Goal: Task Accomplishment & Management: Manage account settings

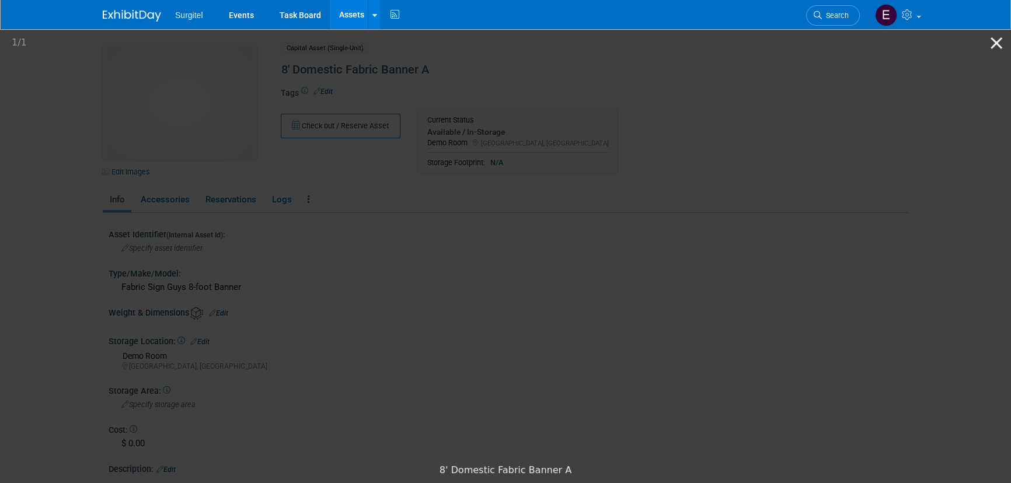
click at [995, 40] on button "Close gallery" at bounding box center [996, 42] width 29 height 27
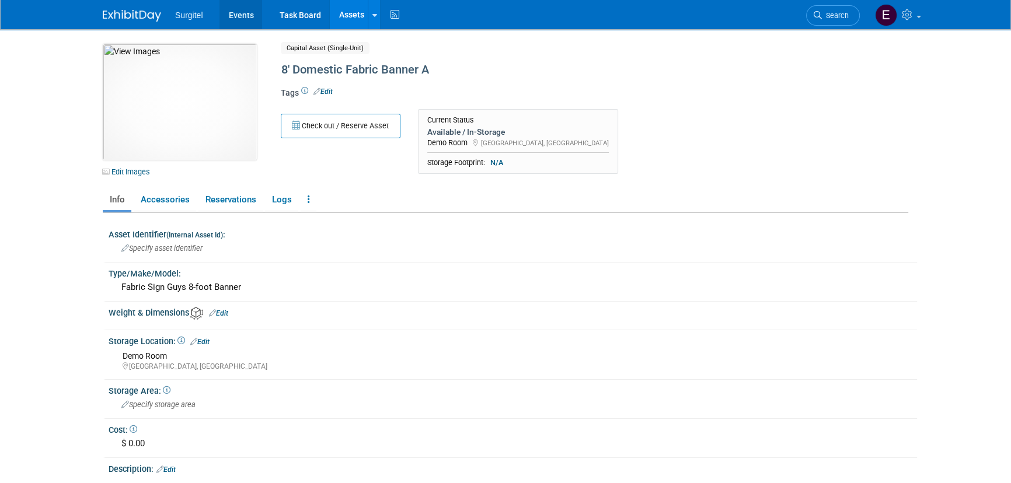
click at [236, 20] on link "Events" at bounding box center [241, 14] width 43 height 29
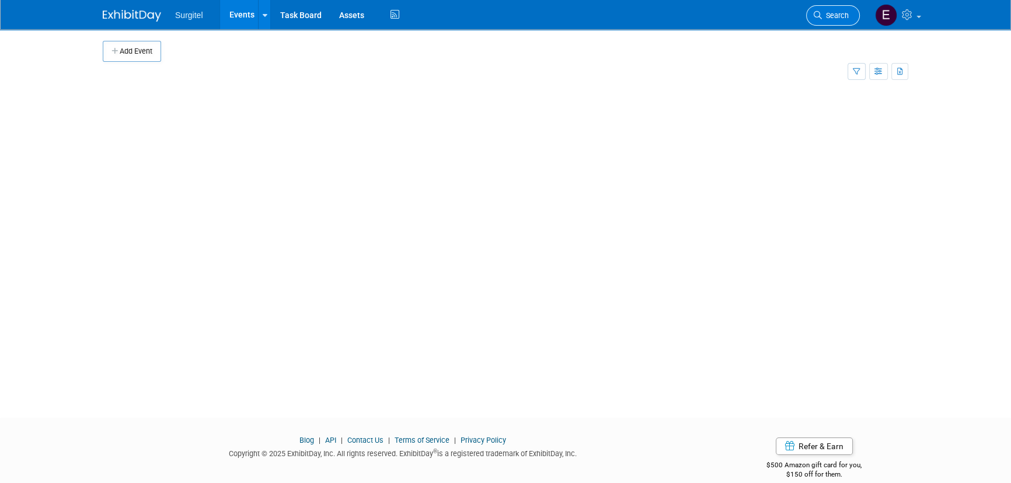
click at [853, 19] on link "Search" at bounding box center [833, 15] width 54 height 20
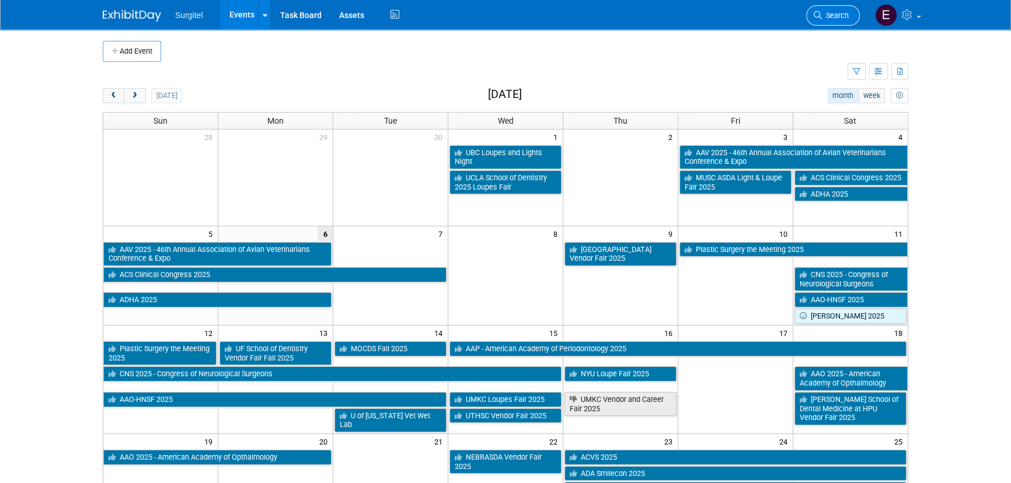
click at [840, 13] on span "Search" at bounding box center [835, 15] width 27 height 9
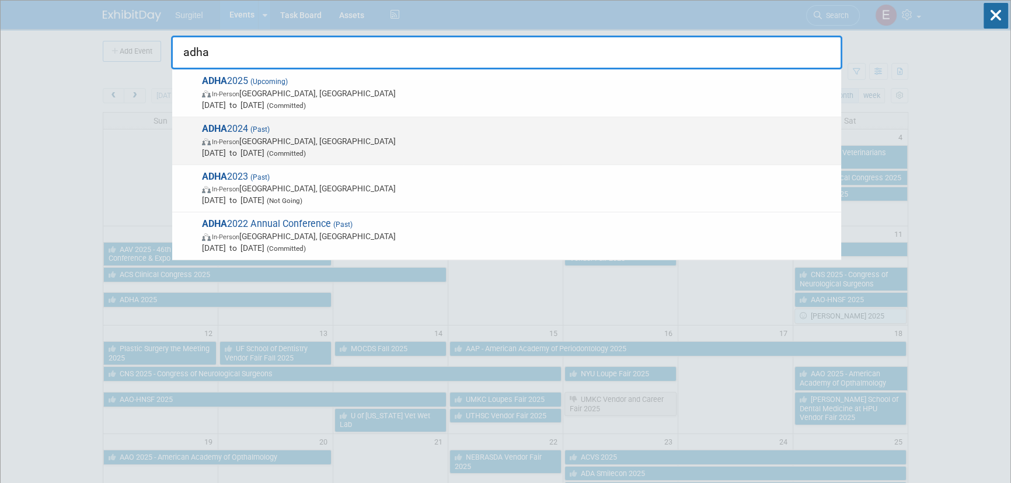
type input "adha"
click at [215, 117] on div "ADHA 2024 (Past) In-Person New Orleans, LA Jul 26, 2024 to Jul 28, 2024 (Commit…" at bounding box center [506, 141] width 669 height 48
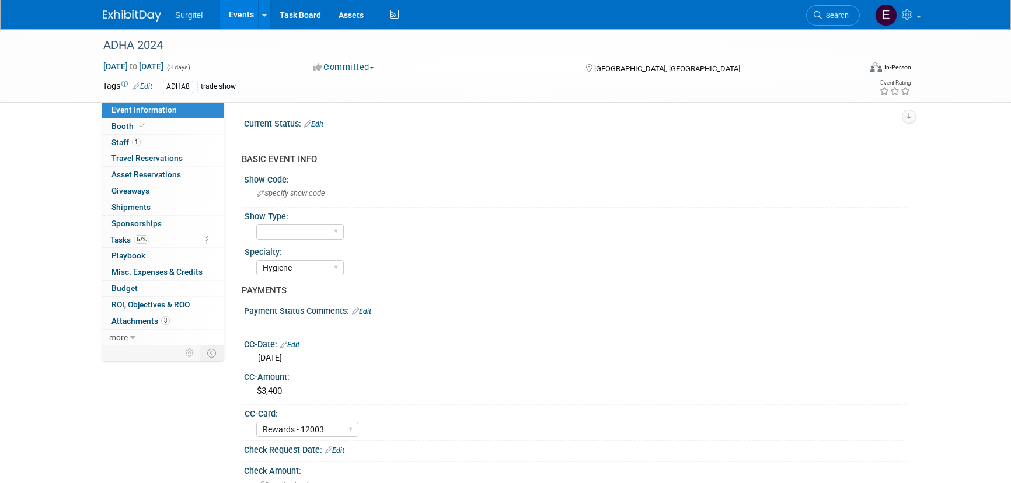
select select "Hygiene"
select select "Rewards - 12003"
select select "Yes"
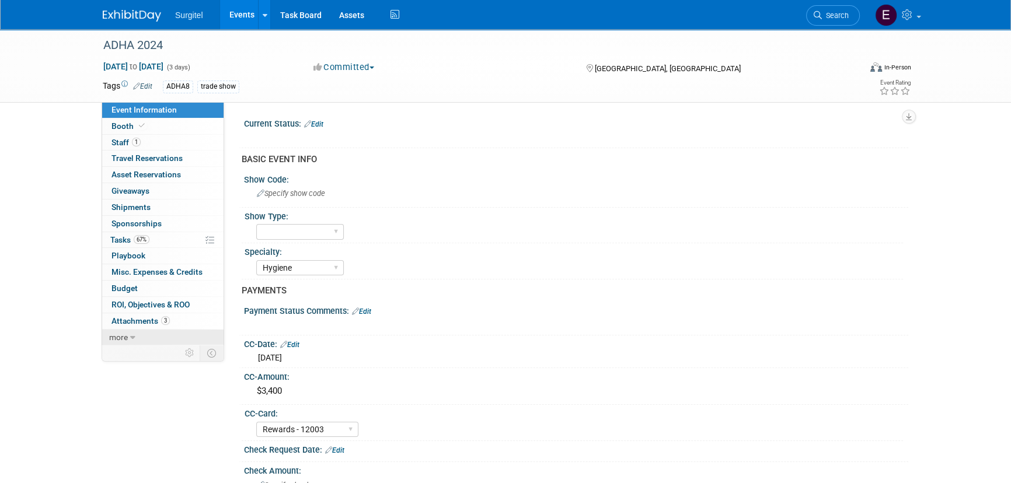
click at [145, 333] on link "more" at bounding box center [162, 338] width 121 height 16
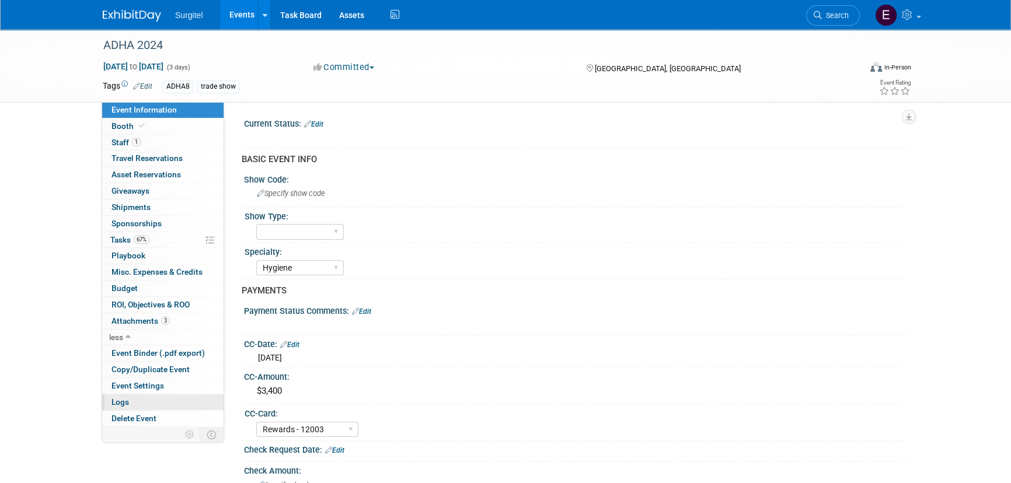
click at [142, 399] on link "Logs" at bounding box center [162, 403] width 121 height 16
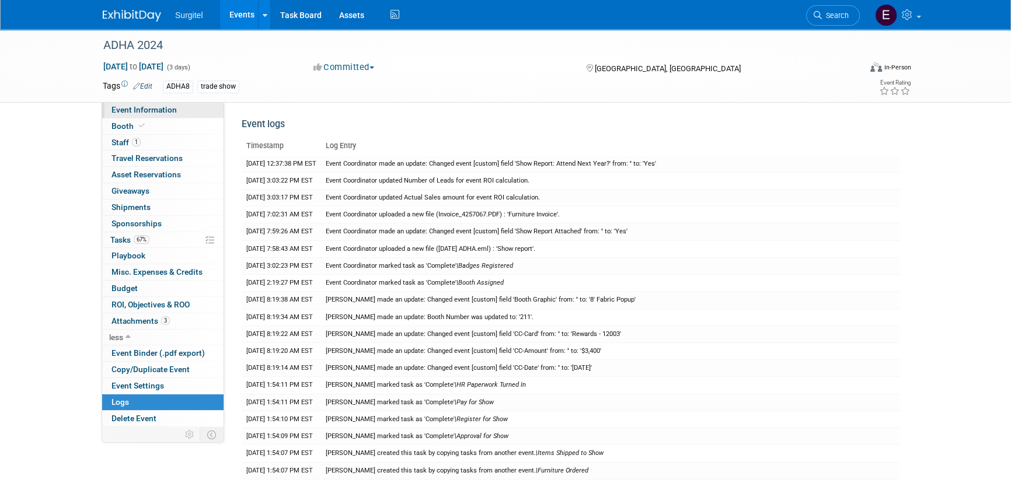
click at [142, 106] on span "Event Information" at bounding box center [144, 109] width 65 height 9
select select "Hygiene"
select select "Rewards - 12003"
select select "Yes"
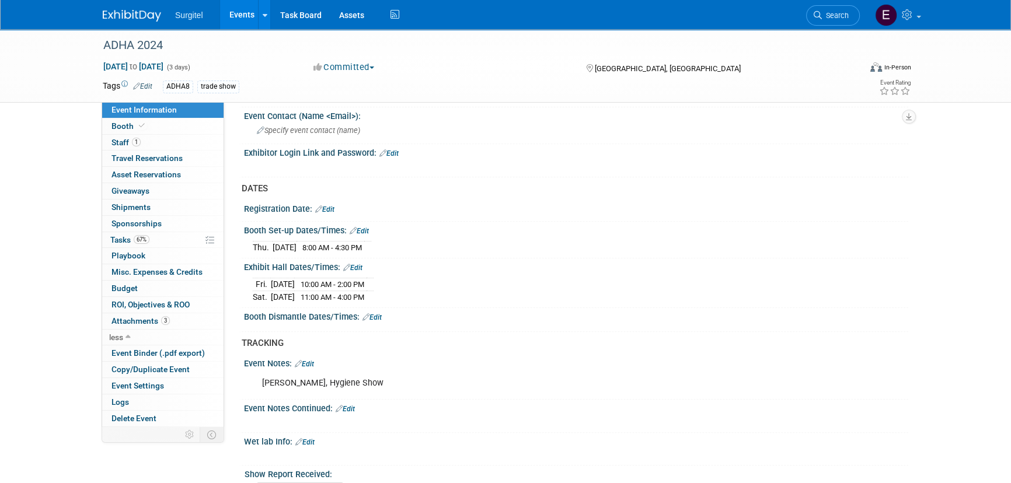
scroll to position [621, 0]
click at [122, 401] on span "Logs" at bounding box center [121, 402] width 18 height 9
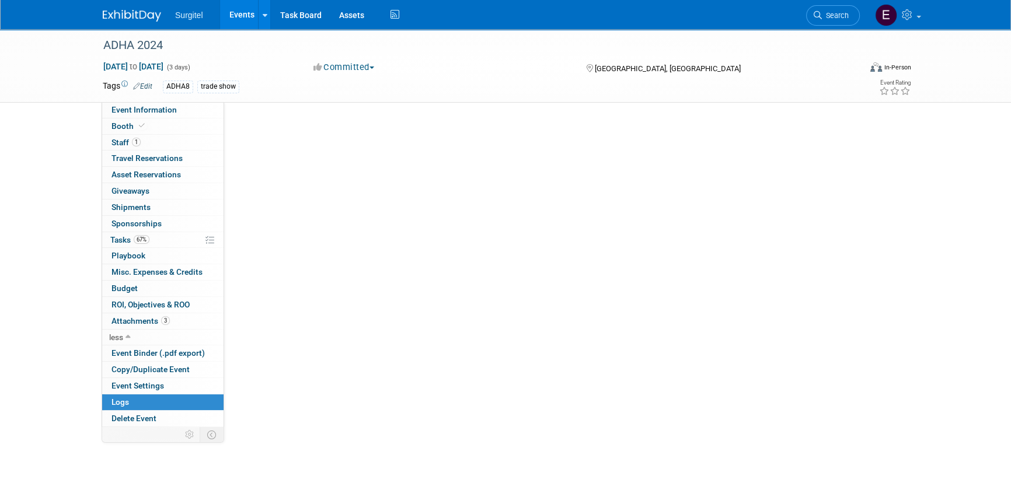
scroll to position [0, 0]
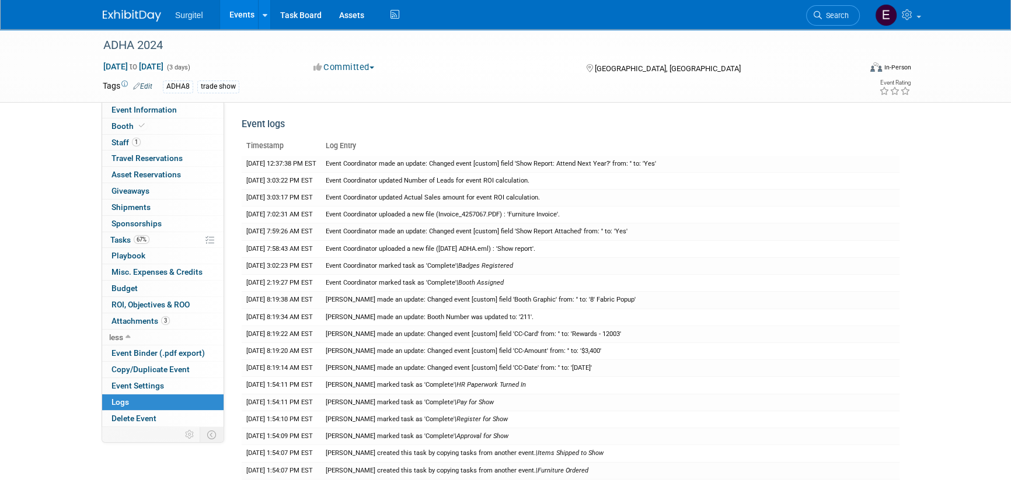
click at [239, 11] on link "Events" at bounding box center [241, 14] width 43 height 29
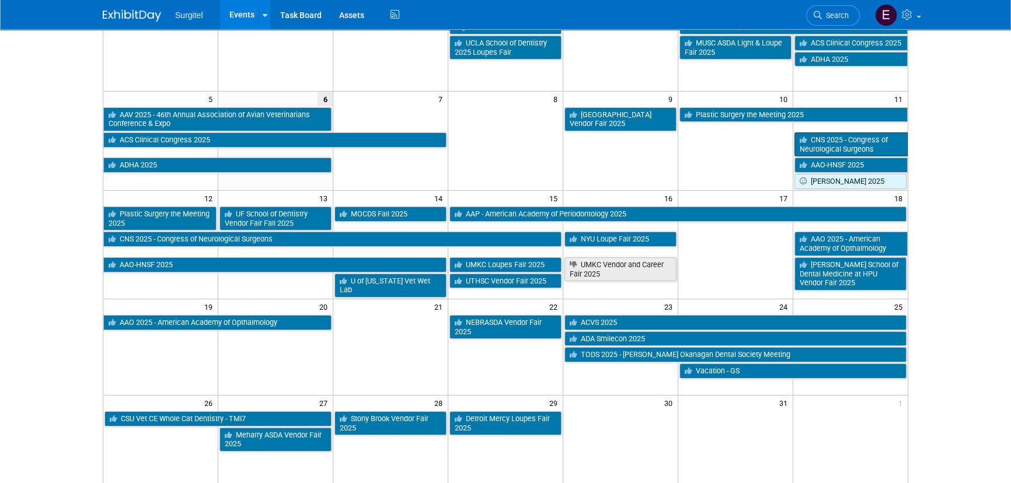
scroll to position [159, 0]
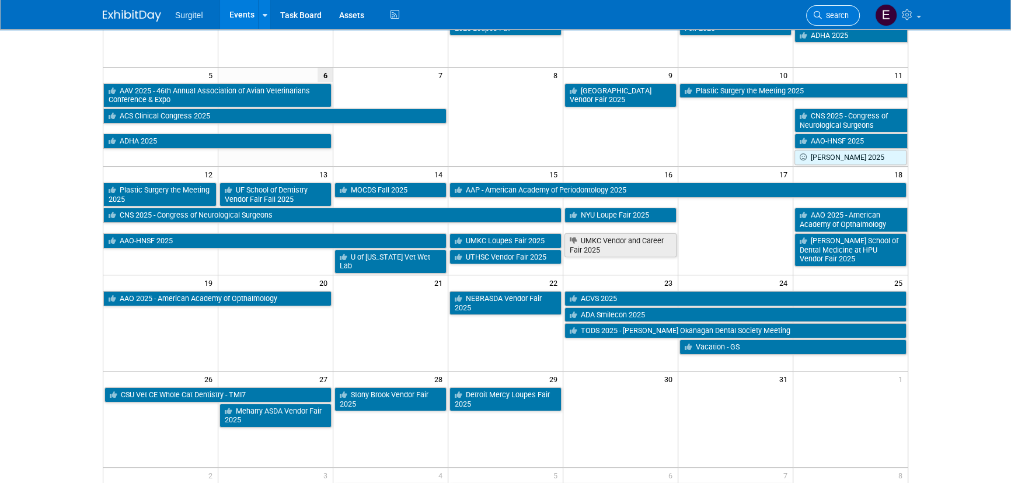
click at [823, 17] on span "Search" at bounding box center [835, 15] width 27 height 9
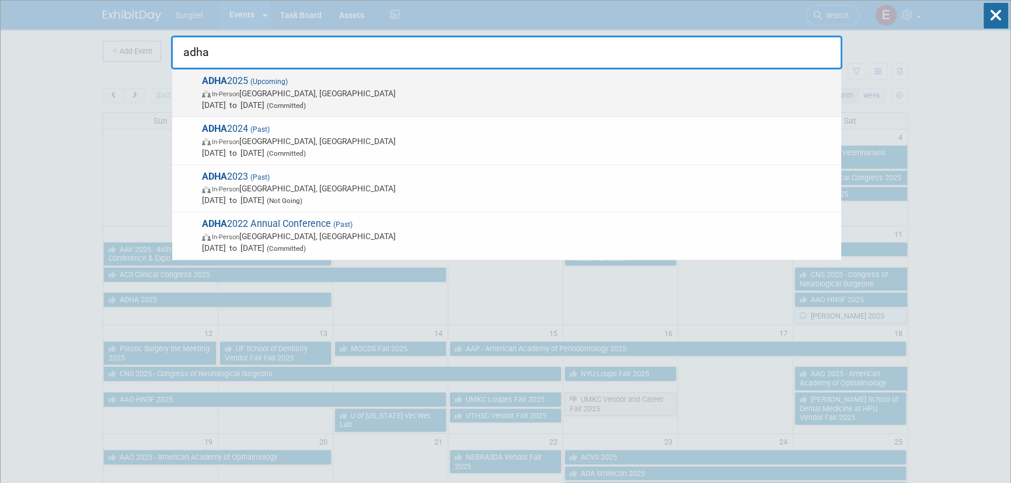
type input "adha"
click at [340, 90] on span "In-Person Long Beach, CA" at bounding box center [518, 94] width 633 height 12
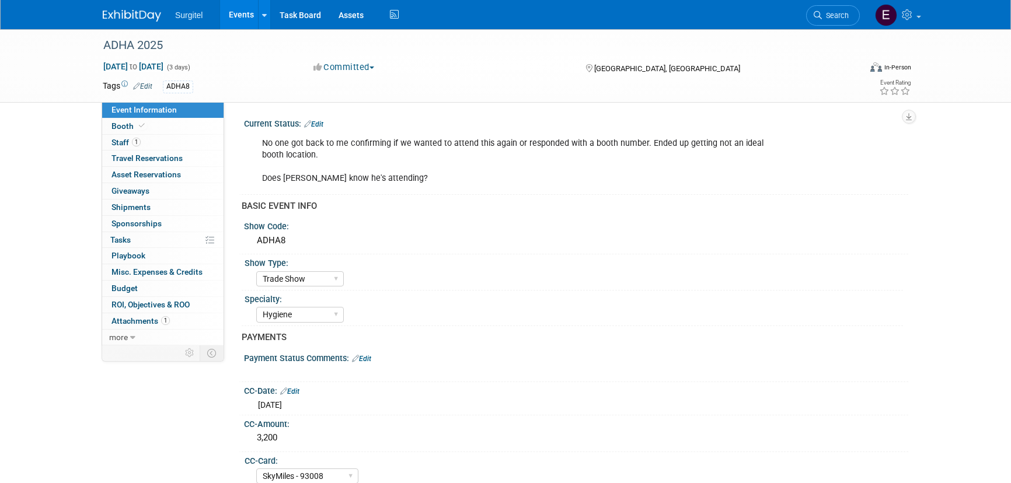
select select "Trade Show"
select select "Hygiene"
select select "SkyMiles - 93008"
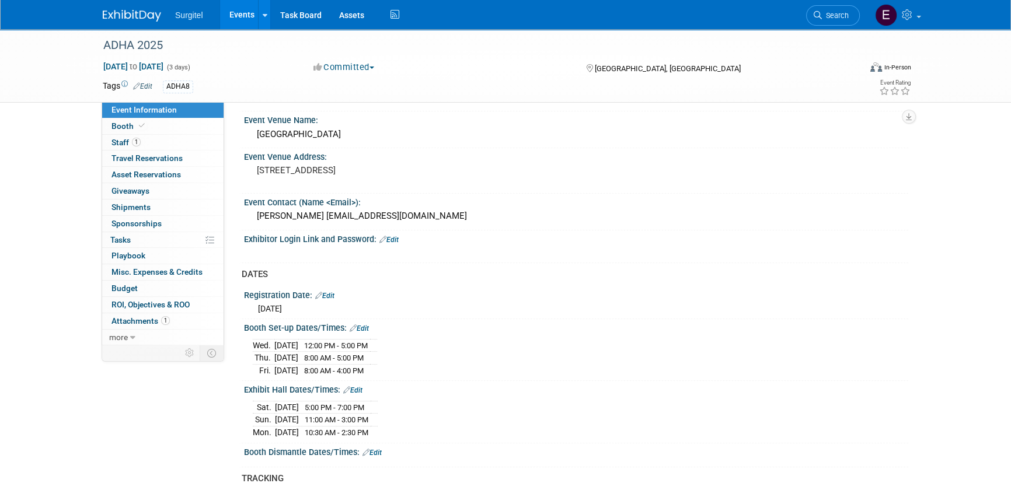
scroll to position [849, 0]
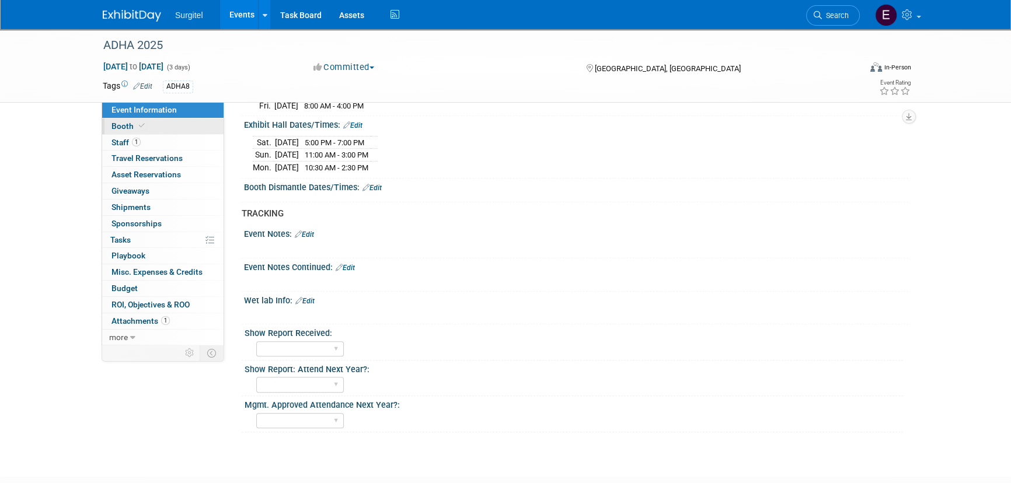
click at [116, 126] on span "Booth" at bounding box center [130, 125] width 36 height 9
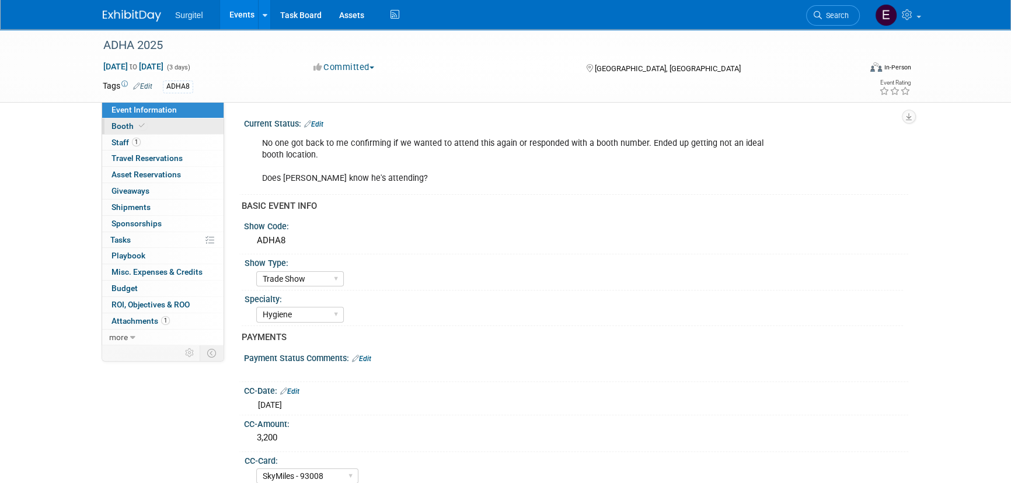
select select "8' Fabric Popup"
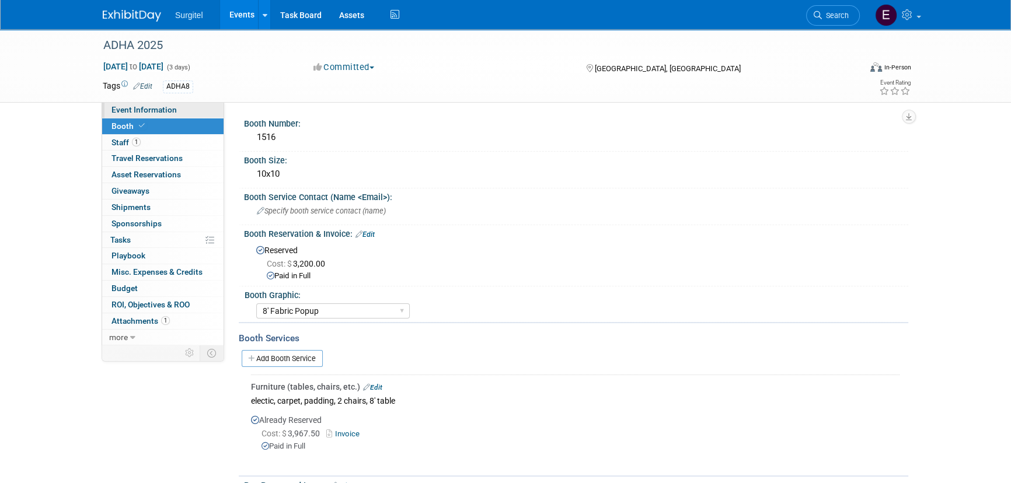
click at [141, 105] on link "Event Information" at bounding box center [162, 110] width 121 height 16
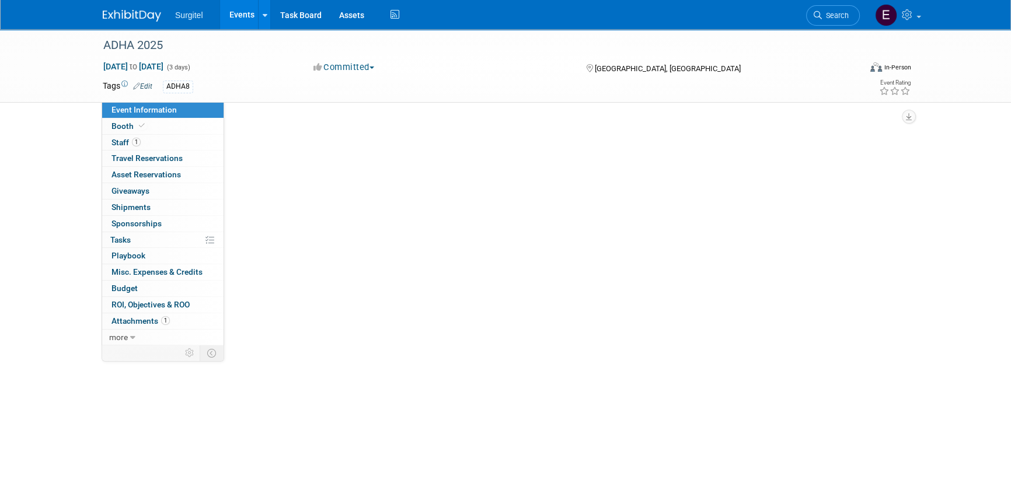
select select "Trade Show"
select select "Hygiene"
select select "SkyMiles - 93008"
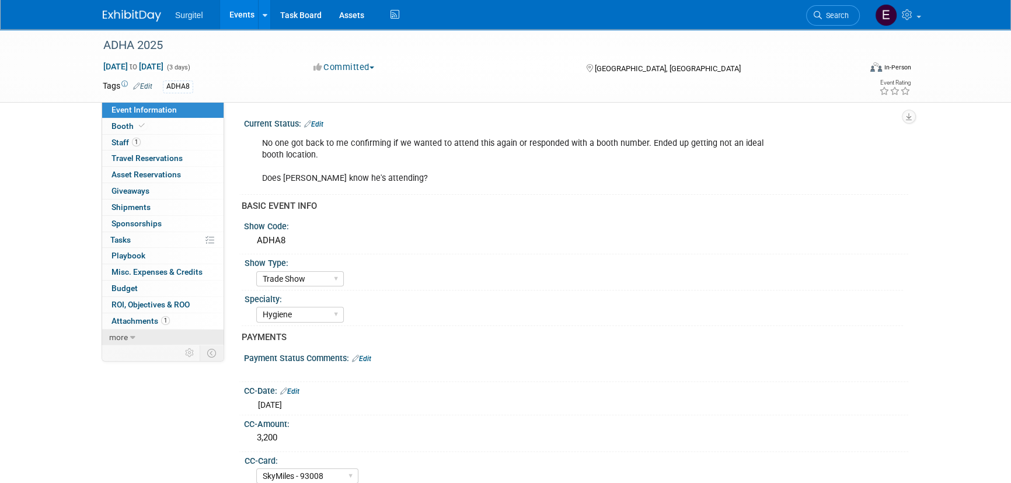
click at [139, 333] on link "more" at bounding box center [162, 338] width 121 height 16
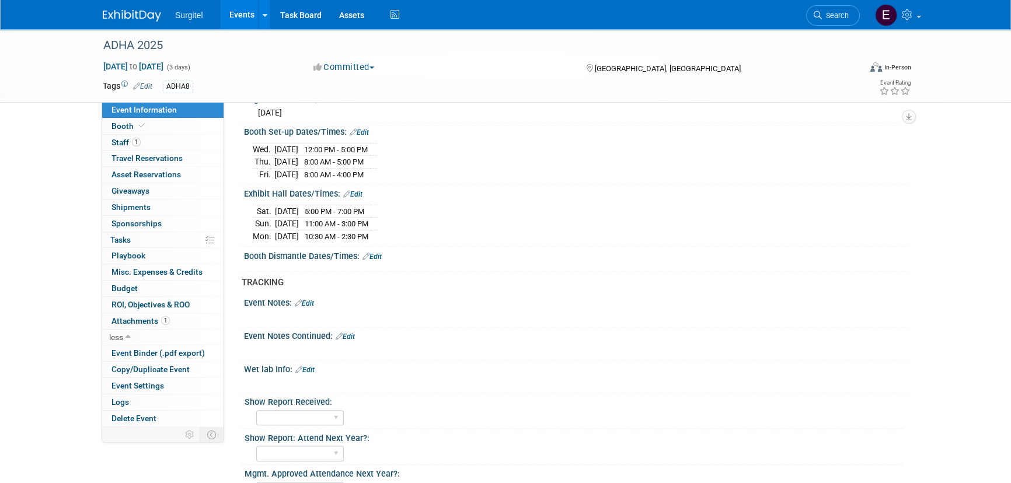
scroll to position [928, 0]
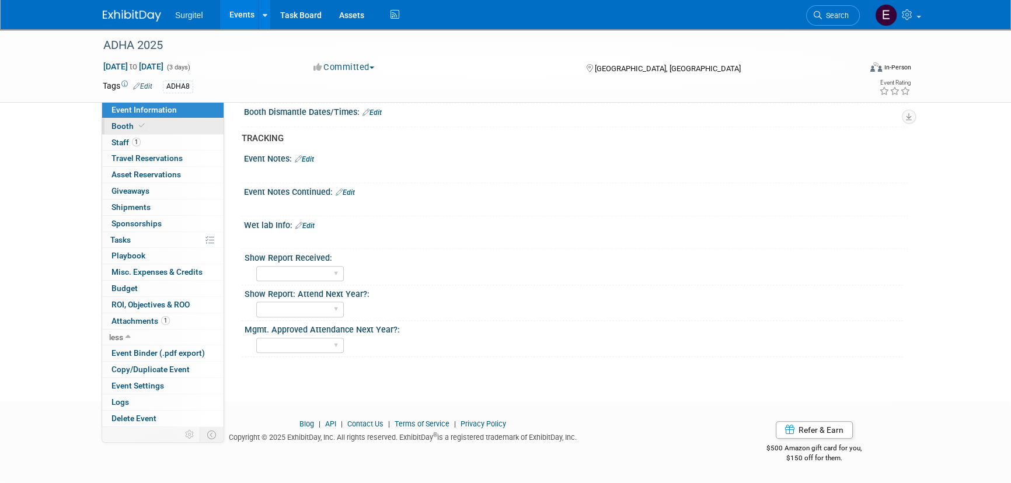
click at [151, 123] on link "Booth" at bounding box center [162, 127] width 121 height 16
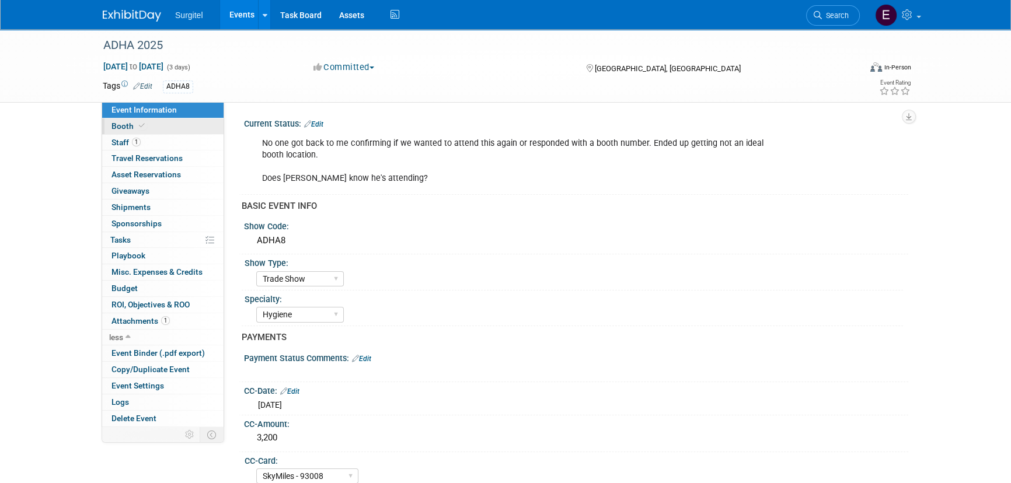
select select "8' Fabric Popup"
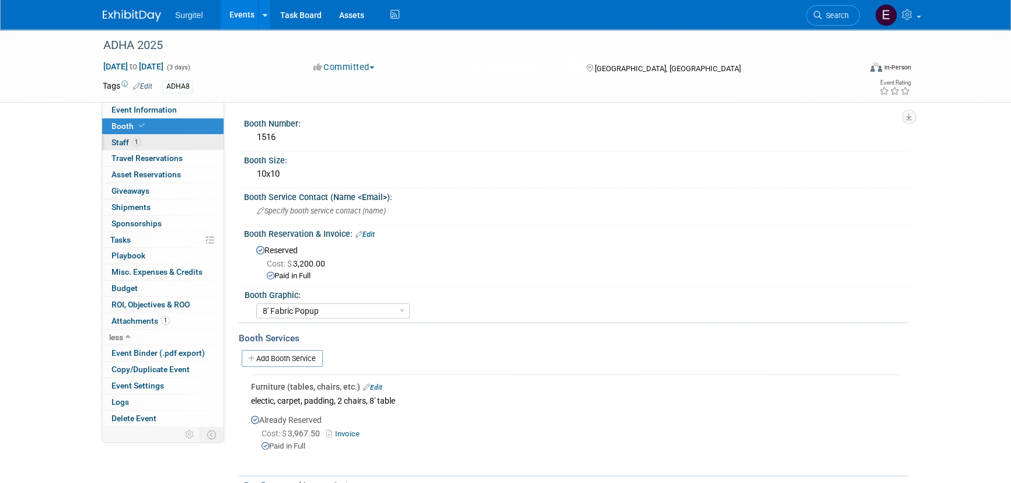
click at [152, 140] on link "1 Staff 1" at bounding box center [162, 143] width 121 height 16
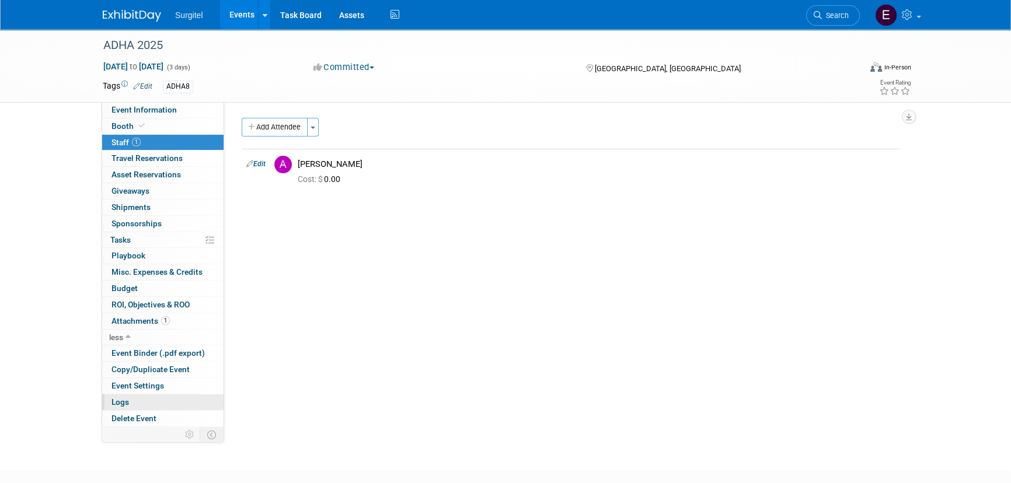
click at [139, 397] on link "Logs" at bounding box center [162, 403] width 121 height 16
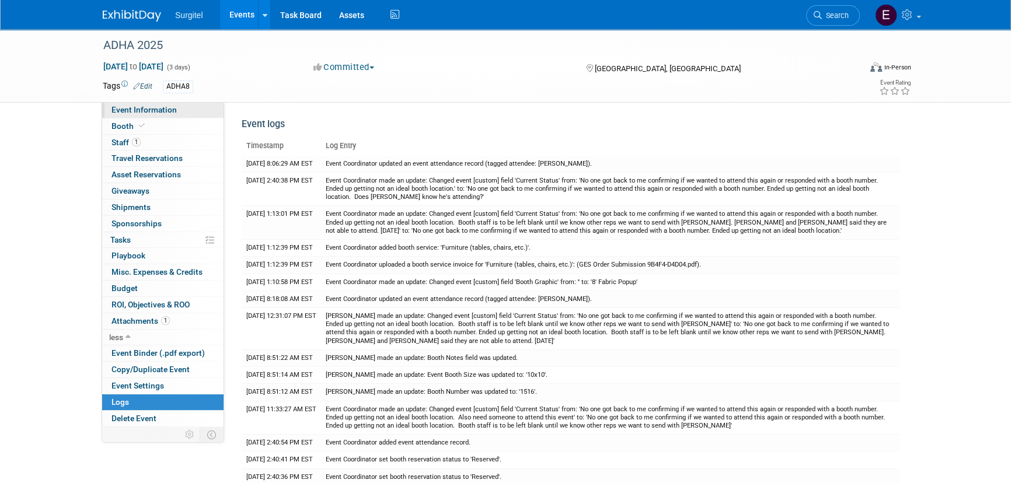
click at [176, 103] on link "Event Information" at bounding box center [162, 110] width 121 height 16
select select "Trade Show"
select select "Hygiene"
select select "SkyMiles - 93008"
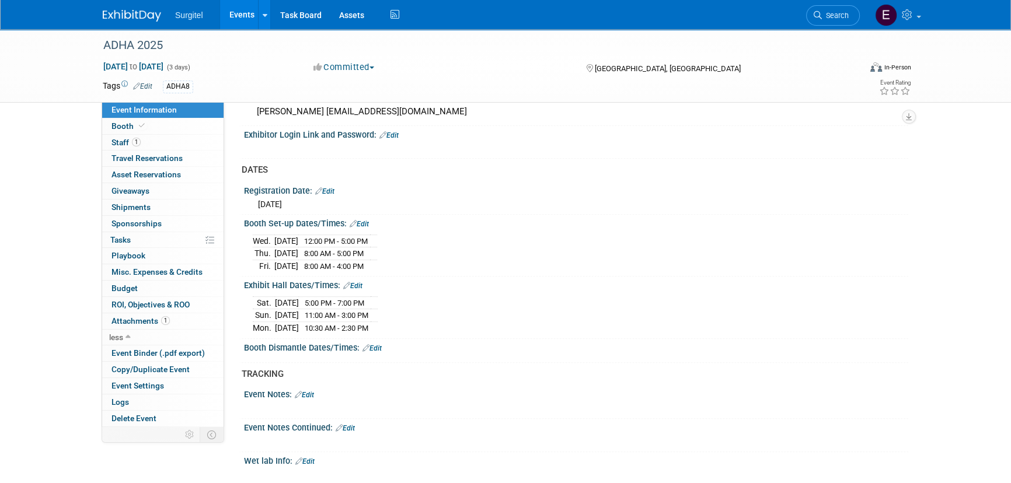
scroll to position [690, 0]
click at [248, 8] on link "Events" at bounding box center [241, 14] width 43 height 29
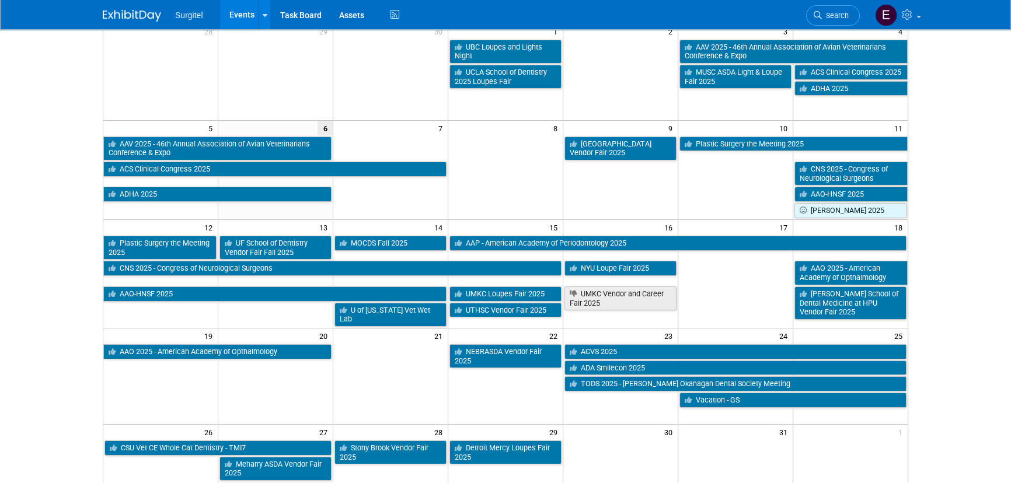
scroll to position [159, 0]
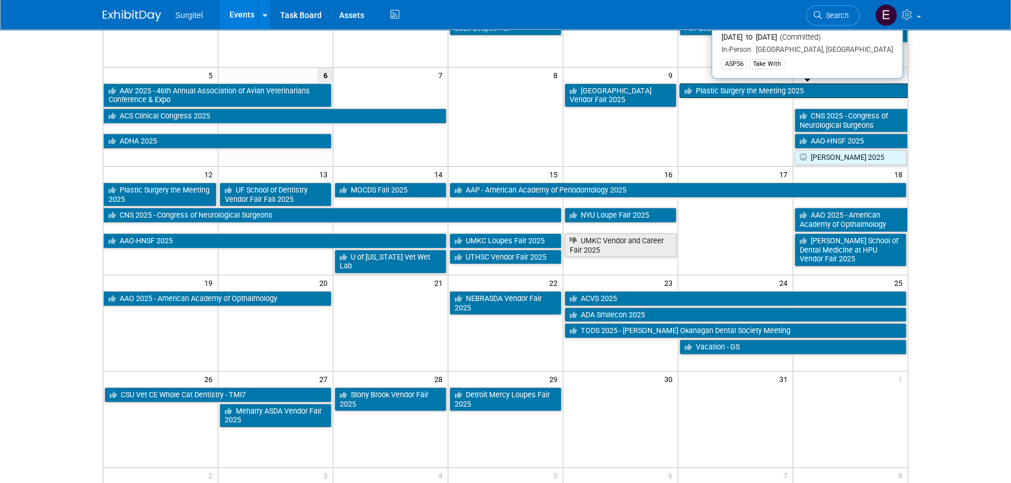
click at [746, 90] on link "Plastic Surgery the Meeting 2025" at bounding box center [794, 90] width 228 height 15
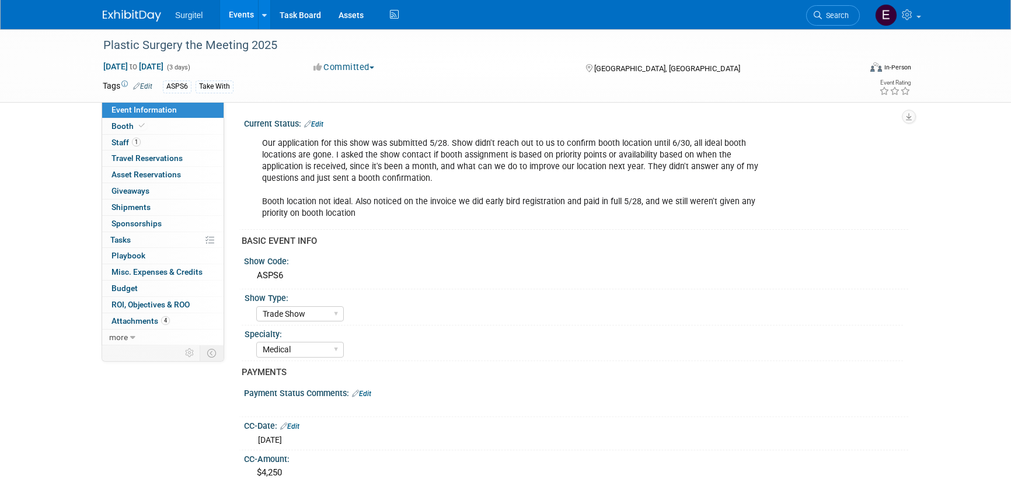
select select "Trade Show"
select select "Medical"
select select "SkyMiles - 93008"
select select "No"
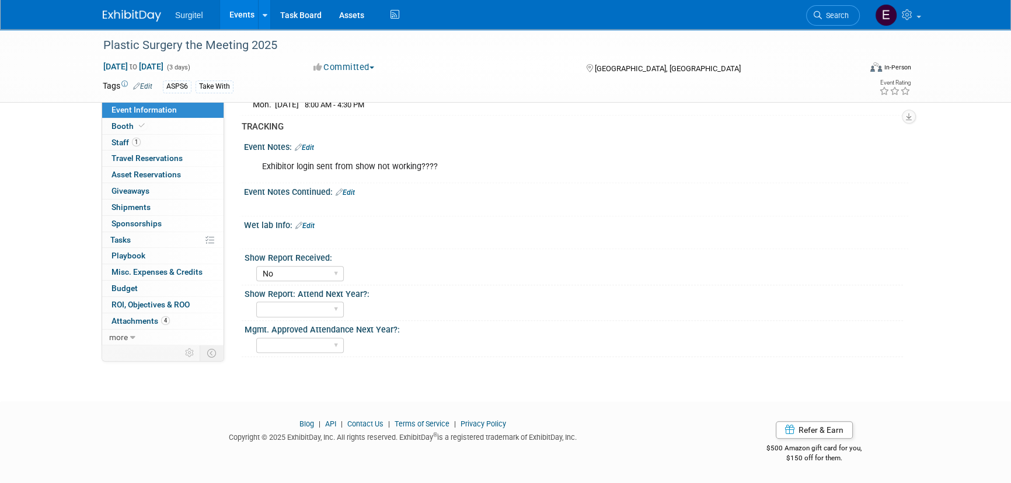
scroll to position [1011, 0]
click at [236, 16] on link "Events" at bounding box center [241, 14] width 43 height 29
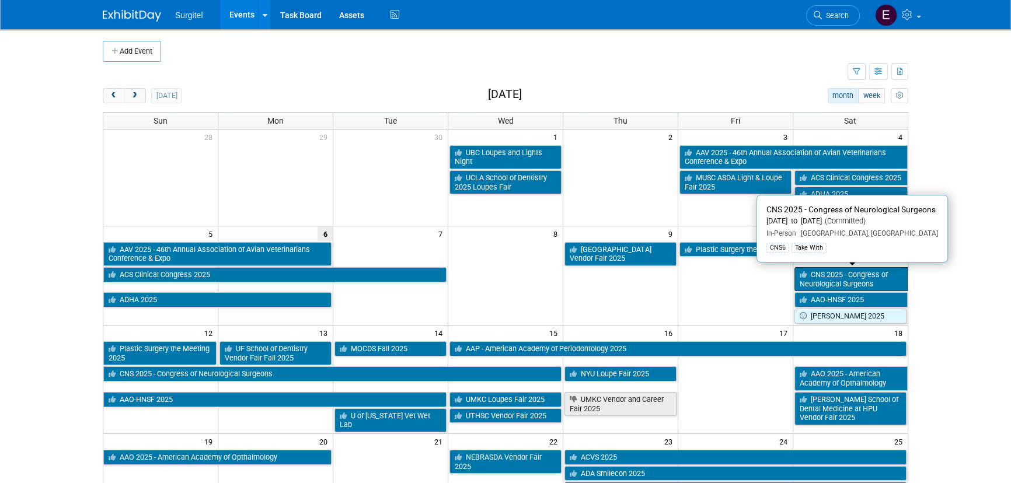
click at [823, 276] on link "CNS 2025 - Congress of Neurological Surgeons" at bounding box center [851, 279] width 113 height 24
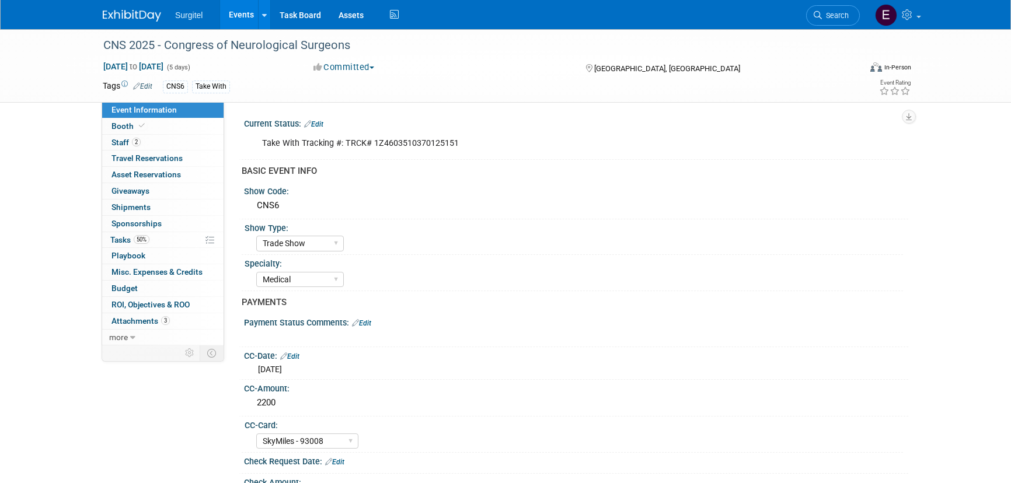
select select "Trade Show"
select select "Medical"
select select "SkyMiles - 93008"
select select "No"
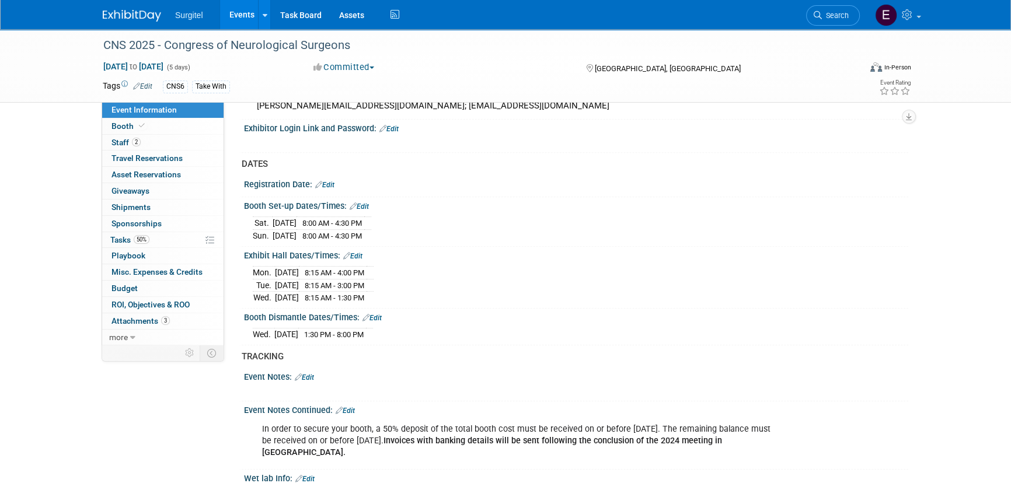
scroll to position [636, 0]
click at [378, 314] on link "Edit" at bounding box center [372, 318] width 19 height 8
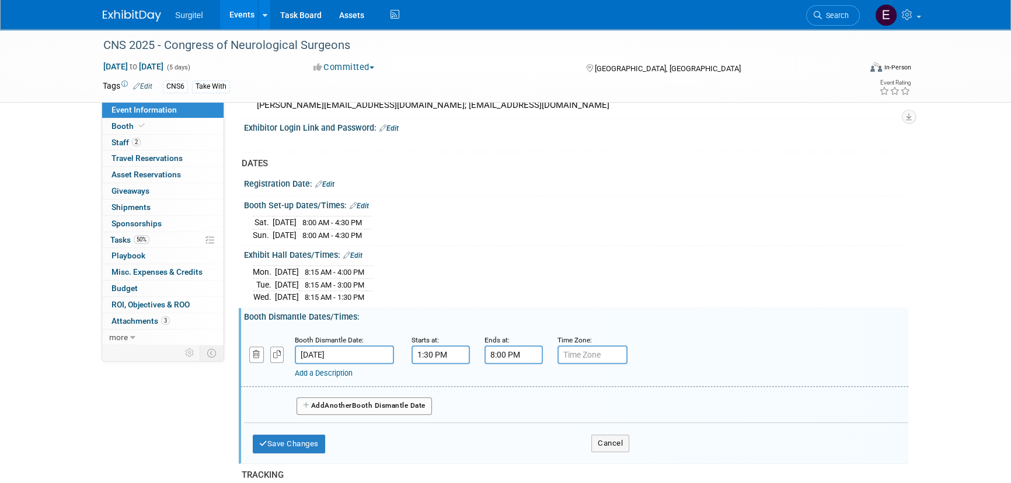
click at [368, 398] on button "Add Another Booth Dismantle Date" at bounding box center [364, 407] width 135 height 18
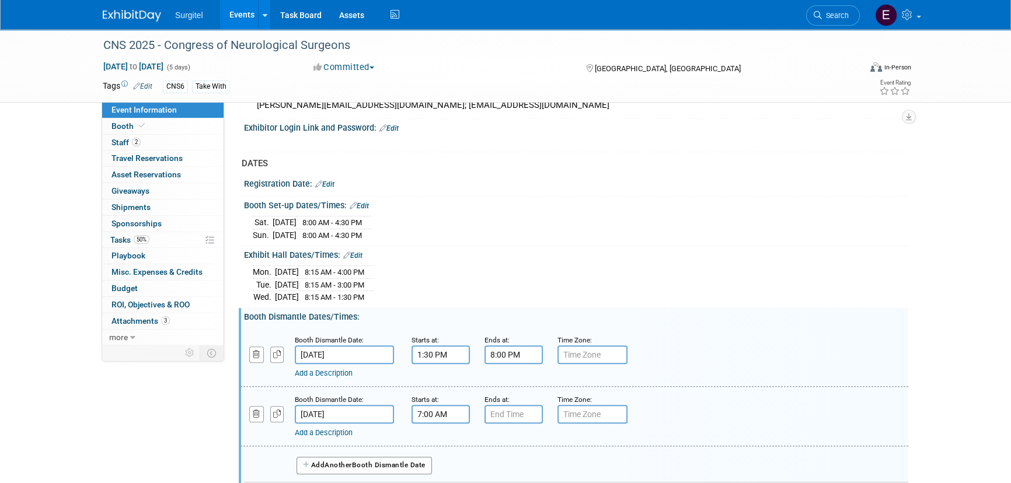
click at [436, 413] on input "7:00 AM" at bounding box center [441, 414] width 58 height 19
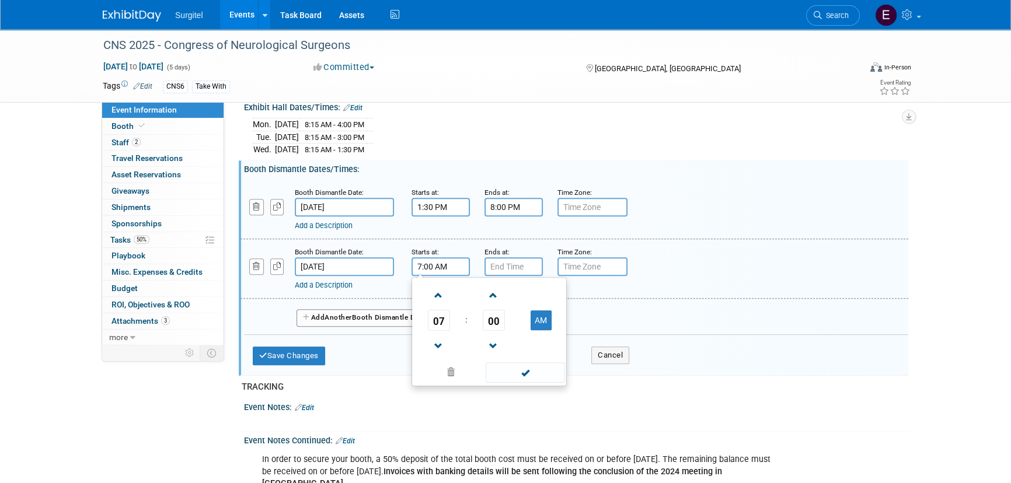
scroll to position [796, 0]
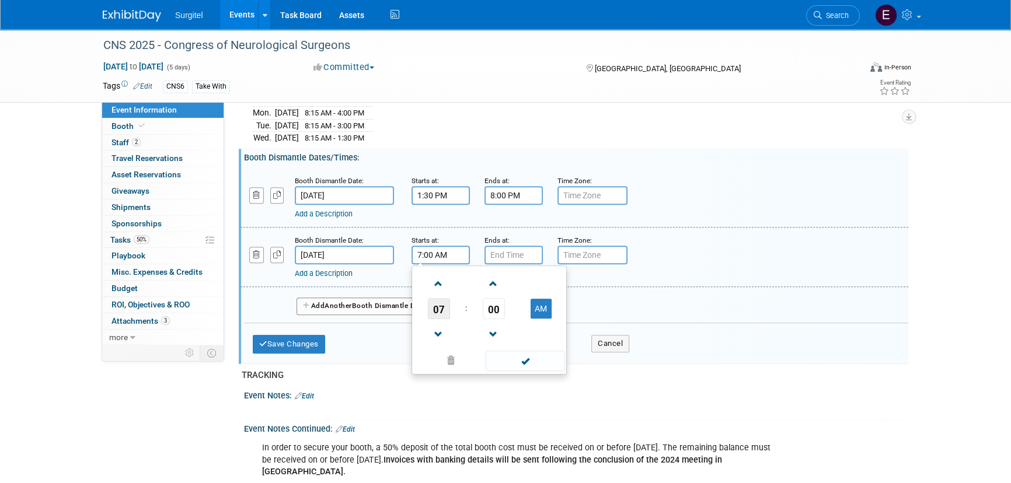
click at [433, 309] on span "07" at bounding box center [439, 308] width 22 height 21
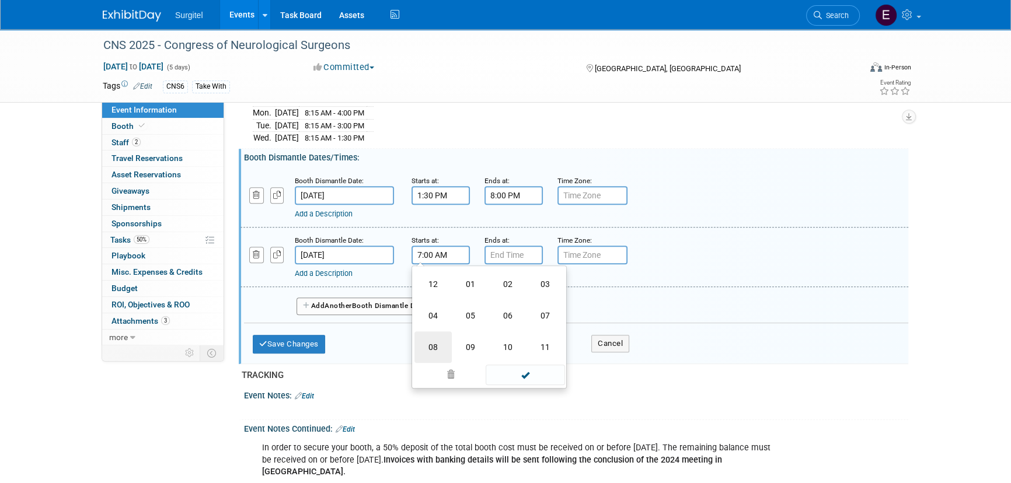
click at [438, 337] on td "08" at bounding box center [433, 348] width 37 height 32
type input "8:00 AM"
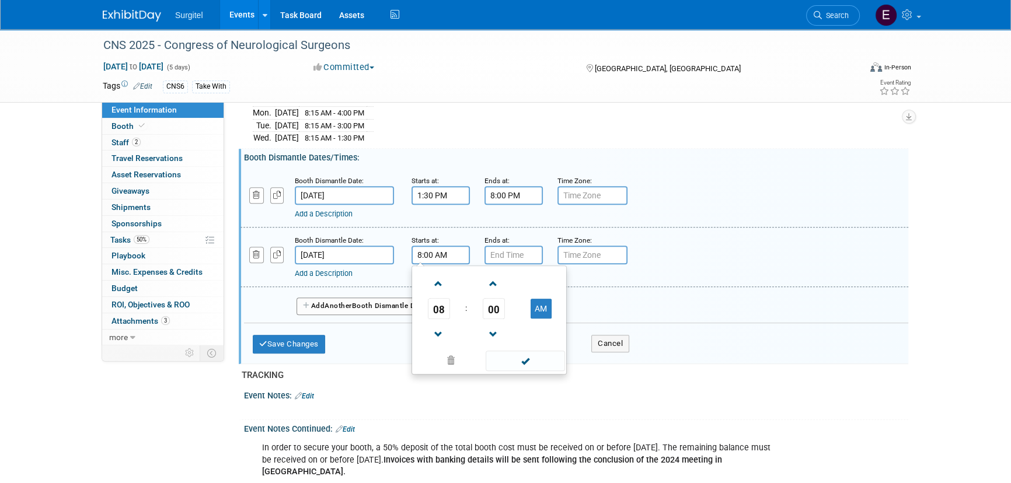
drag, startPoint x: 544, startPoint y: 364, endPoint x: 542, endPoint y: 321, distance: 43.2
click at [545, 364] on span at bounding box center [525, 361] width 79 height 20
click at [501, 254] on input "7:00 PM" at bounding box center [514, 255] width 58 height 19
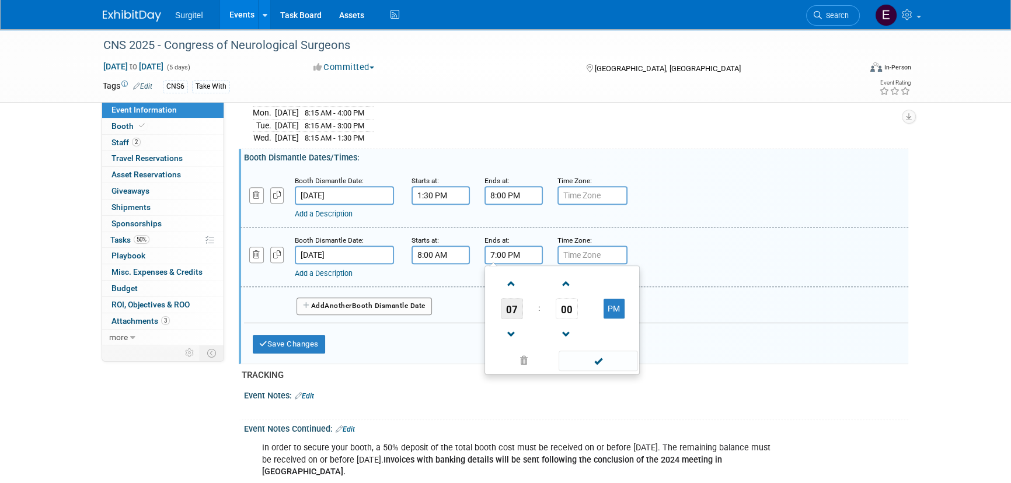
click at [513, 308] on span "07" at bounding box center [512, 308] width 22 height 21
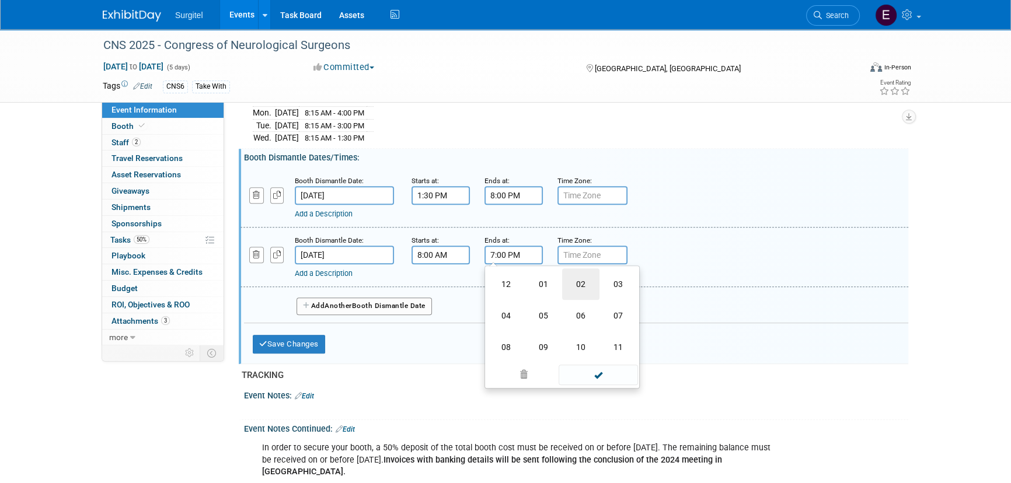
click at [576, 280] on td "02" at bounding box center [580, 285] width 37 height 32
type input "2:00 PM"
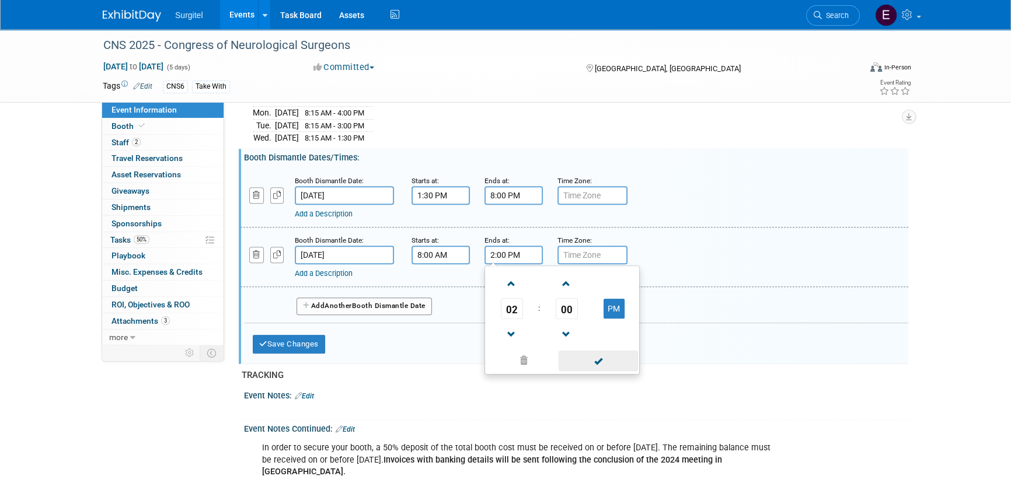
click at [598, 363] on span at bounding box center [598, 361] width 79 height 20
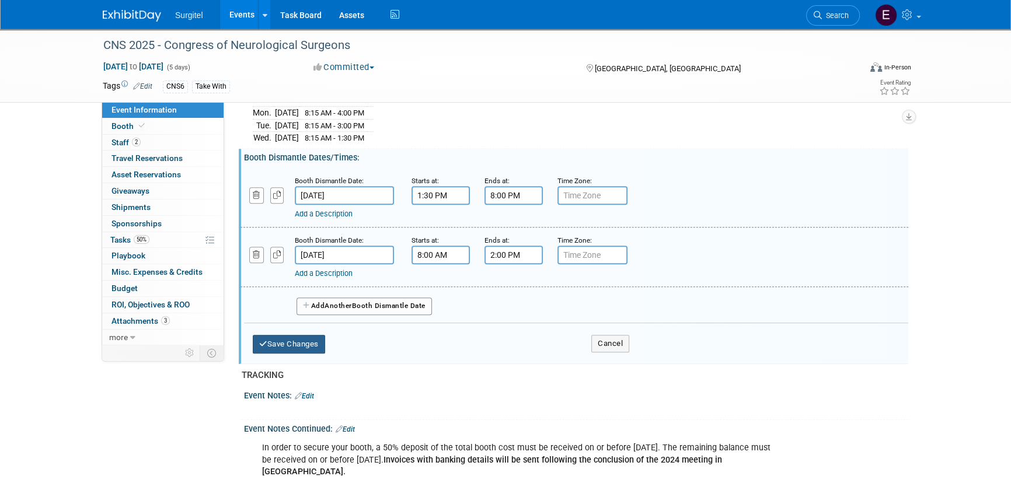
click at [297, 338] on button "Save Changes" at bounding box center [289, 344] width 72 height 19
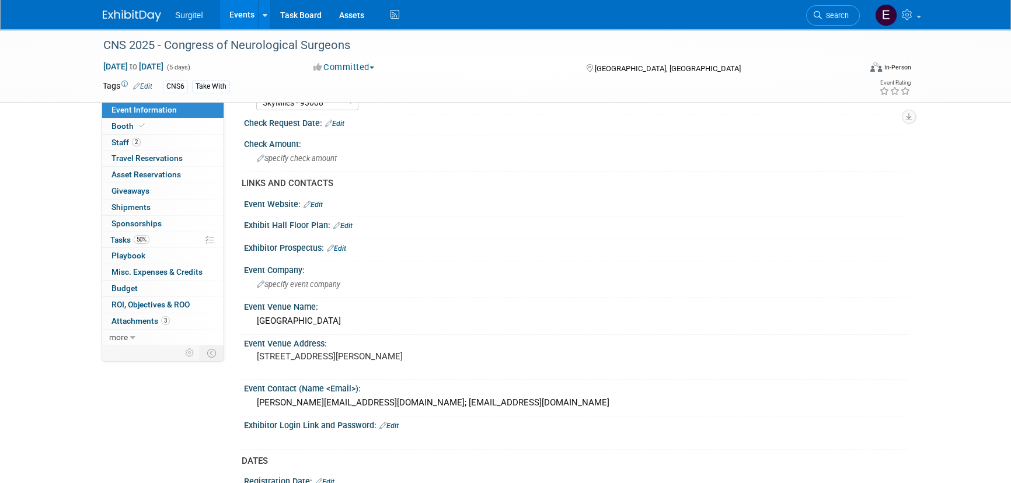
scroll to position [318, 0]
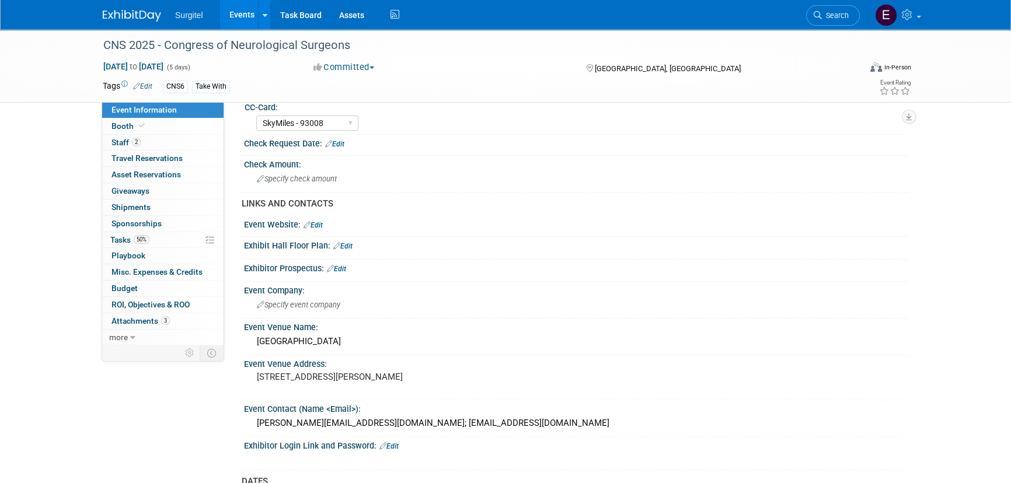
click at [344, 268] on link "Edit" at bounding box center [336, 269] width 19 height 8
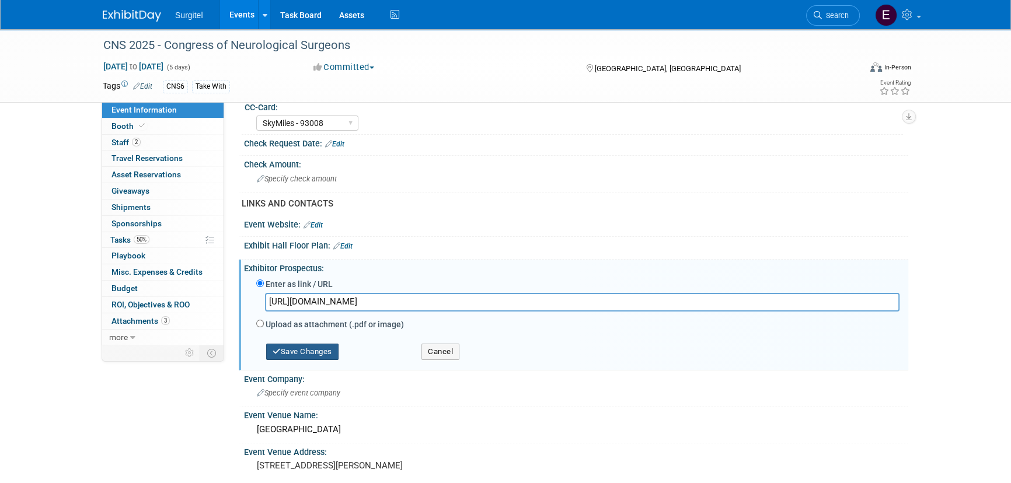
type input "https://exhibits.plasticsurgerythemeeting.com/pstm25/Public/Enter.aspx"
click at [280, 346] on button "Save Changes" at bounding box center [302, 352] width 72 height 16
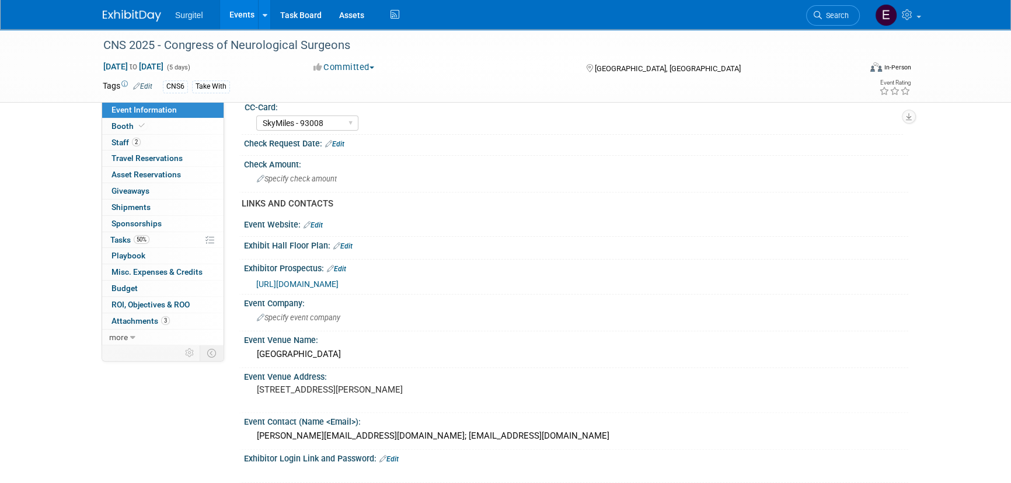
click at [345, 269] on link "Edit" at bounding box center [336, 269] width 19 height 8
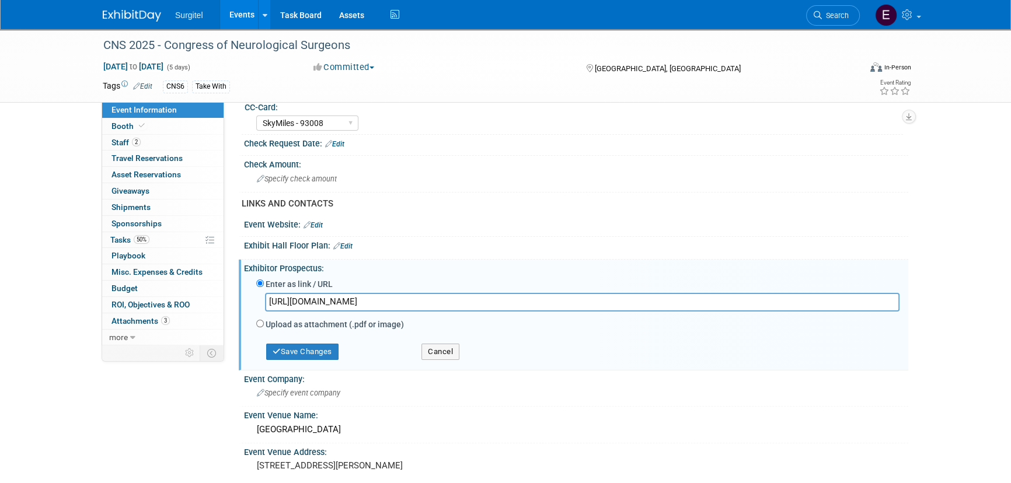
drag, startPoint x: 598, startPoint y: 293, endPoint x: 117, endPoint y: 280, distance: 481.9
click at [117, 280] on div "Event Information Event Info Booth Booth 2 Staff 2 Staff 0 Travel Reservations …" at bounding box center [505, 370] width 823 height 1318
click at [305, 355] on button "Save Changes" at bounding box center [302, 352] width 72 height 16
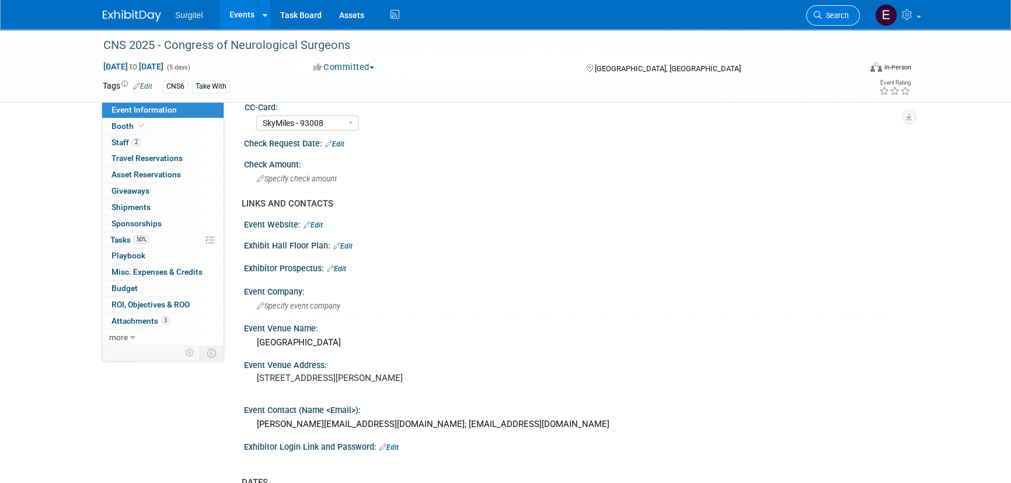
click at [846, 9] on link "Search" at bounding box center [833, 15] width 54 height 20
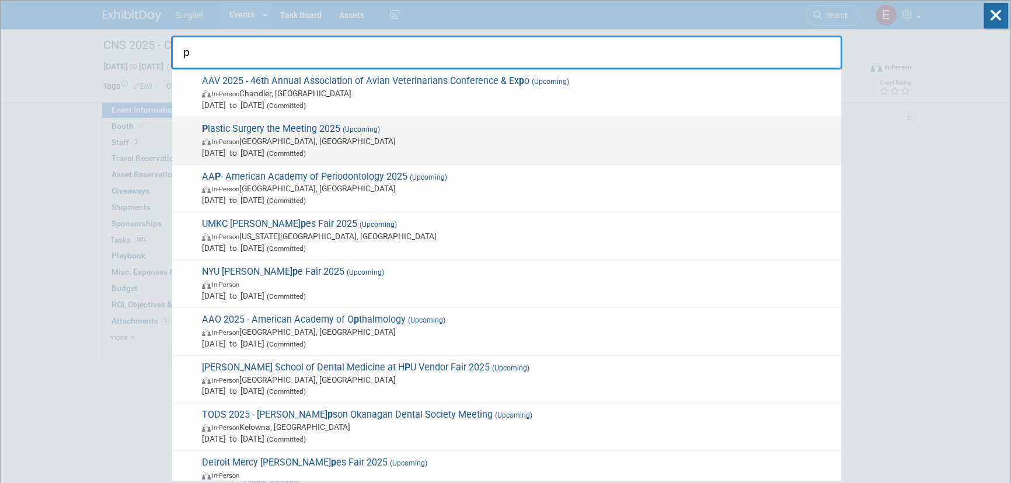
type input "p"
click at [283, 139] on span "In-Person New Orleans, LA" at bounding box center [518, 141] width 633 height 12
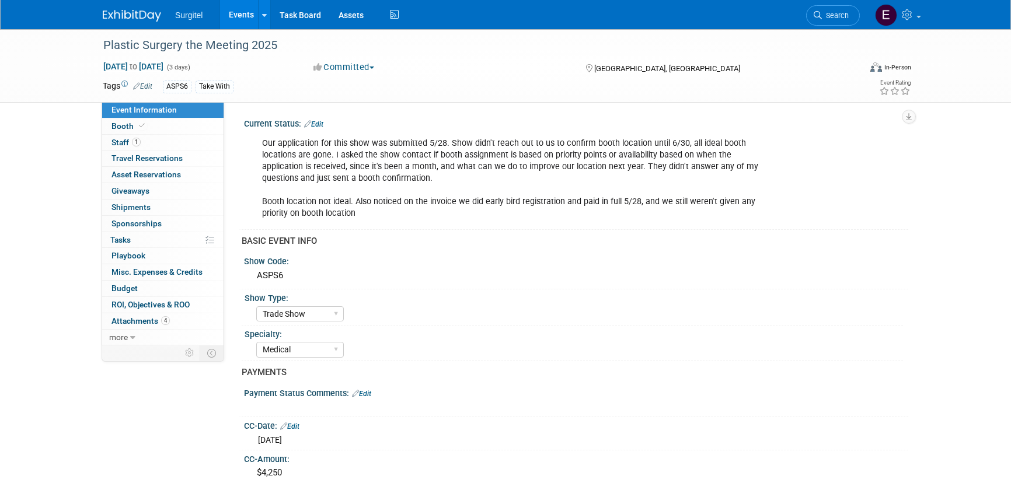
select select "Trade Show"
select select "Medical"
select select "SkyMiles - 93008"
select select "No"
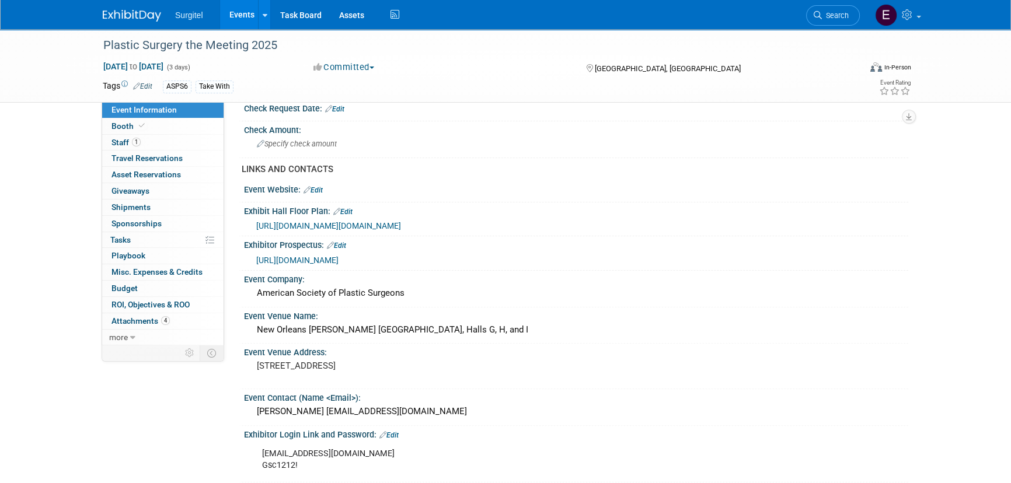
scroll to position [424, 0]
click at [231, 10] on link "Events" at bounding box center [241, 14] width 43 height 29
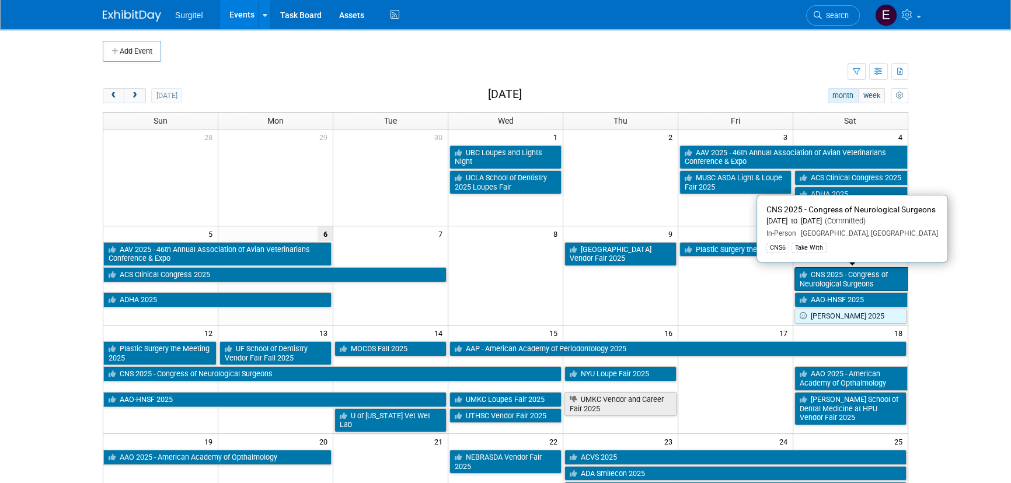
click at [842, 274] on link "CNS 2025 - Congress of Neurological Surgeons" at bounding box center [851, 279] width 113 height 24
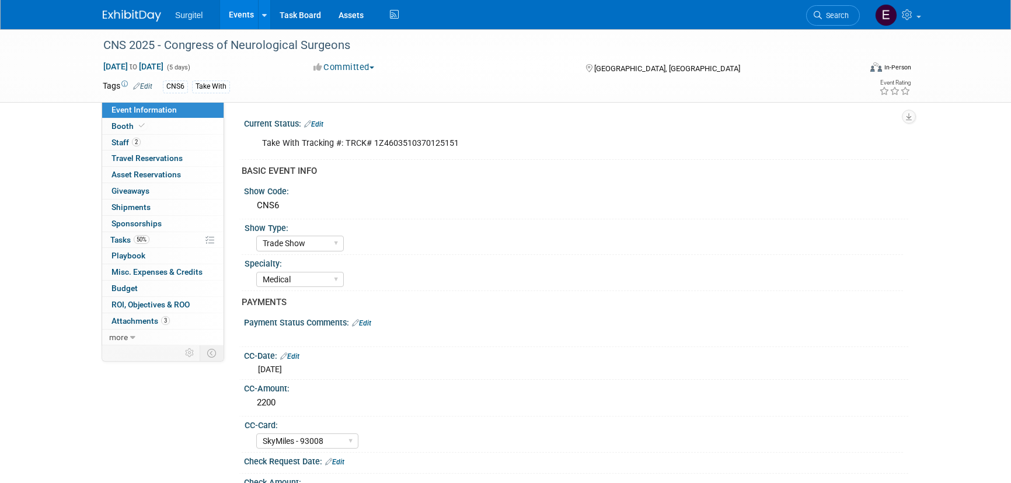
select select "Trade Show"
select select "Medical"
select select "SkyMiles - 93008"
select select "No"
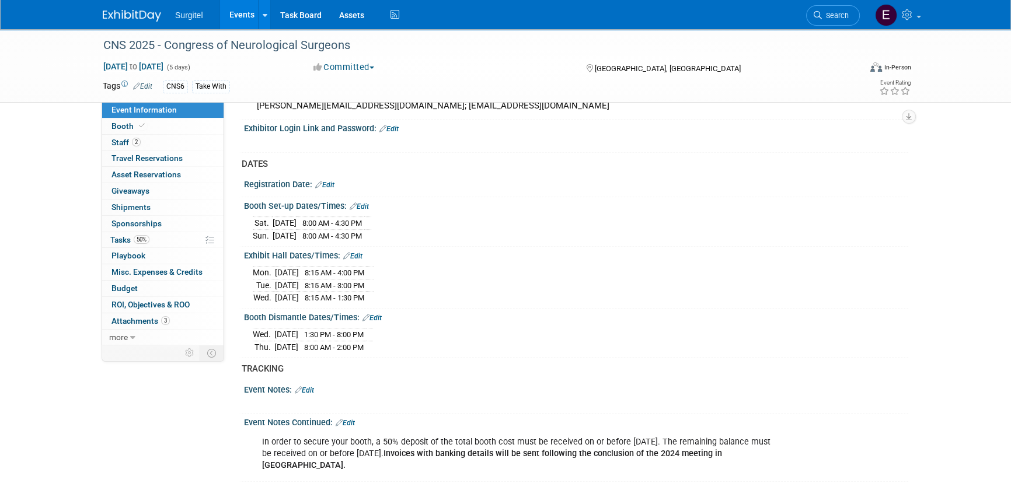
scroll to position [636, 0]
click at [238, 12] on link "Events" at bounding box center [241, 14] width 43 height 29
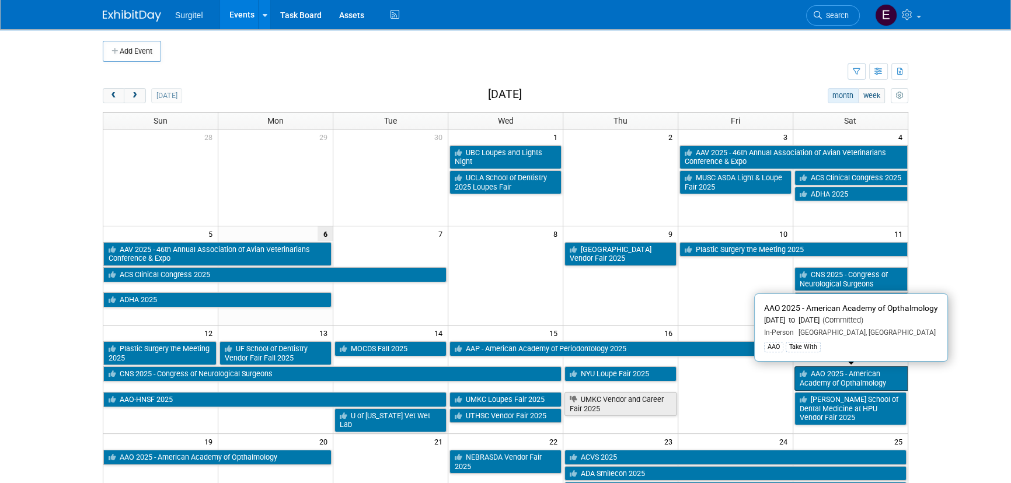
click at [838, 375] on link "AAO 2025 - American Academy of Opthalmology" at bounding box center [851, 379] width 113 height 24
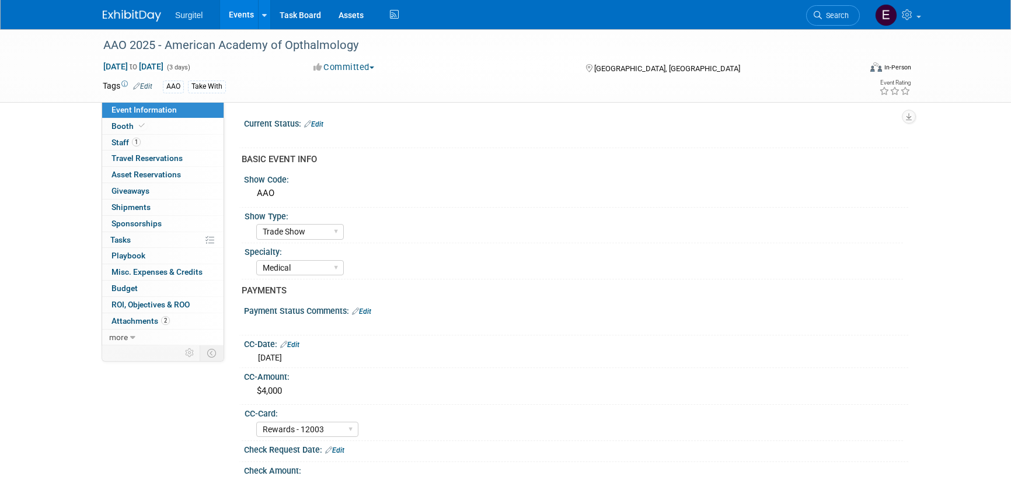
select select "Trade Show"
select select "Medical"
select select "Rewards - 12003"
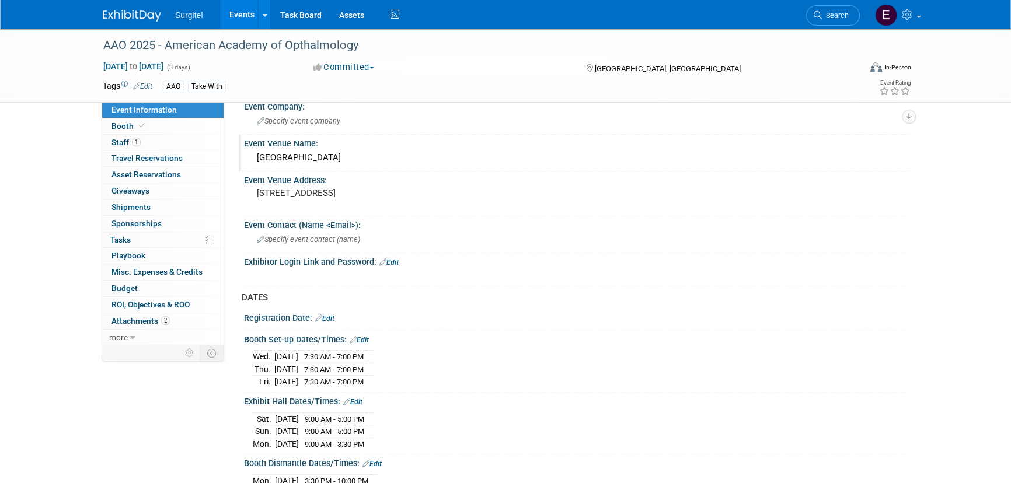
scroll to position [636, 0]
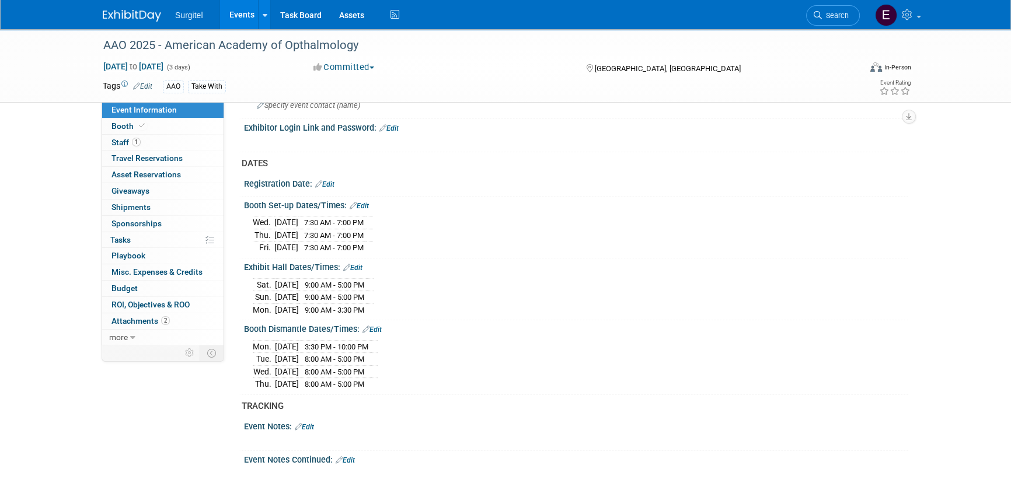
click at [235, 21] on link "Events" at bounding box center [241, 14] width 43 height 29
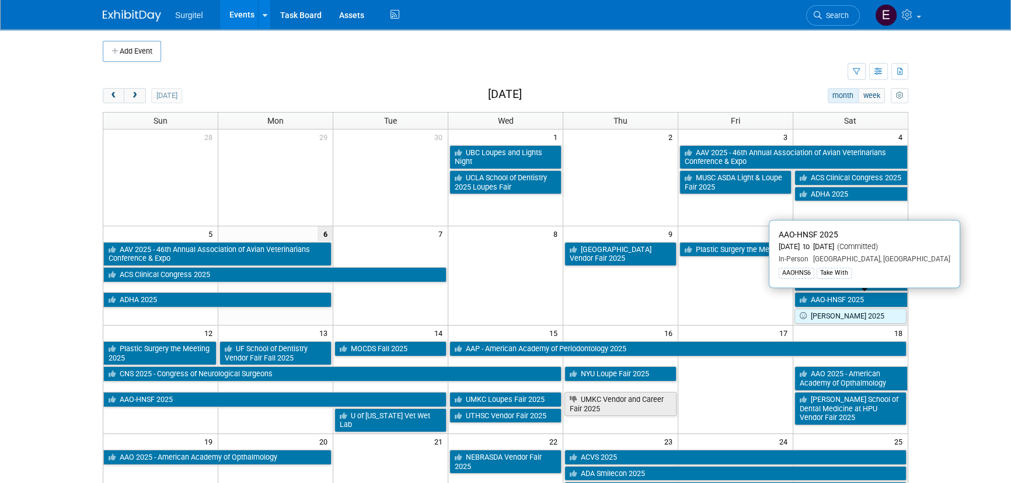
click at [854, 300] on link "AAO-HNSF 2025" at bounding box center [851, 300] width 113 height 15
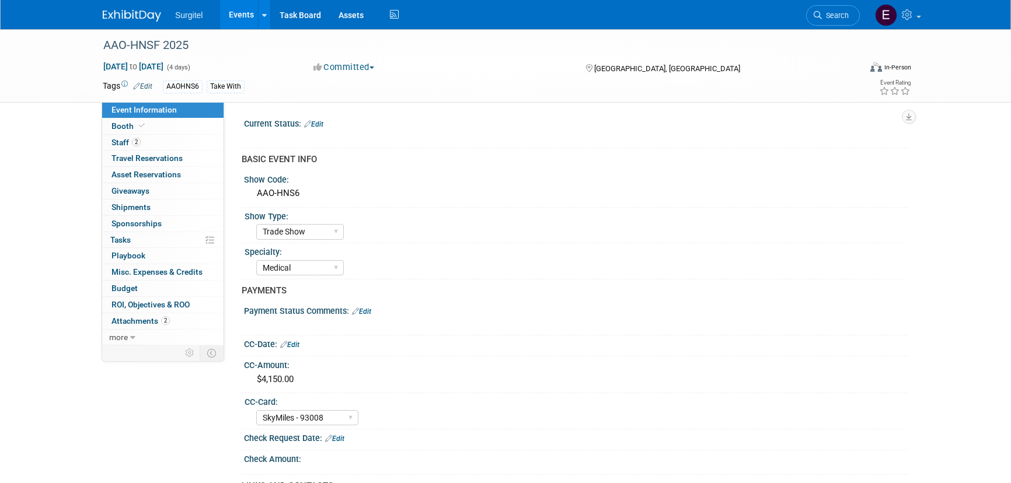
select select "Trade Show"
select select "Medical"
select select "SkyMiles - 93008"
select select "No"
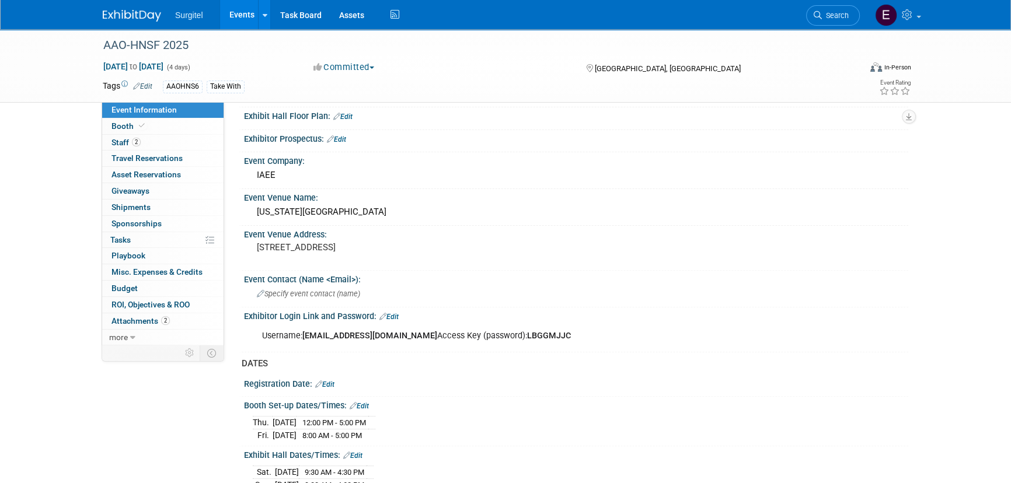
scroll to position [636, 0]
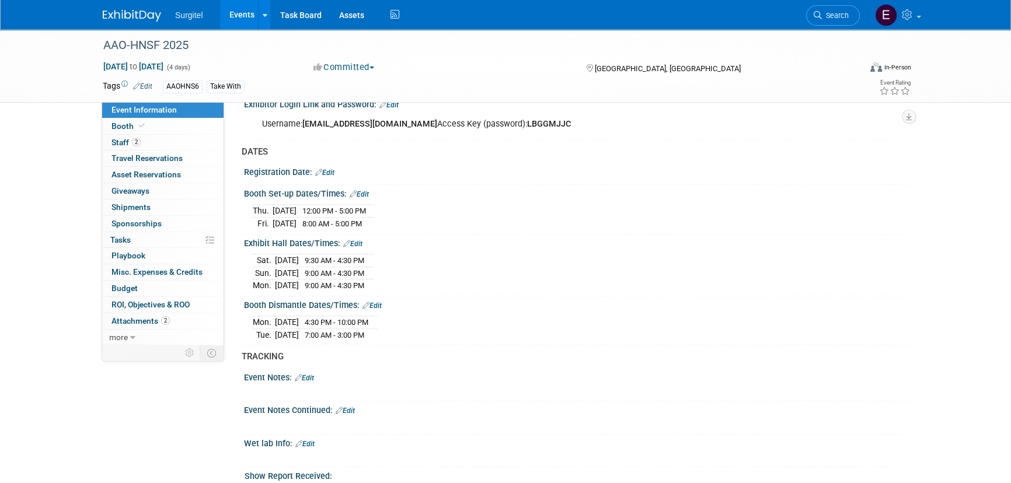
drag, startPoint x: 532, startPoint y: 121, endPoint x: 475, endPoint y: 119, distance: 56.7
click at [475, 119] on div "Username: [EMAIL_ADDRESS][DOMAIN_NAME] Access Key (password): LBGGMJJC" at bounding box center [517, 124] width 526 height 23
copy b "LBGGMJJC"
click at [121, 127] on span "Booth" at bounding box center [130, 125] width 36 height 9
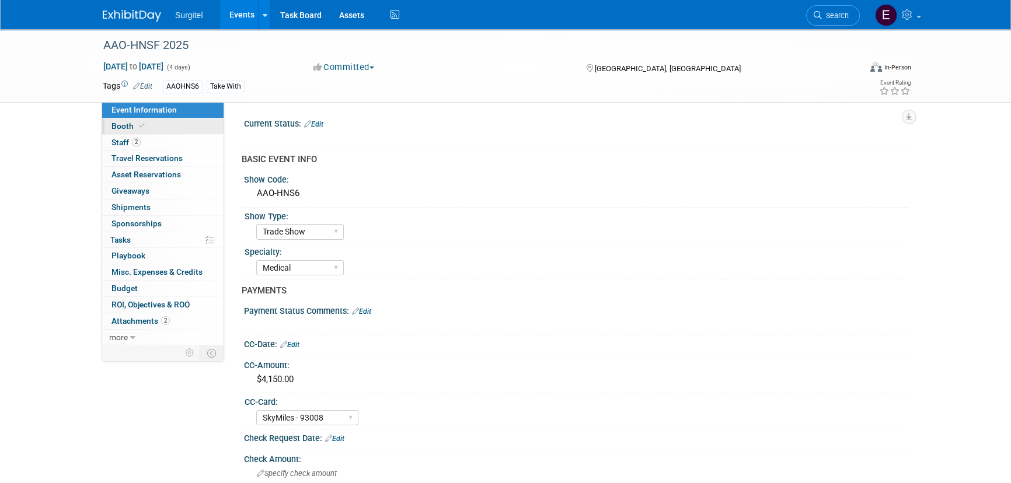
select select "8' Fabric Popup"
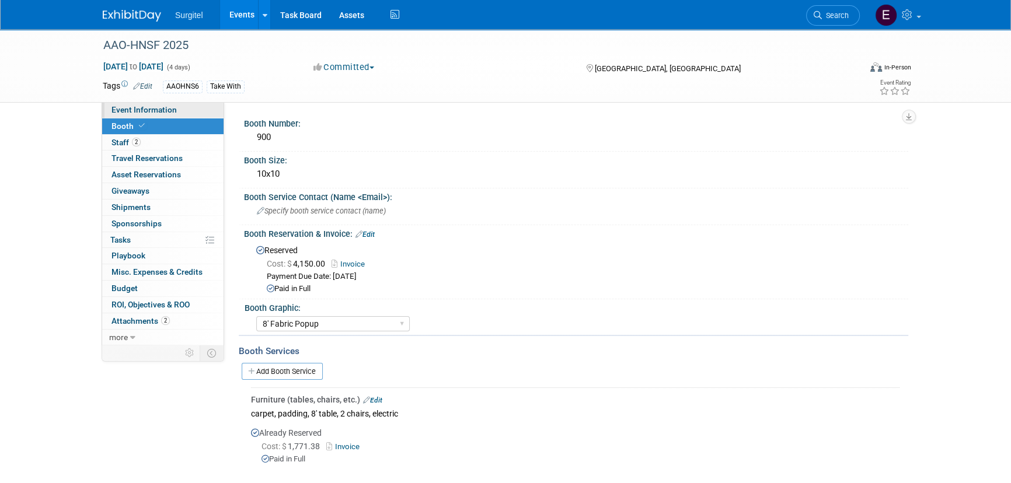
click at [128, 105] on span "Event Information" at bounding box center [144, 109] width 65 height 9
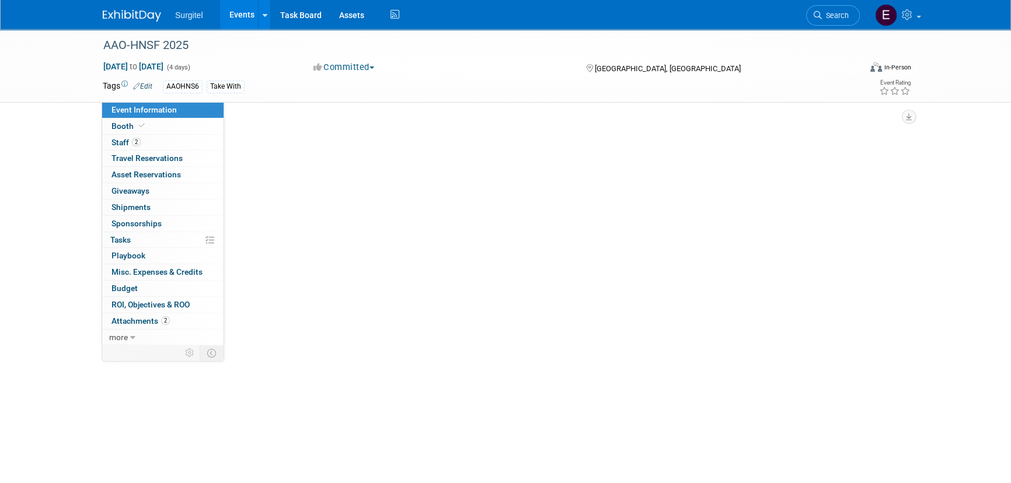
select select "Trade Show"
select select "Medical"
select select "SkyMiles - 93008"
select select "No"
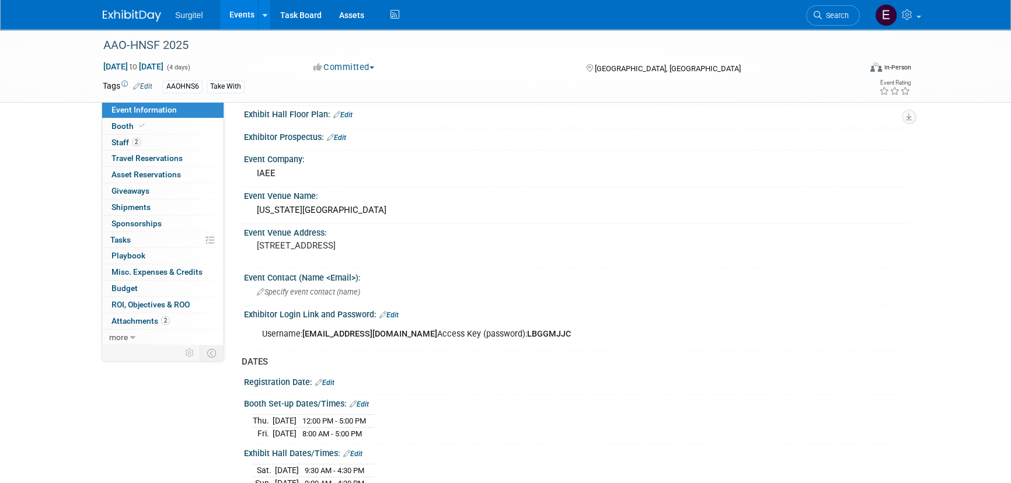
scroll to position [584, 0]
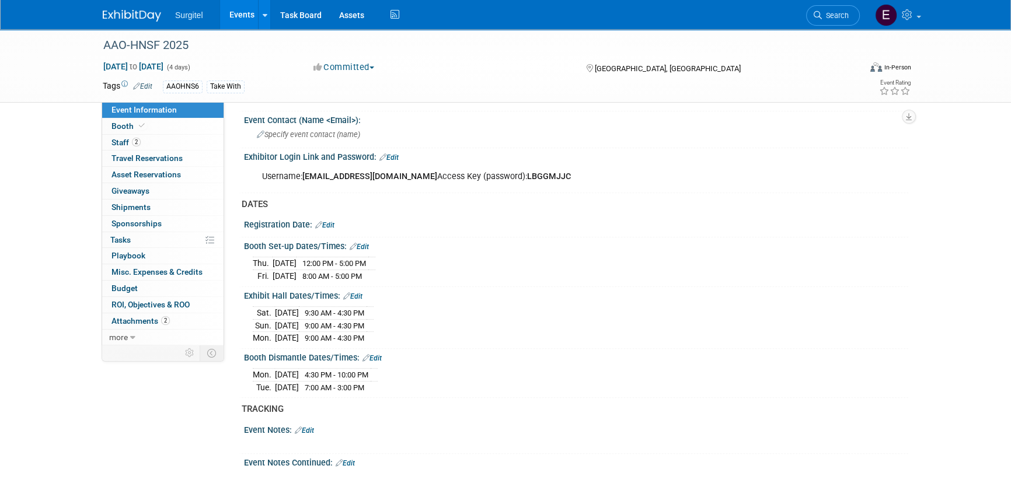
click at [361, 243] on link "Edit" at bounding box center [359, 247] width 19 height 8
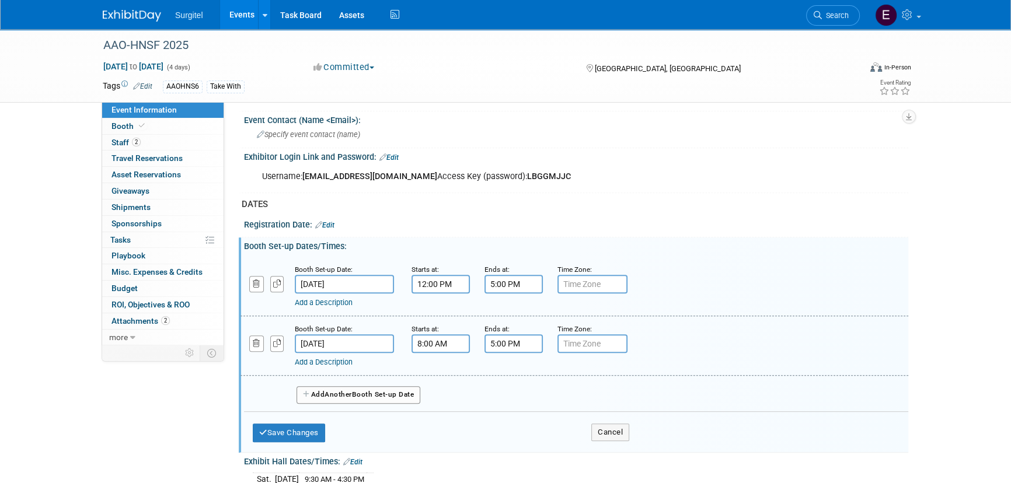
click at [440, 287] on input "12:00 PM" at bounding box center [441, 284] width 58 height 19
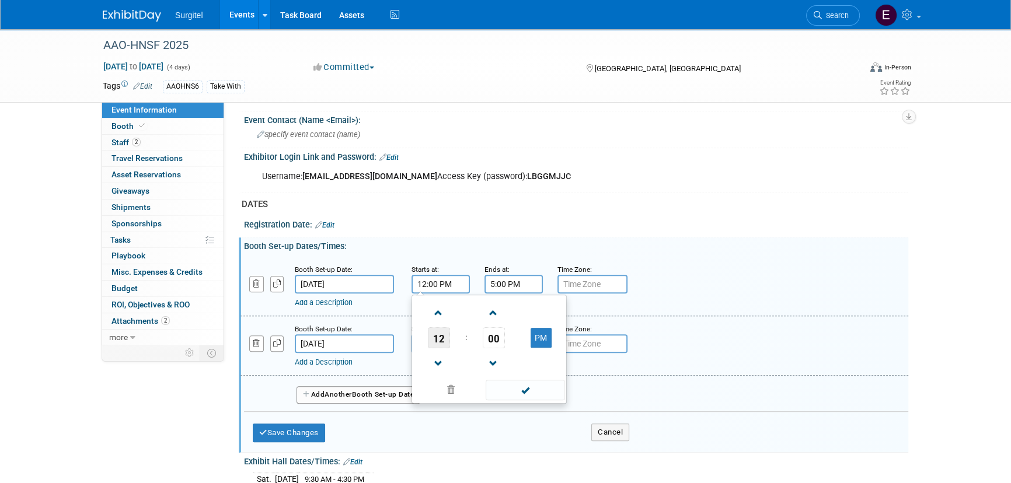
click at [445, 335] on span "12" at bounding box center [439, 338] width 22 height 21
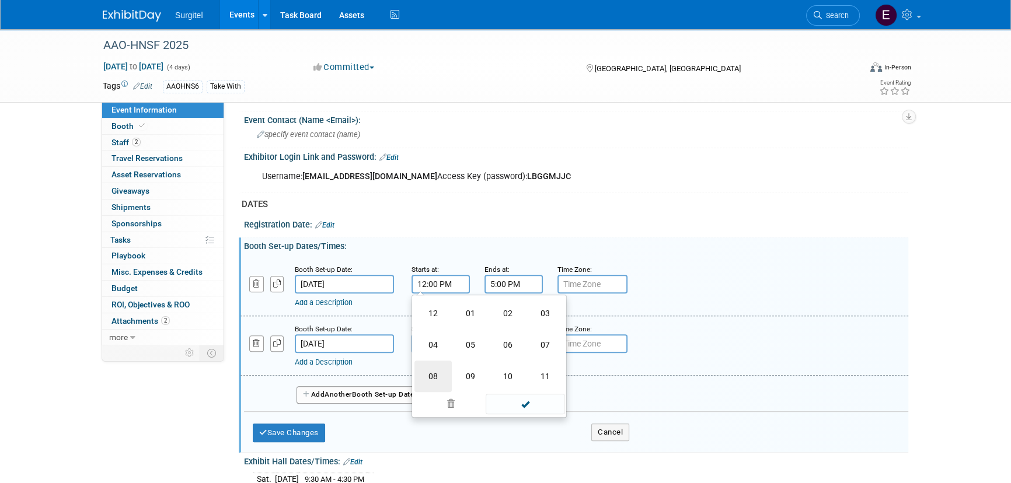
click at [439, 376] on td "08" at bounding box center [433, 377] width 37 height 32
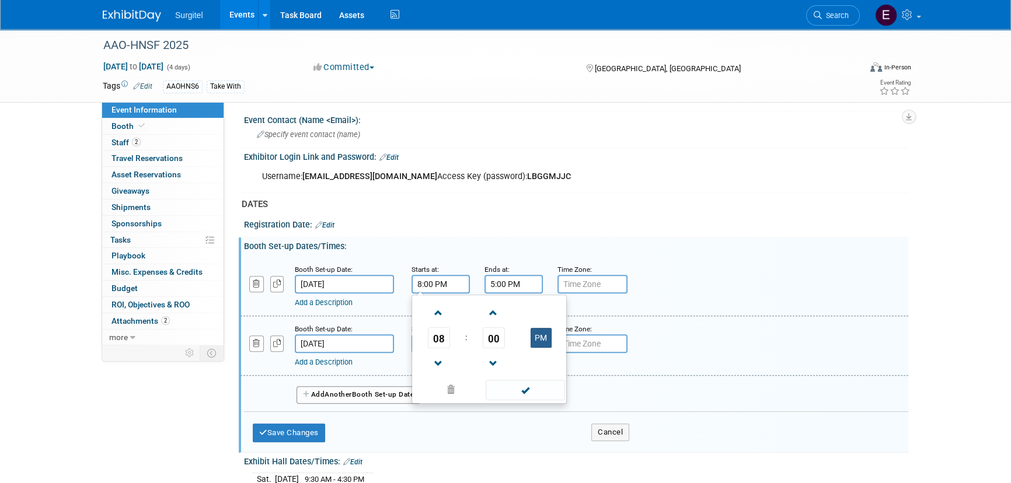
click at [543, 339] on button "PM" at bounding box center [541, 338] width 21 height 20
type input "8:00 AM"
click at [539, 386] on span at bounding box center [525, 390] width 79 height 20
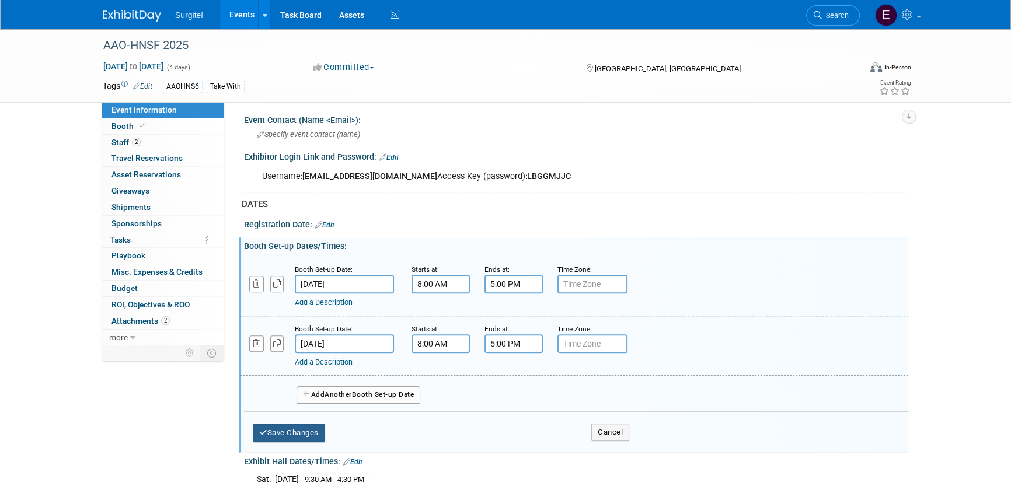
click at [315, 430] on button "Save Changes" at bounding box center [289, 433] width 72 height 19
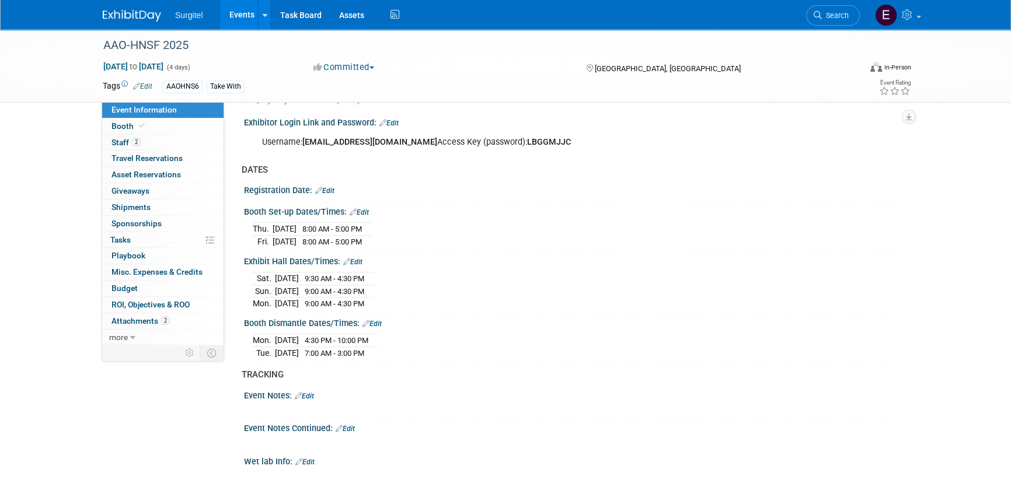
scroll to position [636, 0]
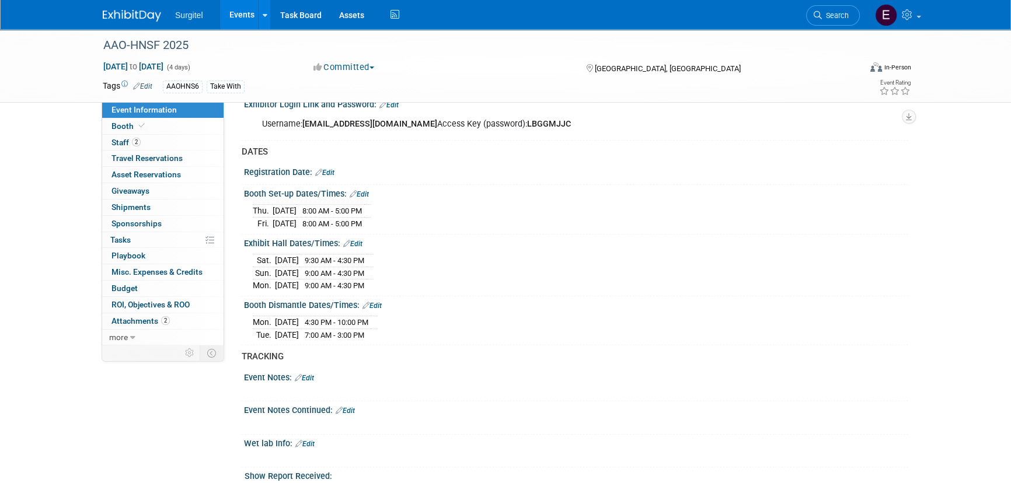
click at [243, 17] on link "Events" at bounding box center [241, 14] width 43 height 29
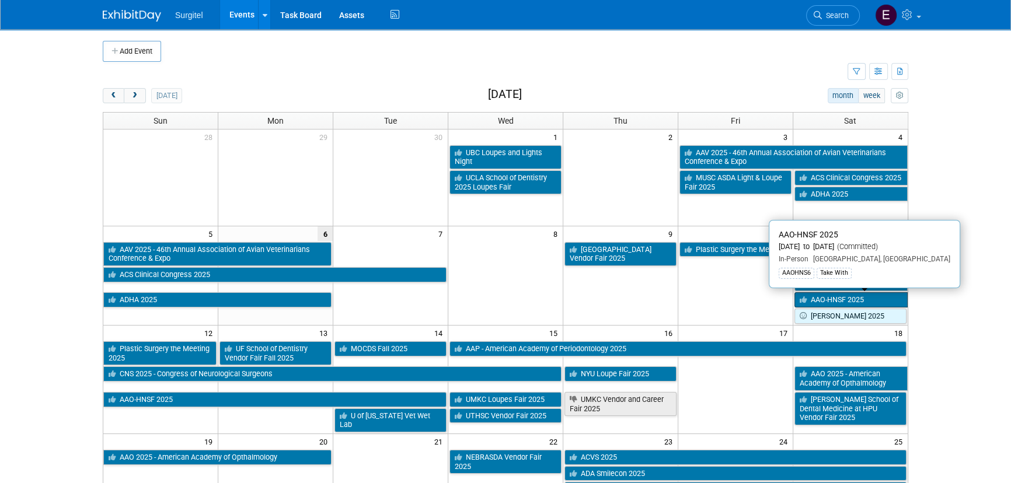
click at [834, 299] on link "AAO-HNSF 2025" at bounding box center [851, 300] width 113 height 15
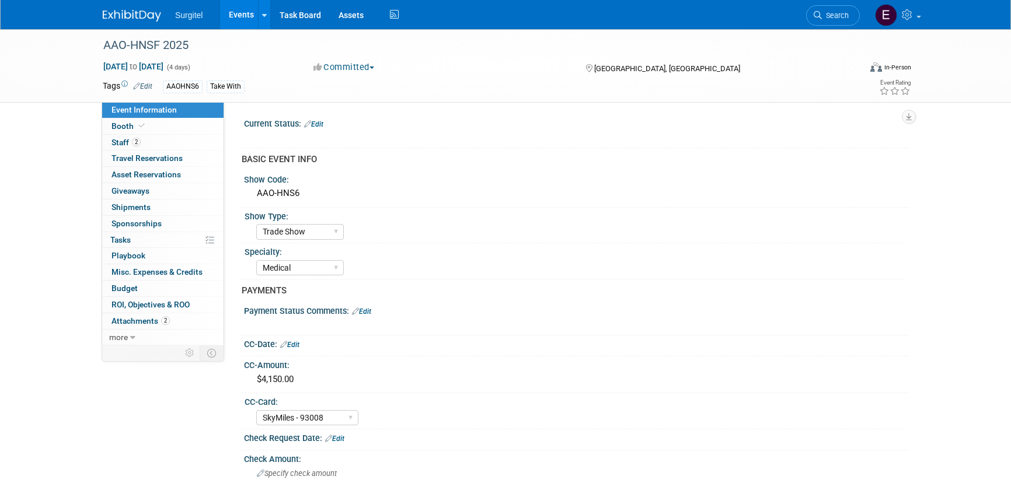
select select "Trade Show"
select select "Medical"
select select "SkyMiles - 93008"
select select "No"
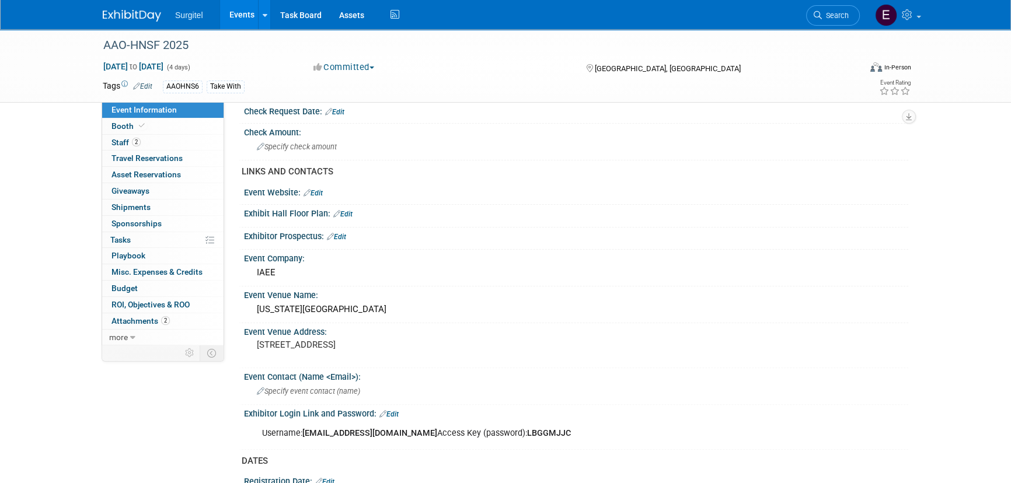
scroll to position [318, 0]
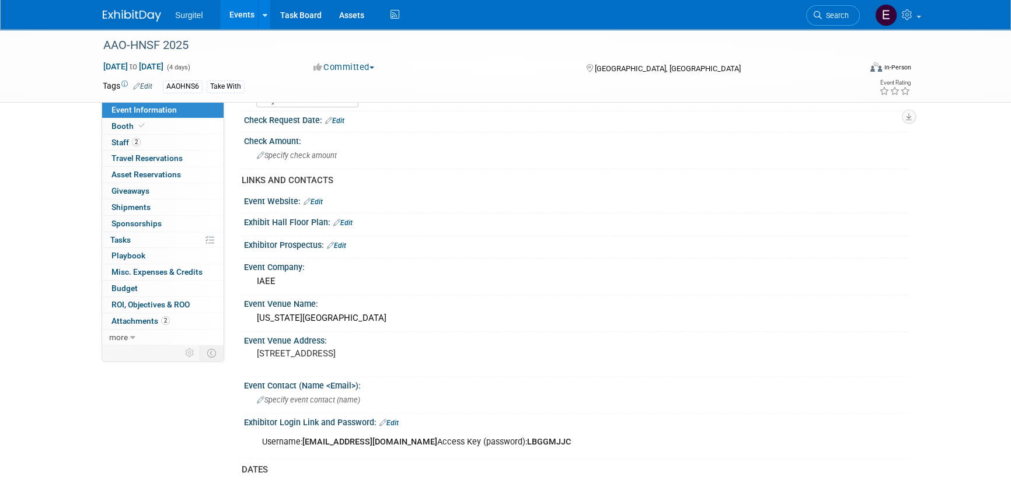
click at [337, 243] on link "Edit" at bounding box center [336, 246] width 19 height 8
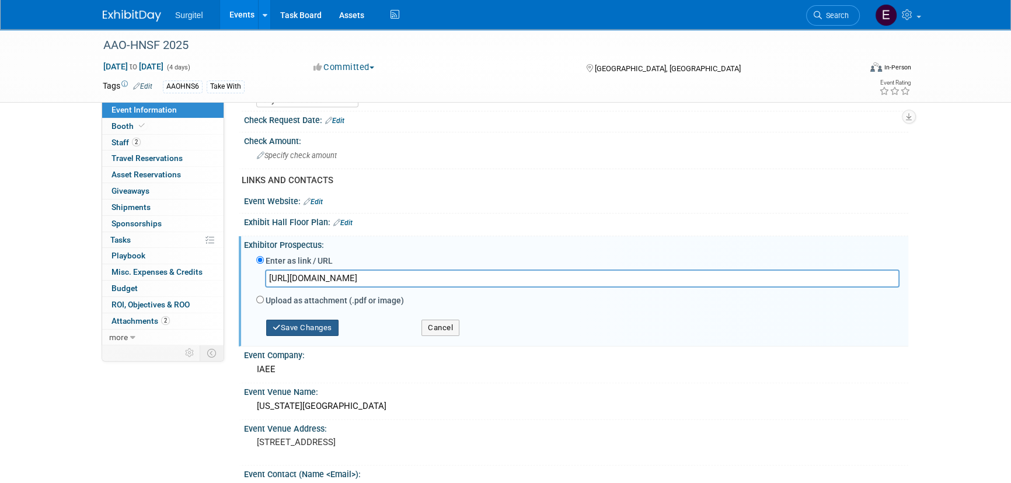
type input "[URL][DOMAIN_NAME]"
click at [292, 329] on button "Save Changes" at bounding box center [302, 328] width 72 height 16
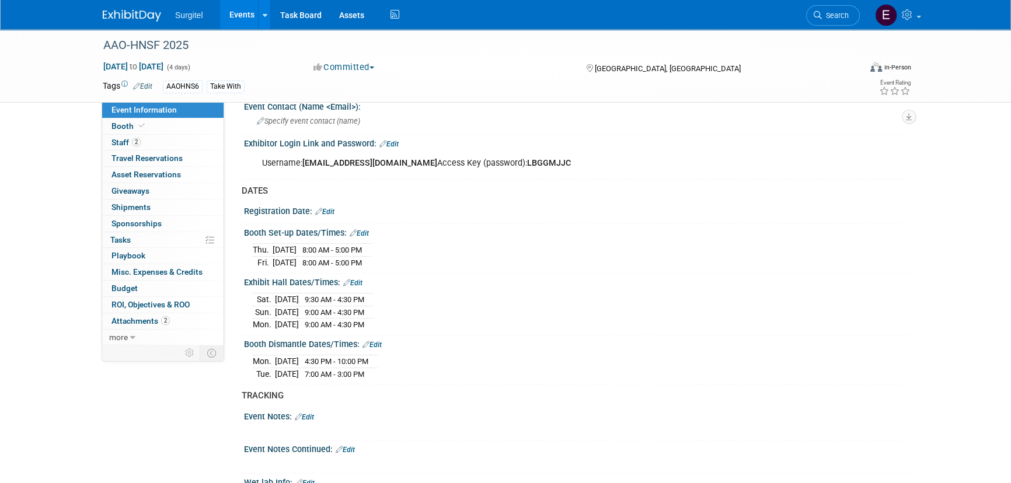
scroll to position [636, 0]
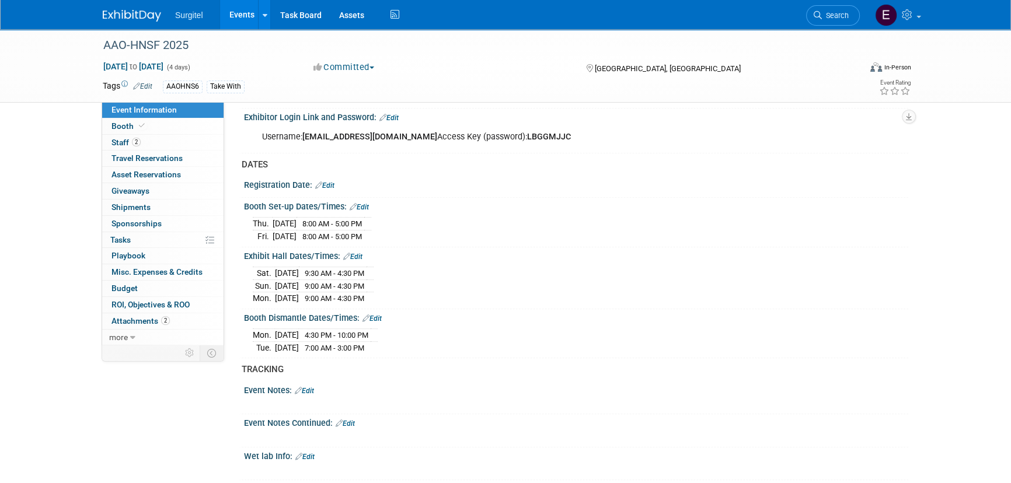
click at [361, 203] on link "Edit" at bounding box center [359, 207] width 19 height 8
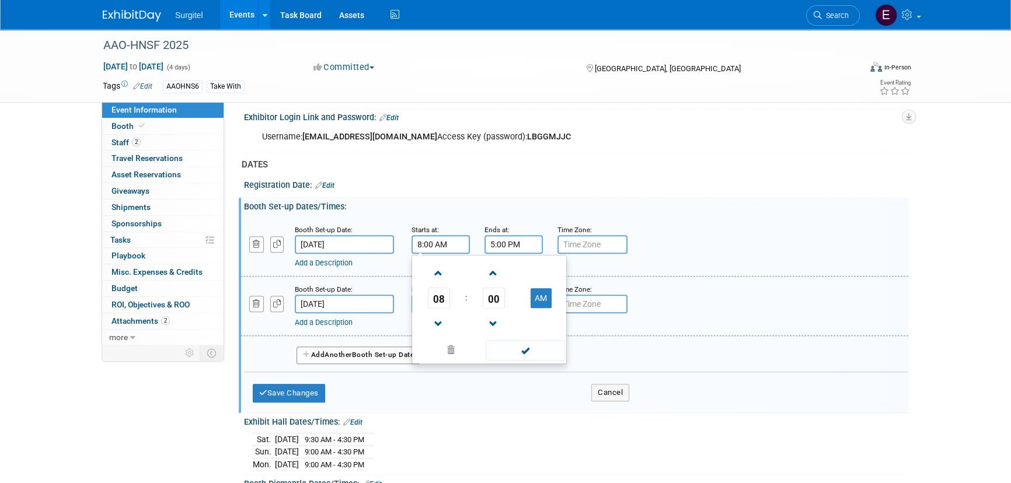
click at [435, 242] on input "8:00 AM" at bounding box center [441, 244] width 58 height 19
click at [447, 292] on span "08" at bounding box center [439, 298] width 22 height 21
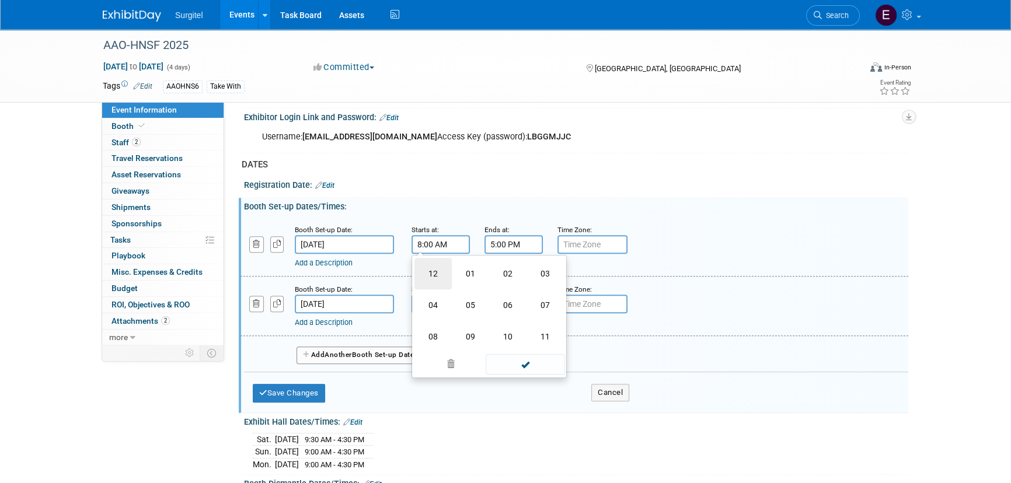
click at [441, 271] on td "12" at bounding box center [433, 274] width 37 height 32
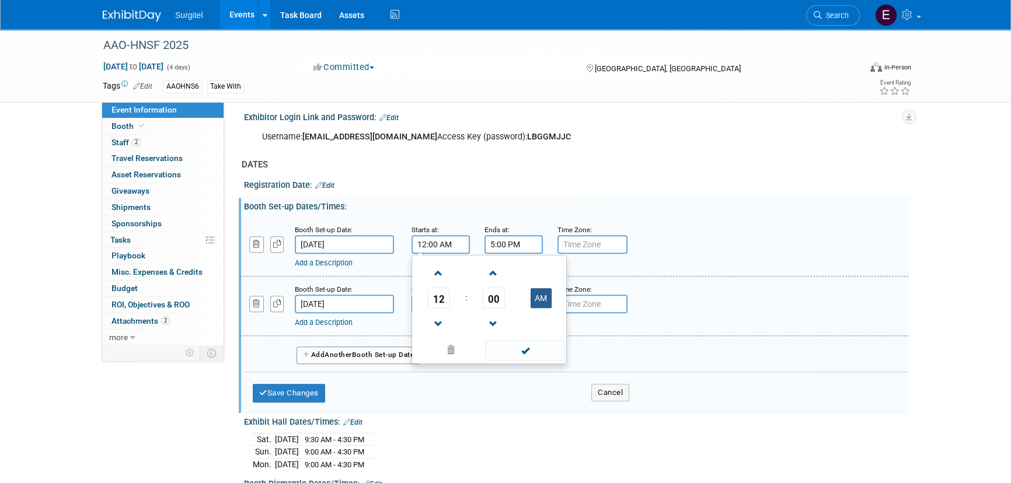
click at [542, 301] on button "AM" at bounding box center [541, 298] width 21 height 20
type input "12:00 PM"
click at [545, 340] on span at bounding box center [525, 350] width 79 height 20
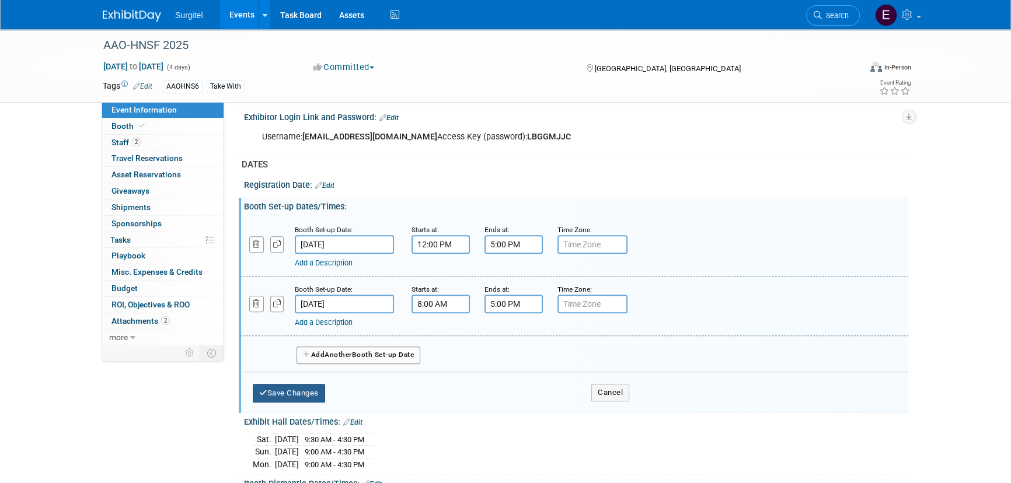
click at [281, 390] on button "Save Changes" at bounding box center [289, 393] width 72 height 19
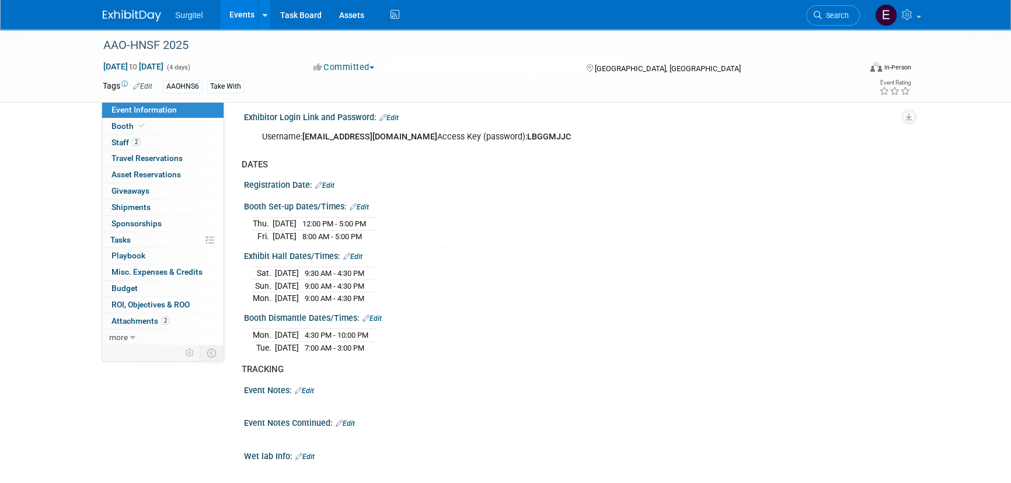
click at [330, 182] on link "Edit" at bounding box center [324, 186] width 19 height 8
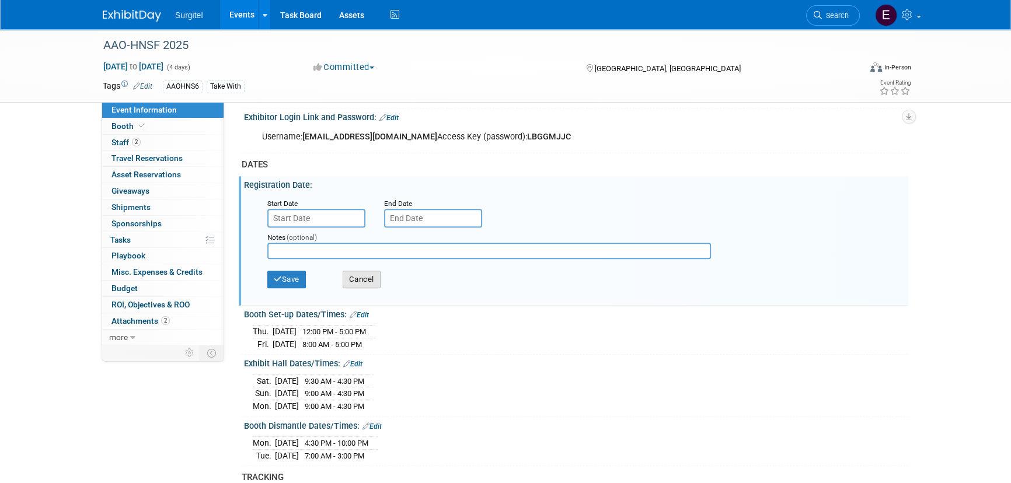
click at [358, 279] on button "Cancel" at bounding box center [362, 280] width 38 height 18
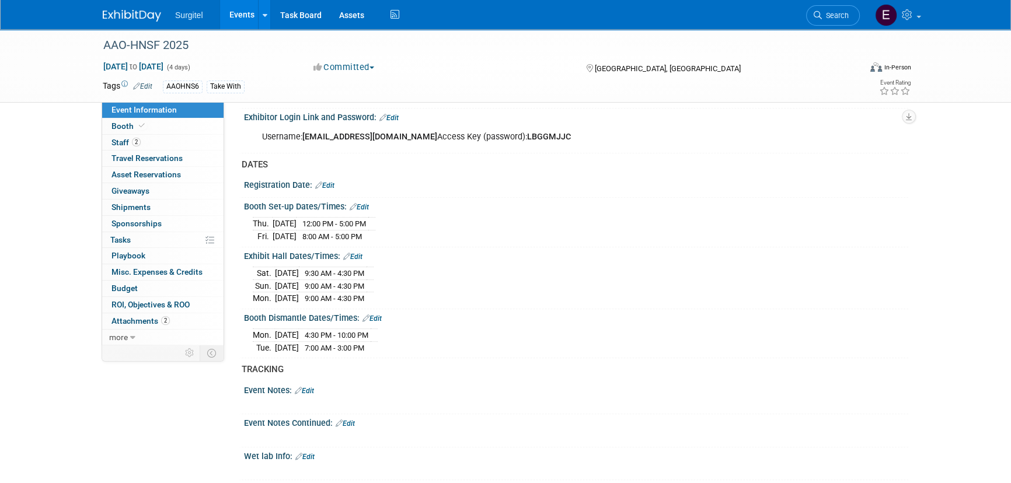
click at [368, 203] on link "Edit" at bounding box center [359, 207] width 19 height 8
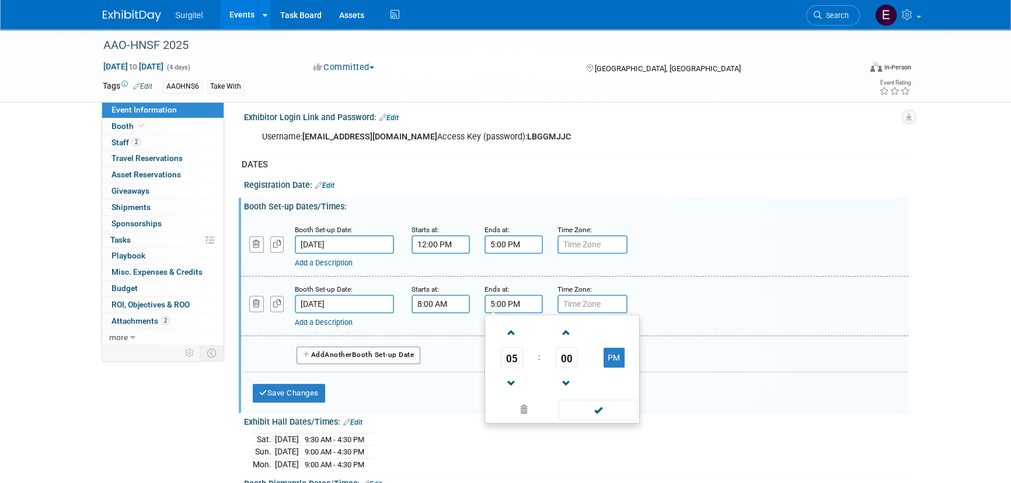
click at [503, 300] on input "5:00 PM" at bounding box center [514, 304] width 58 height 19
click at [513, 353] on span "05" at bounding box center [512, 357] width 22 height 21
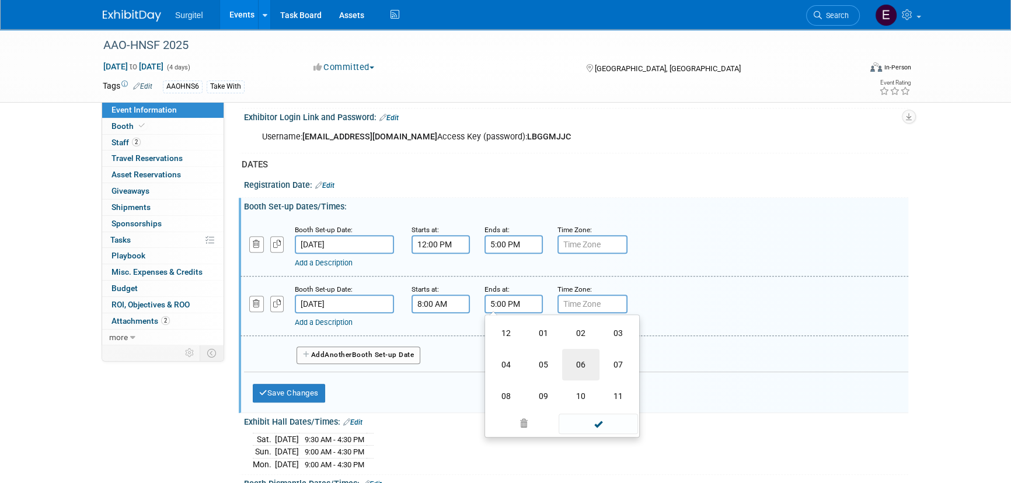
click at [572, 354] on td "06" at bounding box center [580, 365] width 37 height 32
type input "6:00 PM"
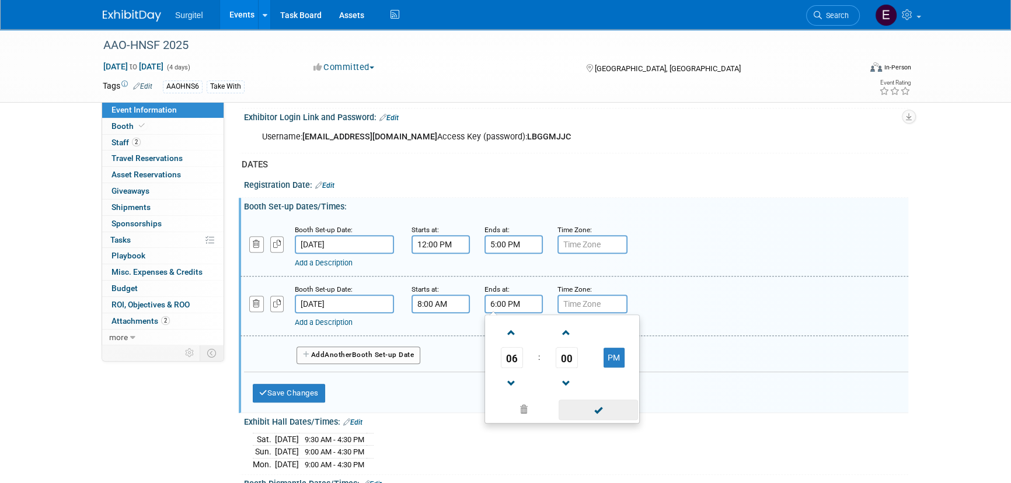
click at [614, 409] on span at bounding box center [598, 410] width 79 height 20
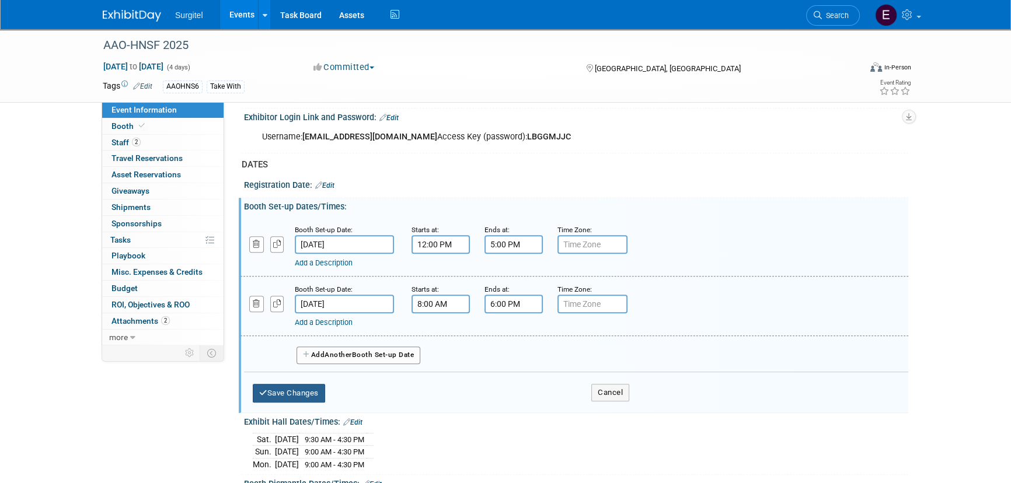
click at [312, 394] on button "Save Changes" at bounding box center [289, 393] width 72 height 19
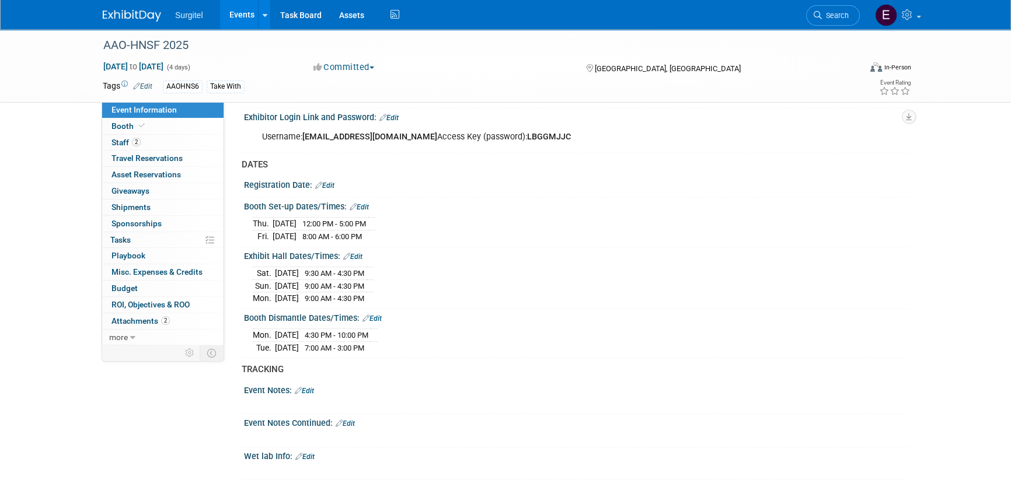
click at [377, 315] on link "Edit" at bounding box center [372, 319] width 19 height 8
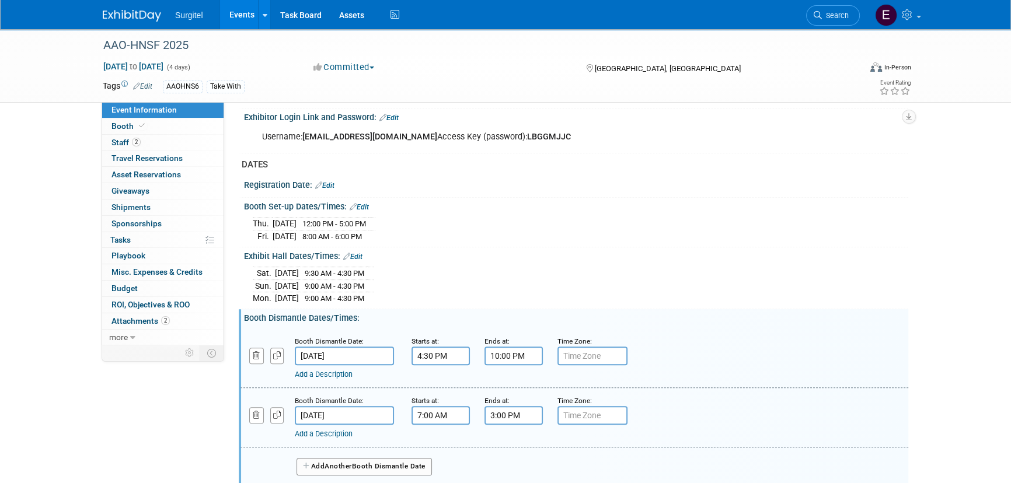
drag, startPoint x: 507, startPoint y: 361, endPoint x: 511, endPoint y: 354, distance: 8.4
click at [507, 365] on div "Add a Description Description:" at bounding box center [544, 372] width 499 height 15
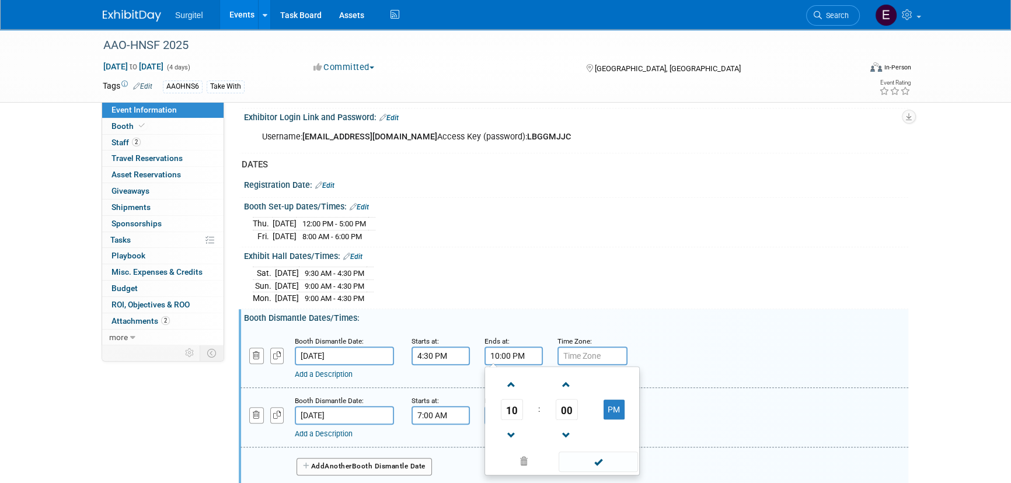
drag, startPoint x: 511, startPoint y: 354, endPoint x: 519, endPoint y: 356, distance: 7.8
click at [512, 354] on input "10:00 PM" at bounding box center [514, 356] width 58 height 19
drag, startPoint x: 516, startPoint y: 404, endPoint x: 521, endPoint y: 410, distance: 8.3
click at [514, 404] on span "10" at bounding box center [512, 409] width 22 height 21
click at [513, 441] on td "08" at bounding box center [506, 449] width 37 height 32
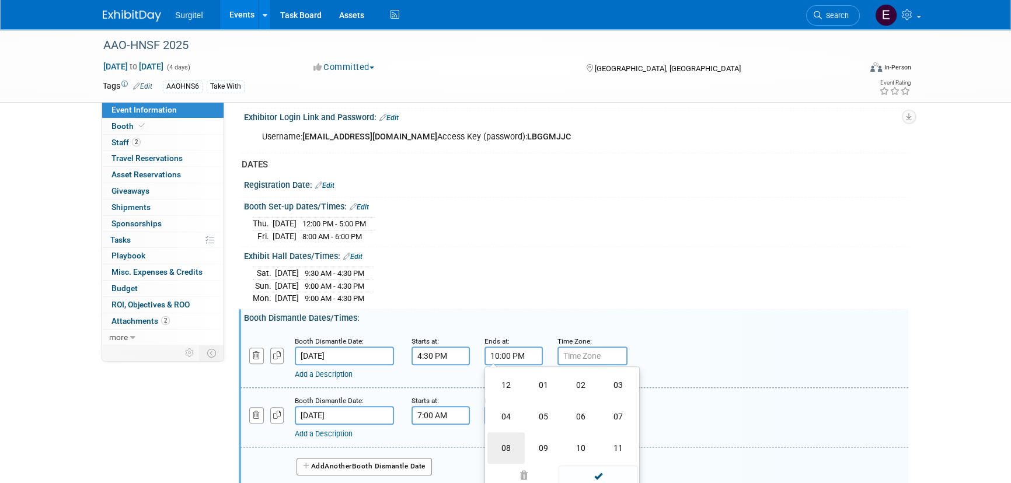
type input "8:00 PM"
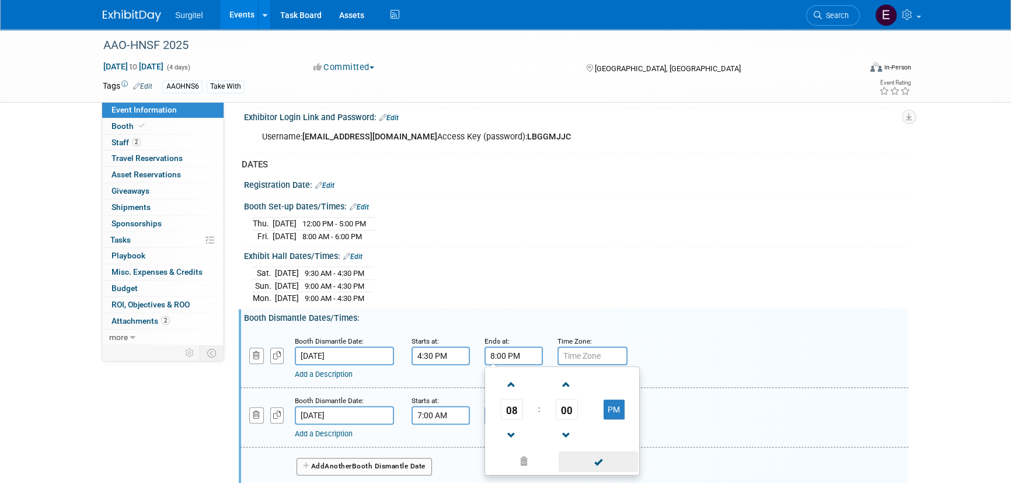
click at [591, 452] on span at bounding box center [598, 462] width 79 height 20
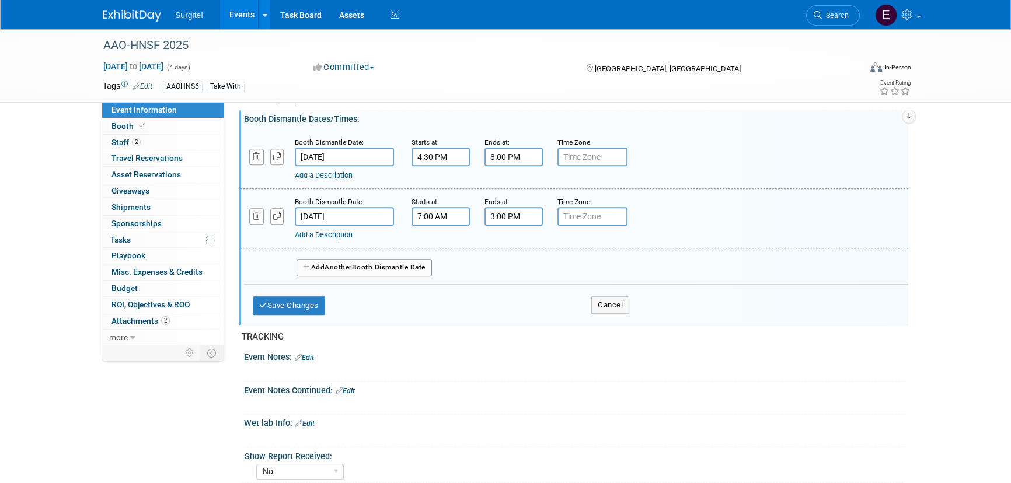
scroll to position [849, 0]
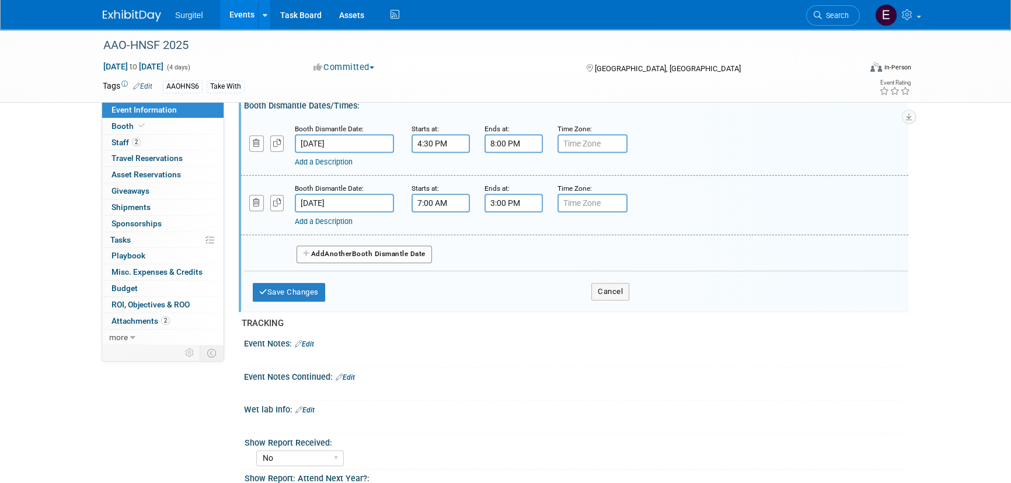
click at [500, 200] on input "3:00 PM" at bounding box center [514, 203] width 58 height 19
click at [440, 201] on input "7:00 AM" at bounding box center [441, 203] width 58 height 19
click at [438, 255] on span "07" at bounding box center [439, 256] width 22 height 21
drag, startPoint x: 437, startPoint y: 291, endPoint x: 503, endPoint y: 309, distance: 68.4
click at [436, 291] on td "08" at bounding box center [433, 296] width 37 height 32
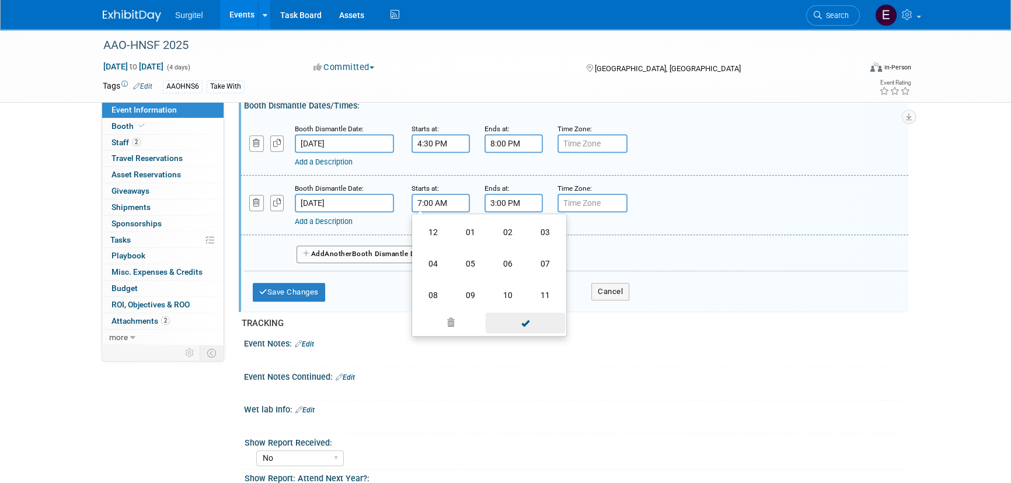
type input "8:00 AM"
click at [521, 313] on span at bounding box center [525, 309] width 79 height 20
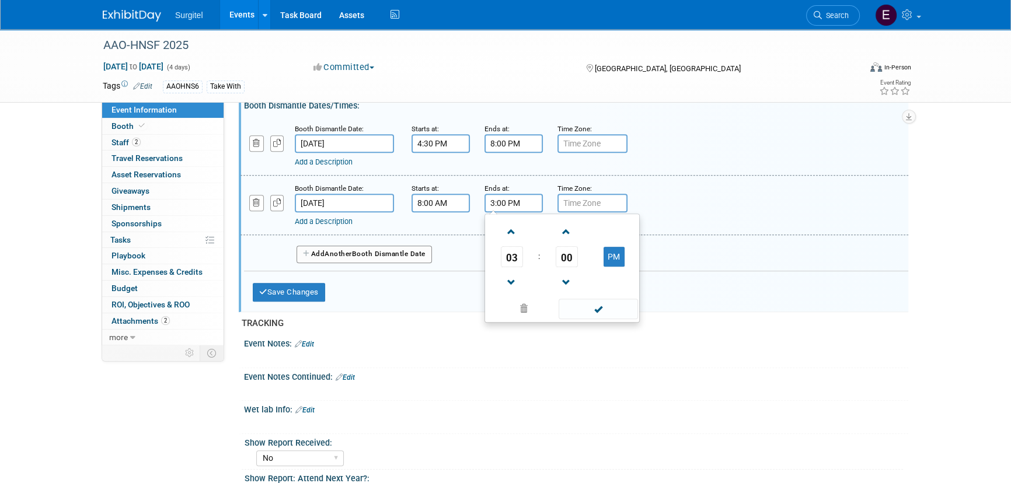
click at [513, 195] on input "3:00 PM" at bounding box center [514, 203] width 58 height 19
click at [509, 267] on link at bounding box center [512, 282] width 22 height 30
click at [520, 255] on span "02" at bounding box center [512, 256] width 22 height 21
drag, startPoint x: 547, startPoint y: 252, endPoint x: 579, endPoint y: 265, distance: 34.0
click at [546, 251] on td "05" at bounding box center [543, 264] width 37 height 32
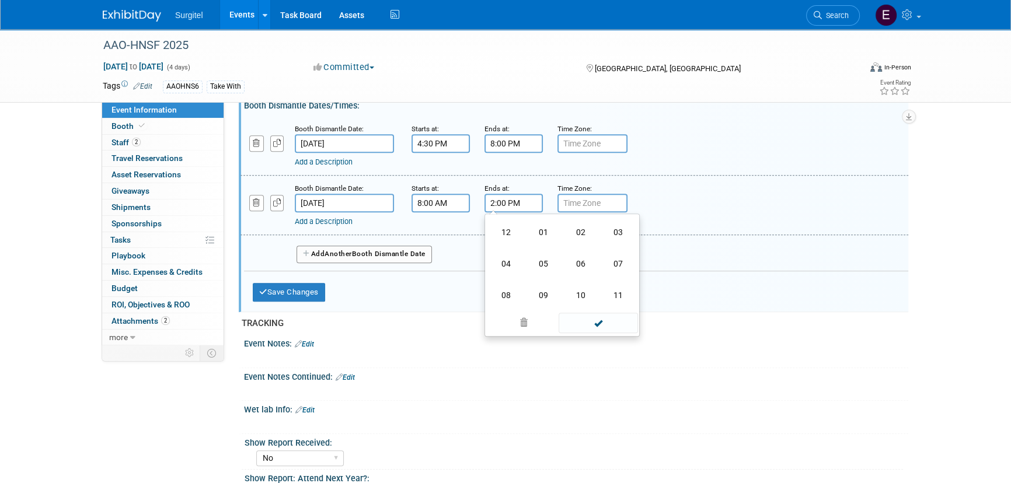
type input "5:00 PM"
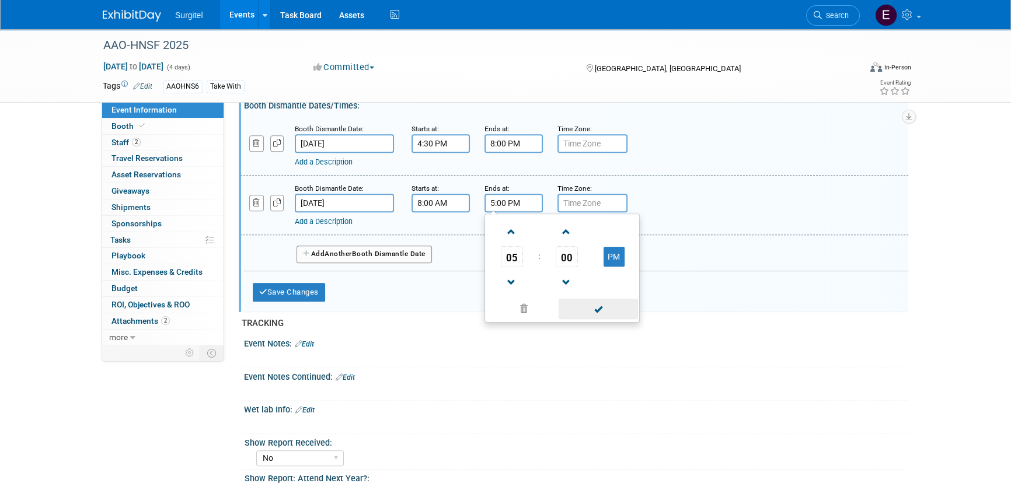
click at [601, 304] on span at bounding box center [598, 309] width 79 height 20
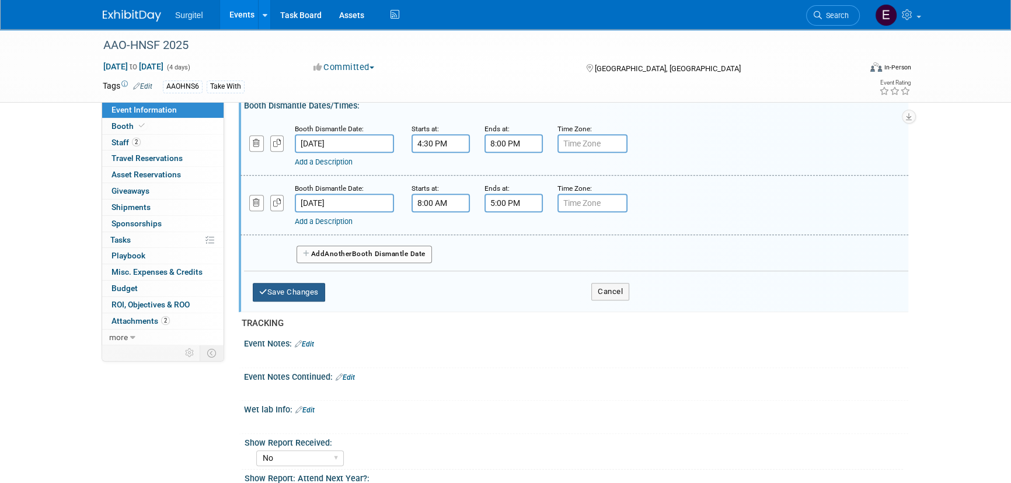
click at [314, 286] on button "Save Changes" at bounding box center [289, 292] width 72 height 19
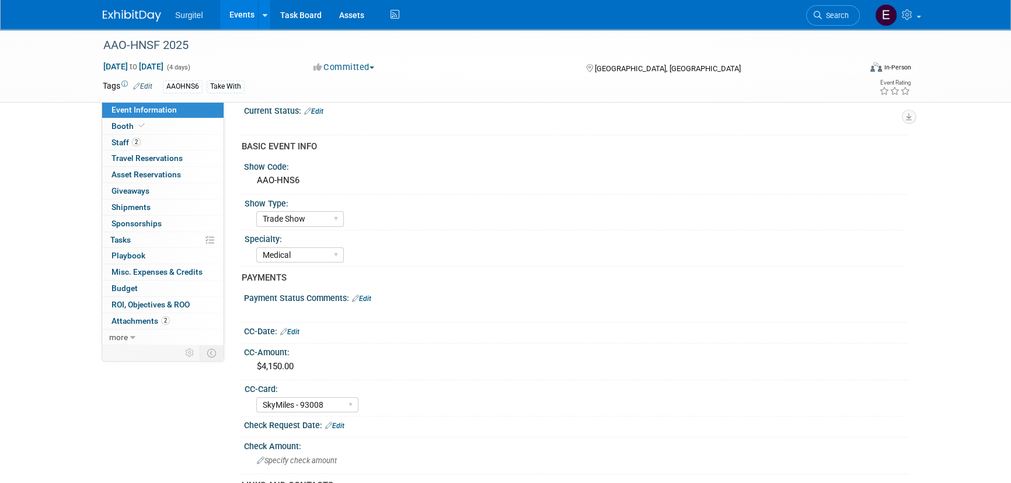
scroll to position [0, 0]
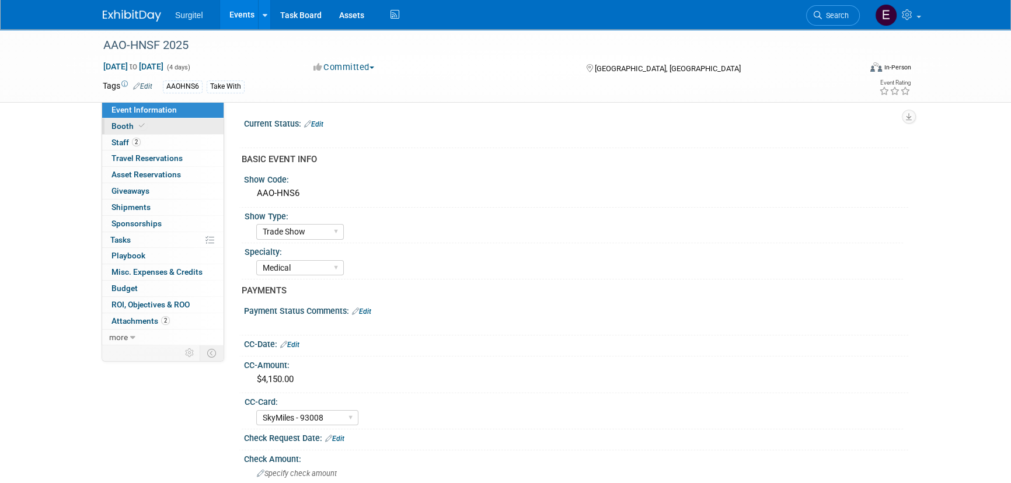
click at [165, 133] on link "Booth" at bounding box center [162, 127] width 121 height 16
select select "8' Fabric Popup"
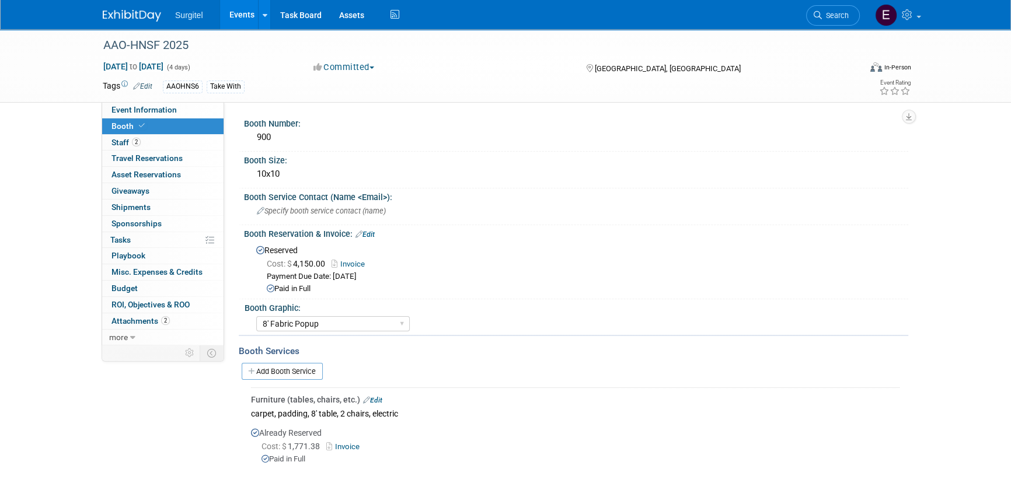
click at [244, 17] on link "Events" at bounding box center [241, 14] width 43 height 29
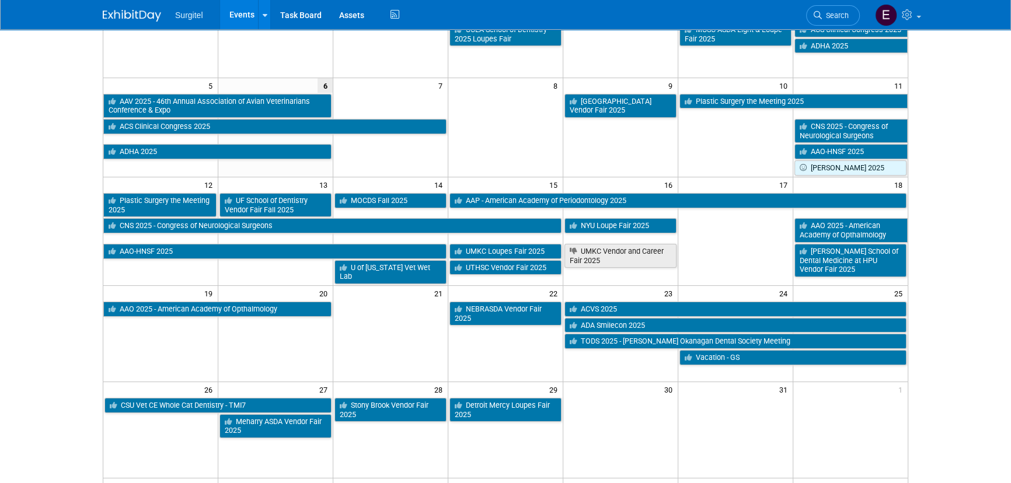
scroll to position [159, 0]
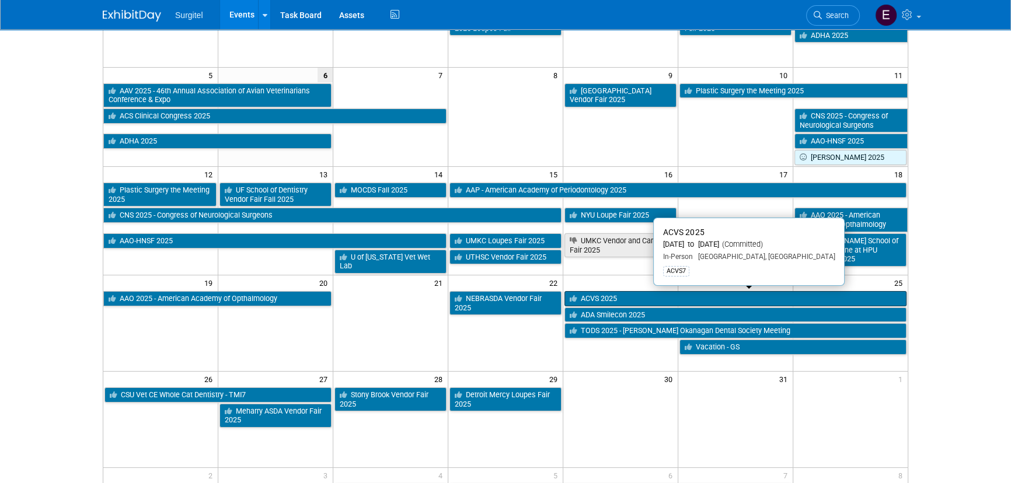
click at [583, 294] on link "ACVS 2025" at bounding box center [736, 298] width 342 height 15
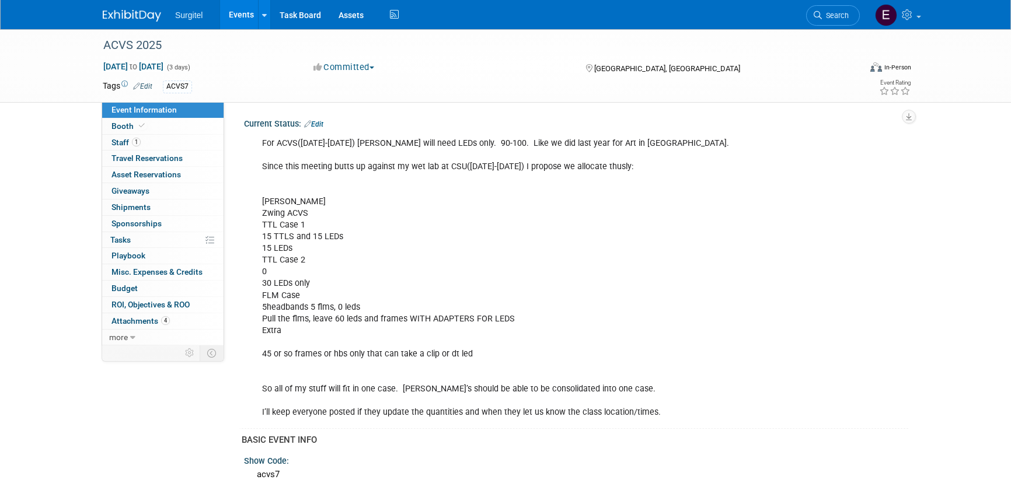
select select "Wet Lab"
select select "Veterinarian"
select select "No"
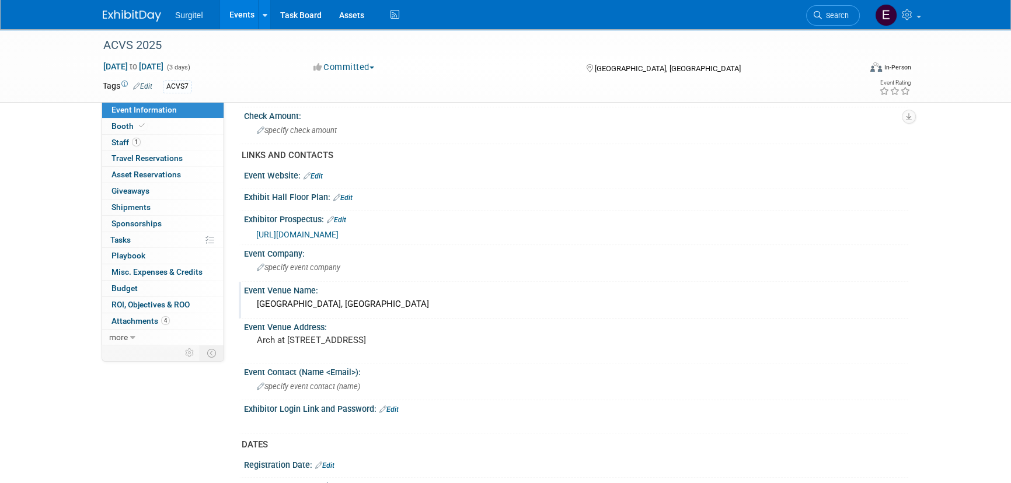
scroll to position [902, 0]
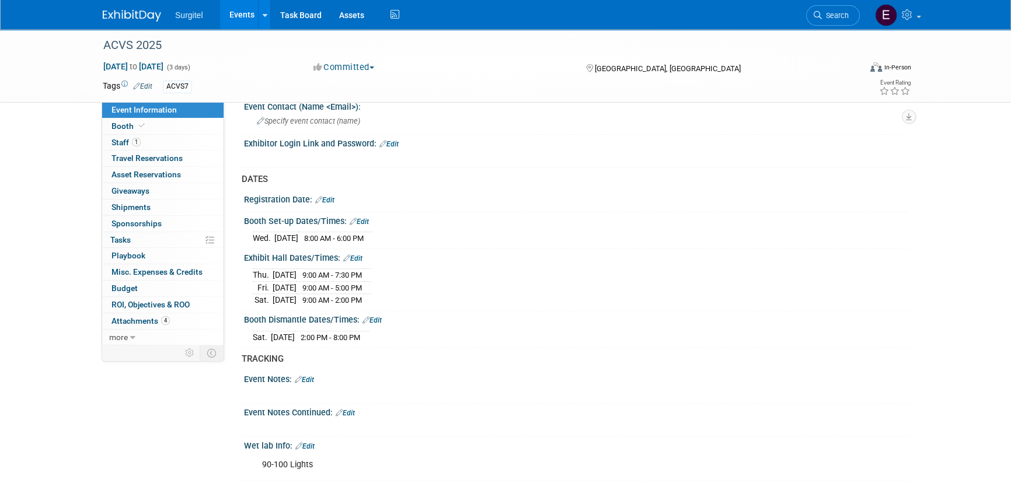
click at [248, 18] on link "Events" at bounding box center [241, 14] width 43 height 29
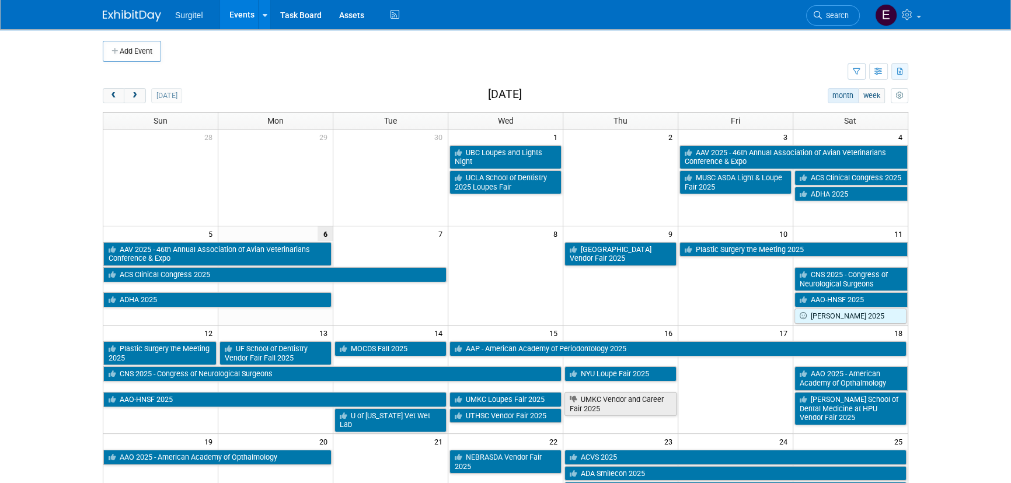
click at [900, 65] on button "button" at bounding box center [900, 71] width 17 height 17
click at [864, 111] on span "(1003 Events)" at bounding box center [865, 109] width 44 height 8
click at [899, 76] on button "button" at bounding box center [900, 71] width 17 height 17
click at [868, 107] on span "(1003 Events)" at bounding box center [865, 109] width 44 height 8
click at [824, 14] on span "Search" at bounding box center [835, 15] width 27 height 9
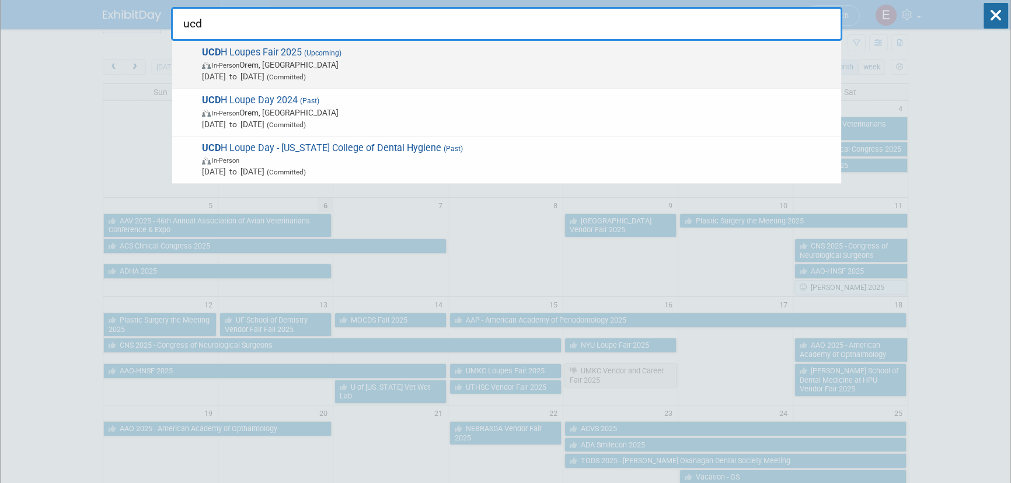
scroll to position [53, 0]
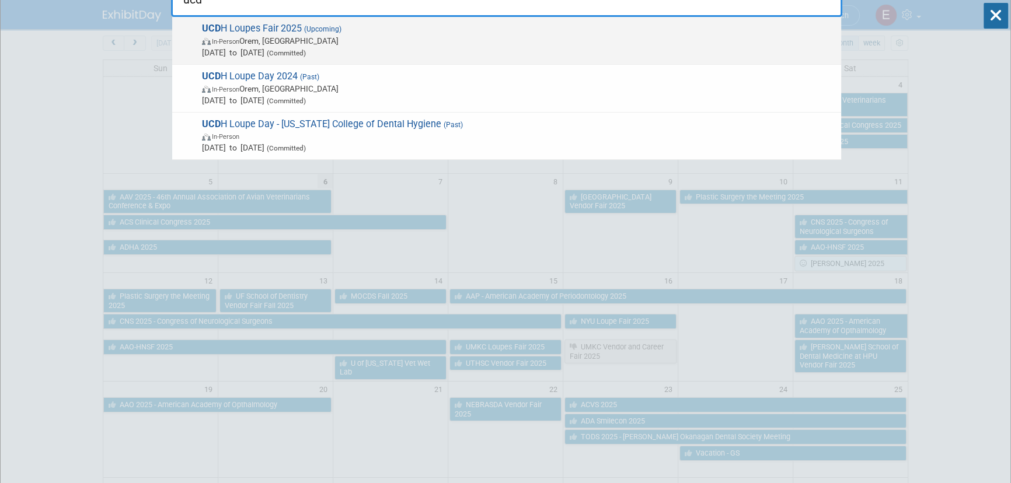
type input "ucd"
click at [396, 48] on span "Nov 17, 2025 to Nov 17, 2025 (Committed)" at bounding box center [518, 53] width 633 height 12
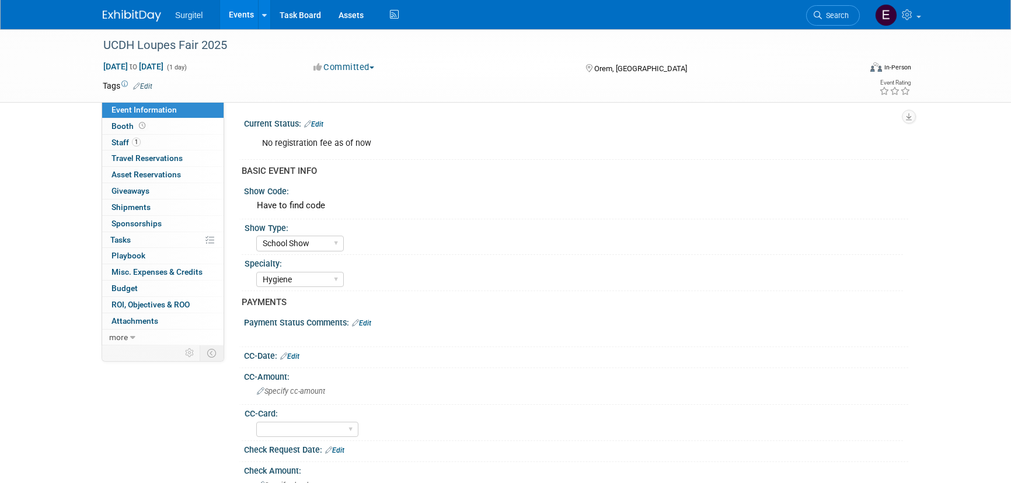
select select "School Show"
select select "Hygiene"
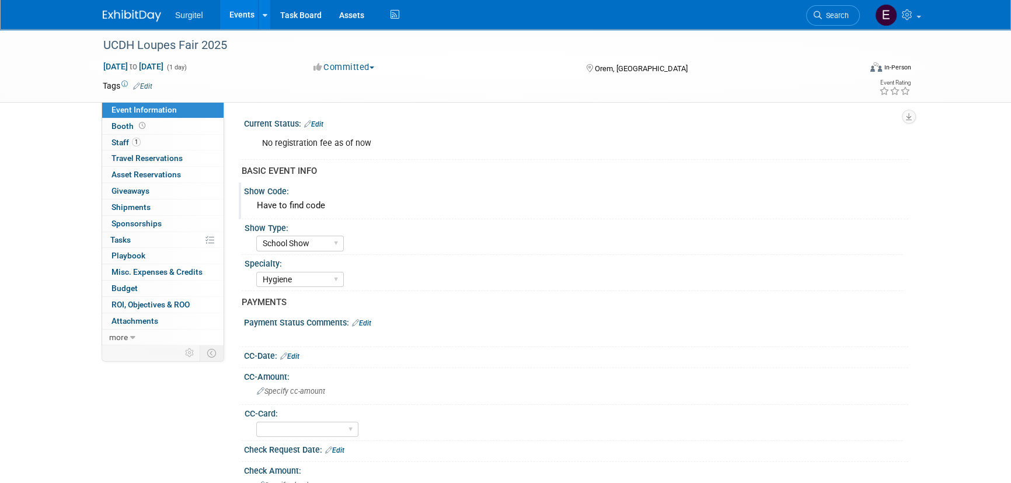
scroll to position [318, 0]
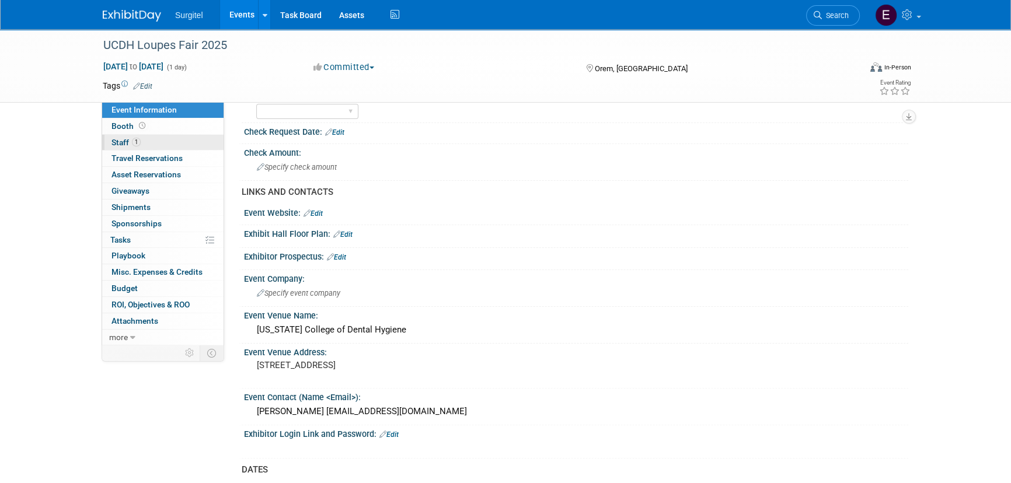
click at [156, 144] on link "1 Staff 1" at bounding box center [162, 143] width 121 height 16
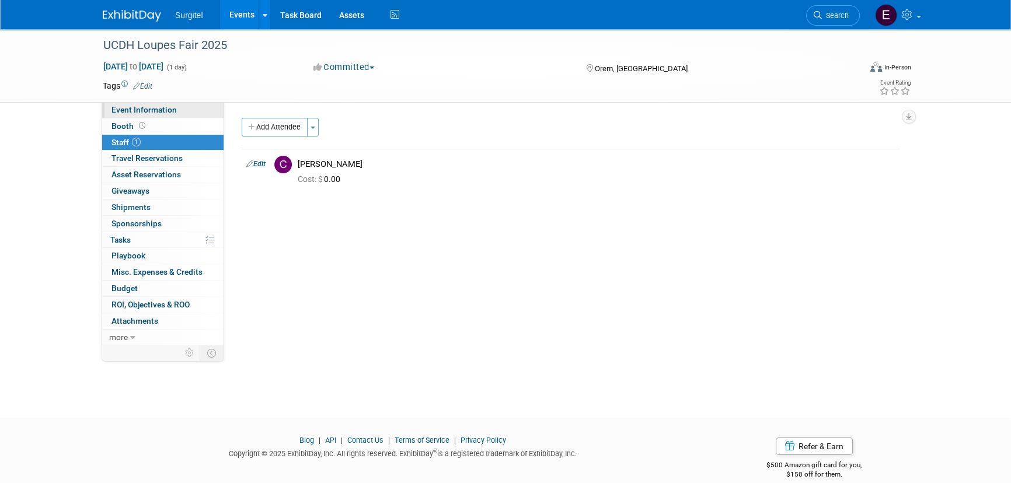
click at [163, 105] on span "Event Information" at bounding box center [144, 109] width 65 height 9
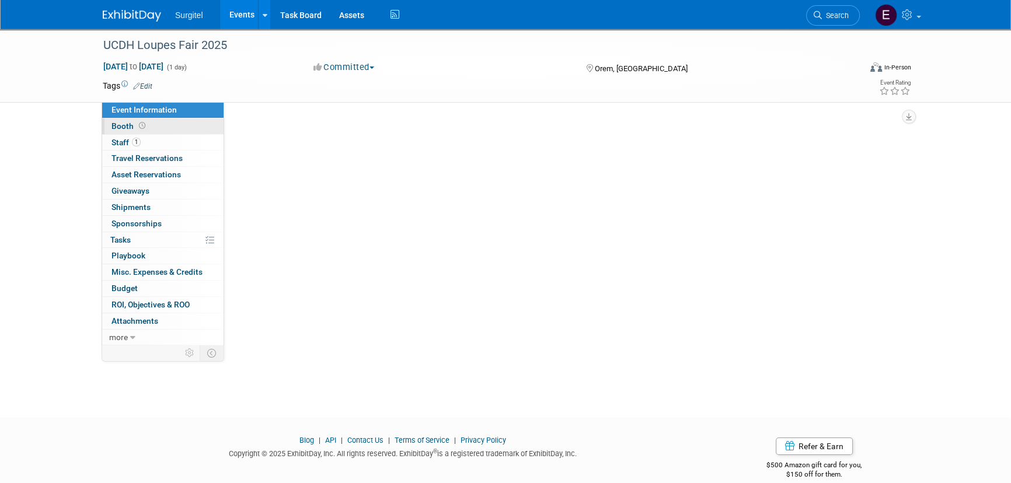
select select "School Show"
select select "Hygiene"
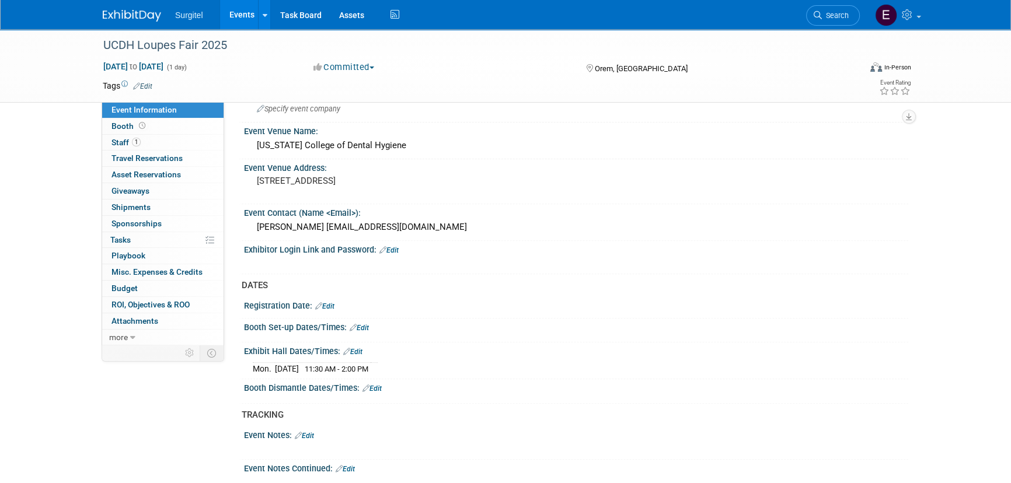
scroll to position [478, 0]
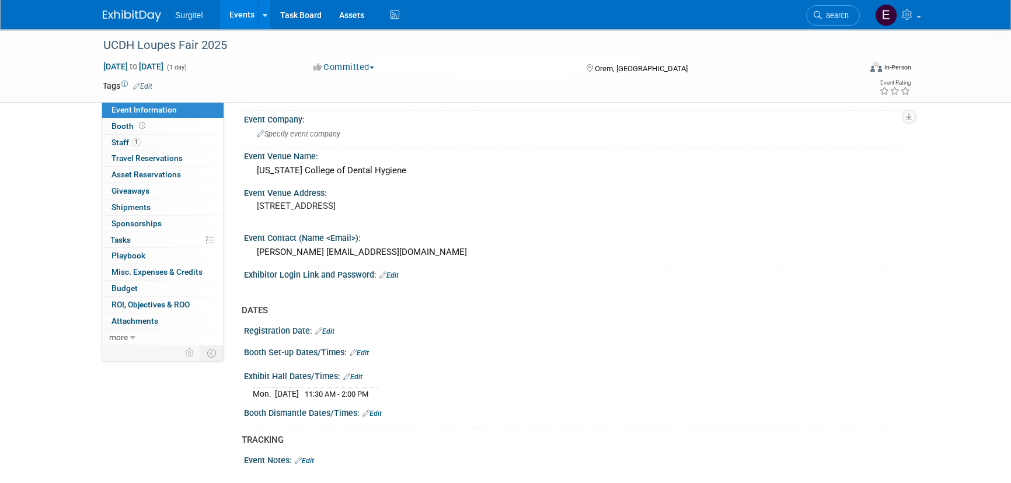
click at [243, 13] on link "Events" at bounding box center [241, 14] width 43 height 29
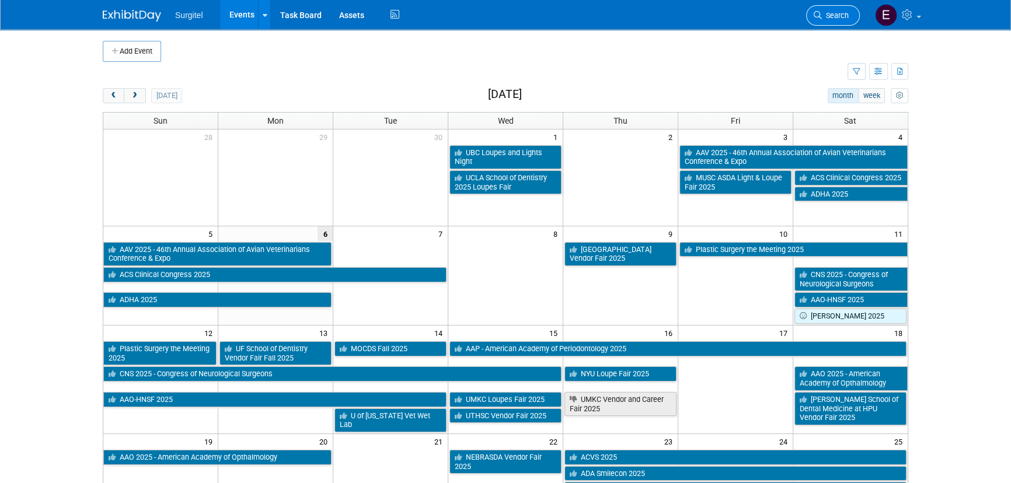
click at [824, 16] on span "Search" at bounding box center [835, 15] width 27 height 9
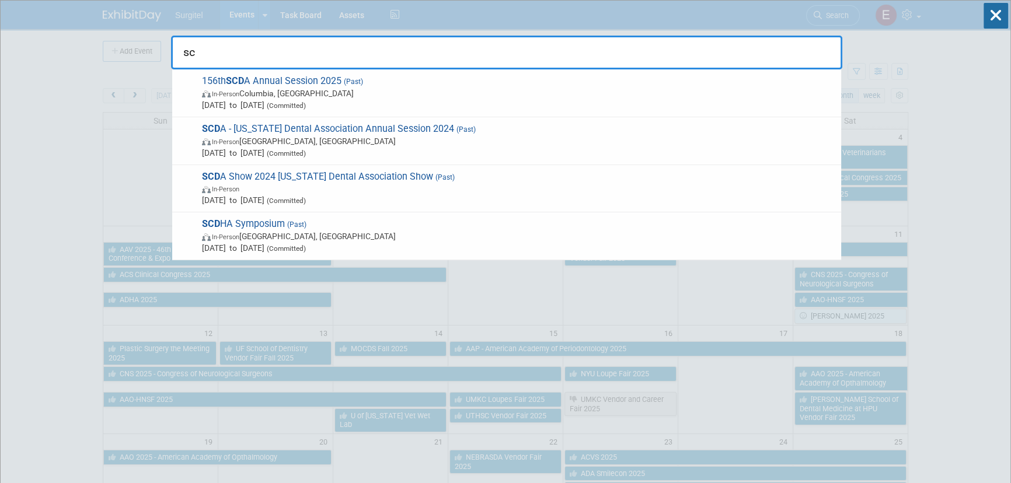
type input "s"
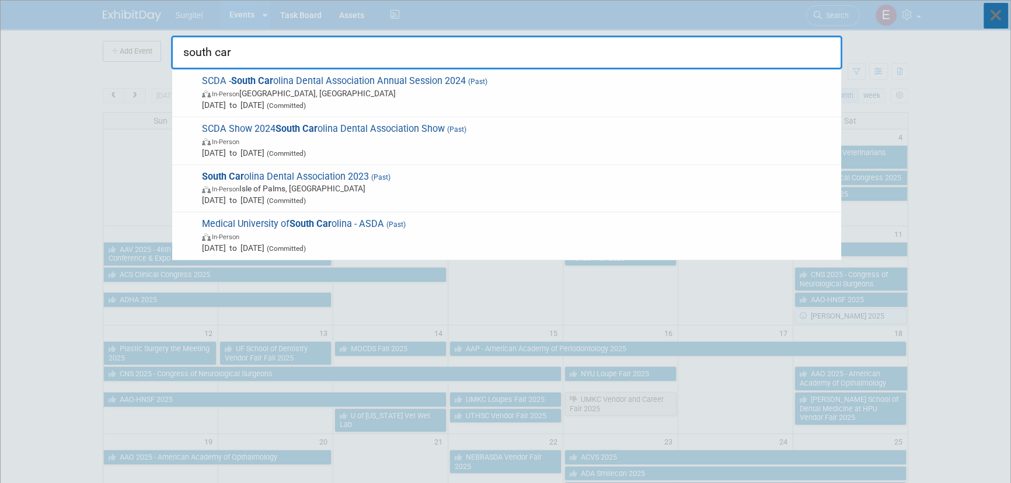
type input "south car"
click at [988, 12] on icon at bounding box center [996, 16] width 25 height 26
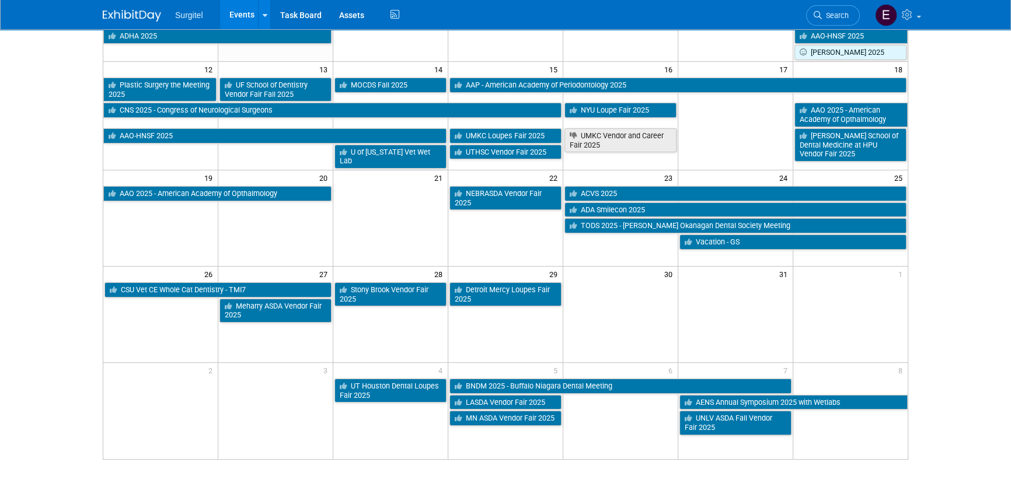
scroll to position [265, 0]
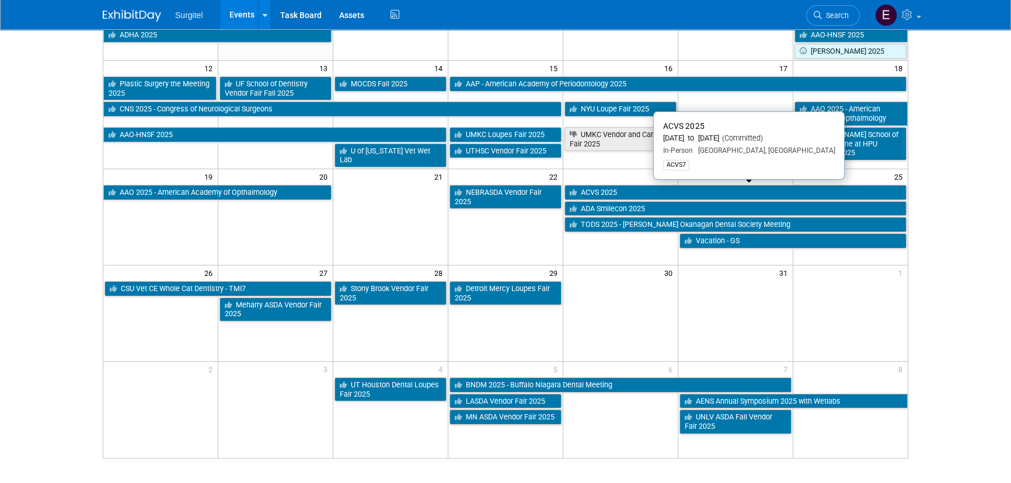
click at [638, 190] on link "ACVS 2025" at bounding box center [736, 192] width 342 height 15
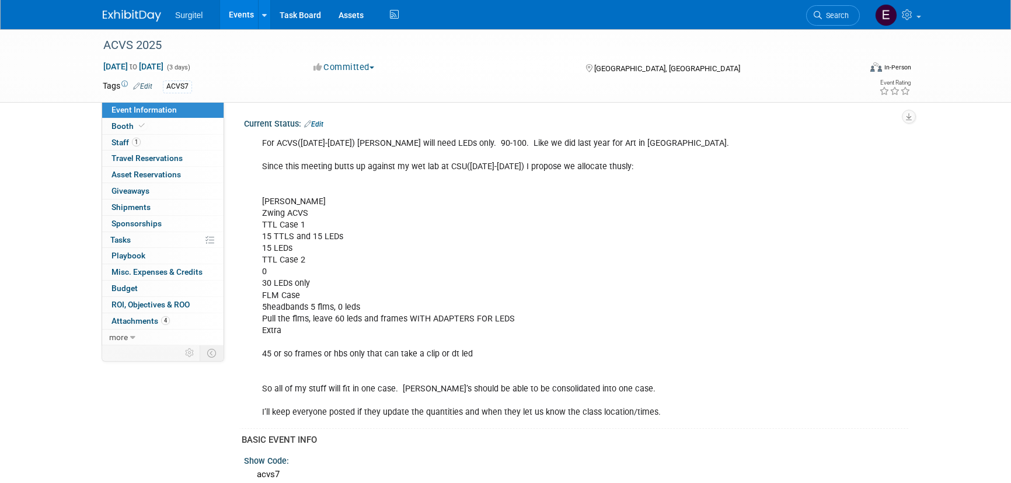
select select "Wet Lab"
select select "Veterinarian"
select select "No"
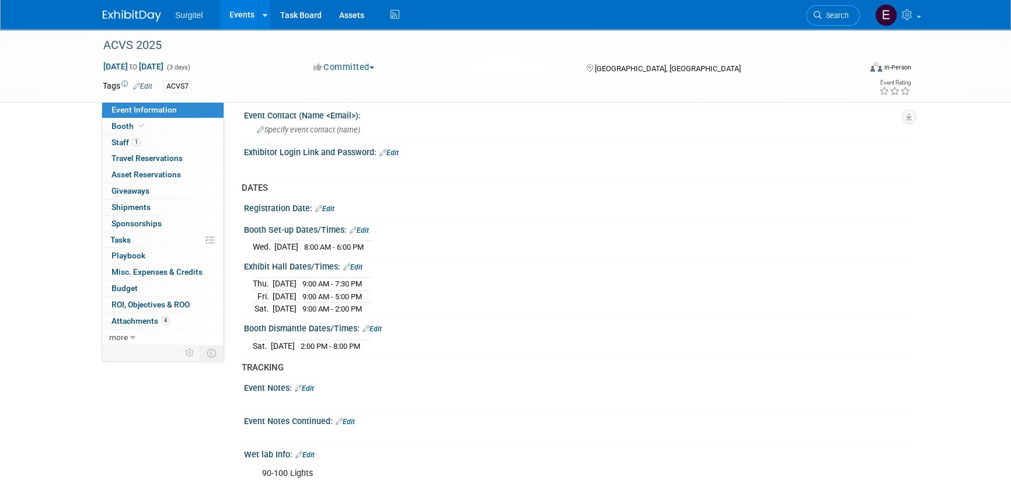
scroll to position [902, 0]
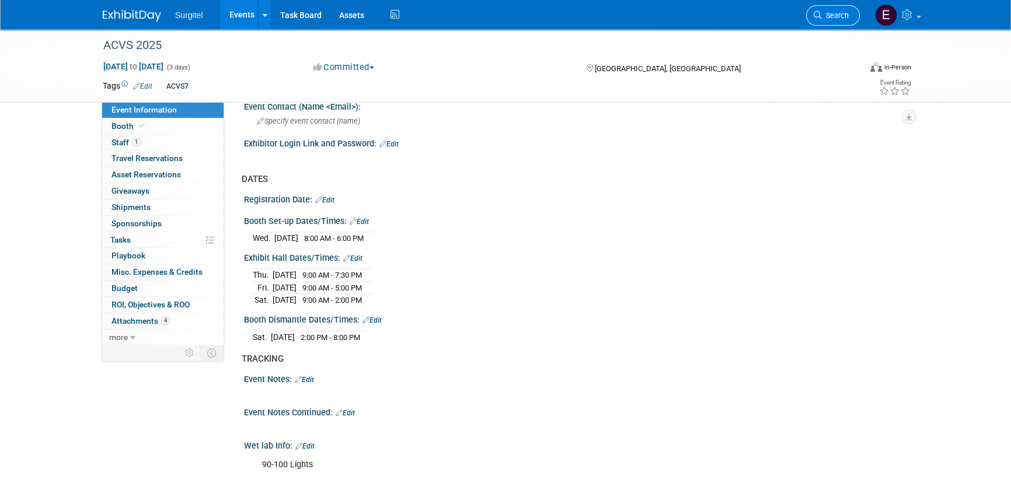
click at [840, 10] on link "Search" at bounding box center [833, 15] width 54 height 20
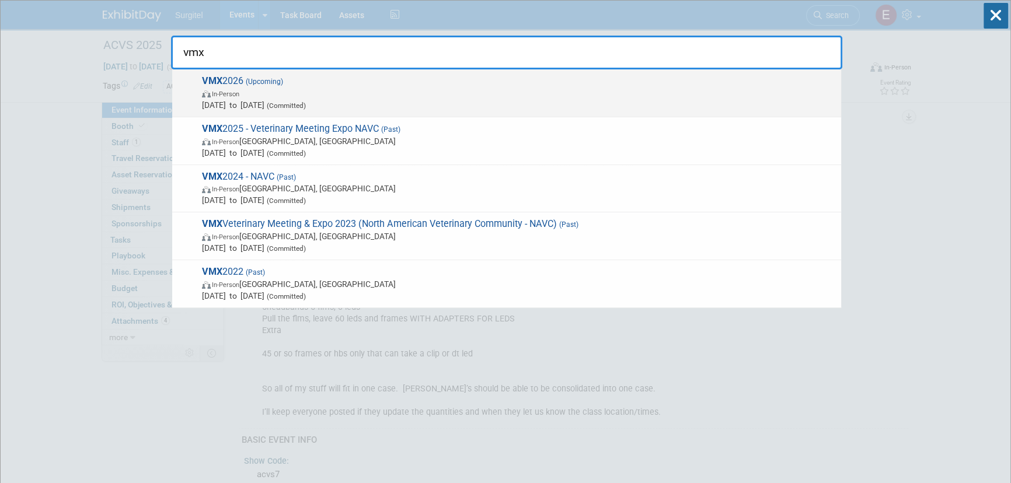
type input "vmx"
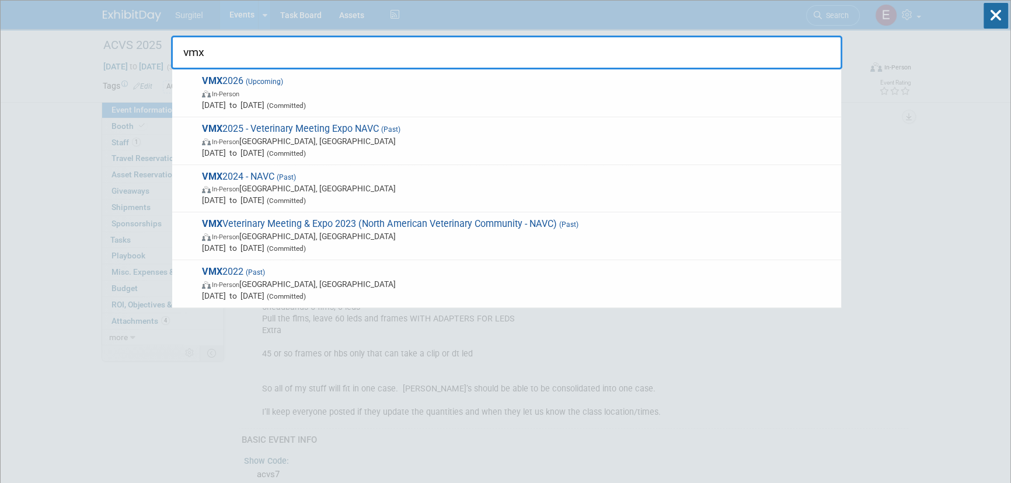
click at [205, 98] on span "In-Person" at bounding box center [518, 94] width 633 height 12
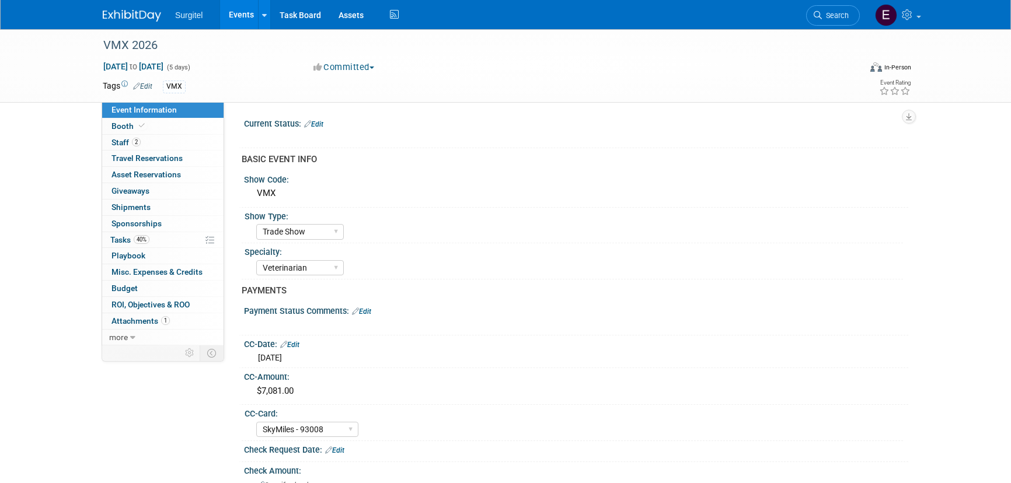
select select "Trade Show"
select select "Veterinarian"
select select "SkyMiles - 93008"
select select "No"
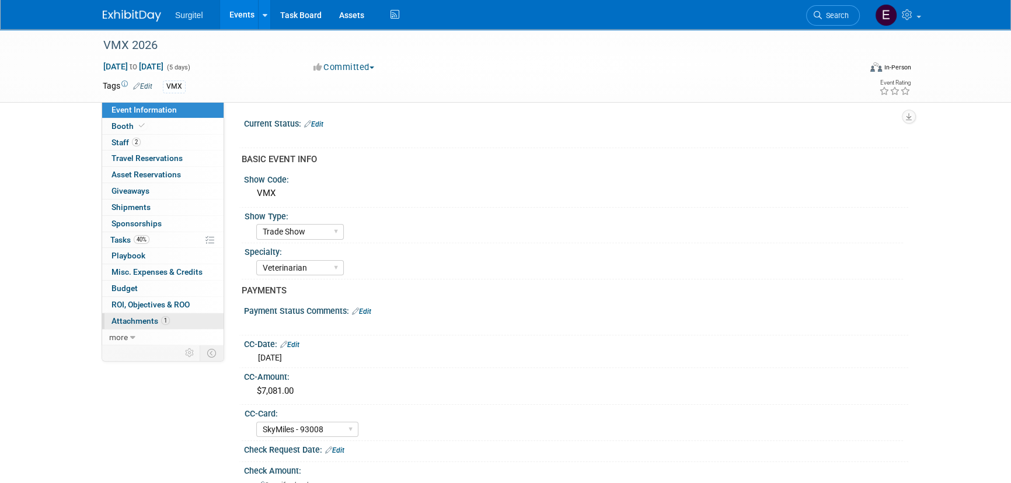
click at [204, 322] on link "1 Attachments 1" at bounding box center [162, 322] width 121 height 16
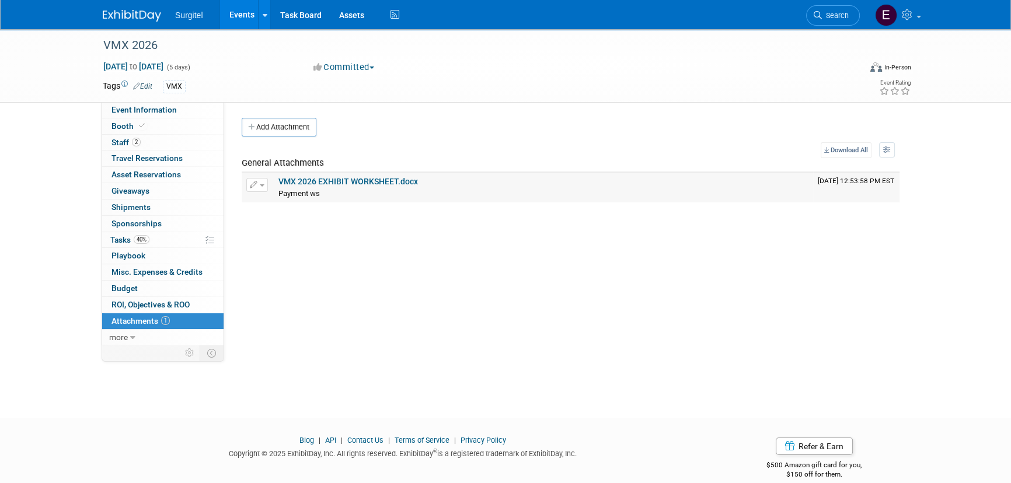
click at [306, 181] on link "VMX 2026 EXHIBIT WORKSHEET.docx" at bounding box center [349, 181] width 140 height 9
click at [130, 122] on span "Booth" at bounding box center [130, 125] width 36 height 9
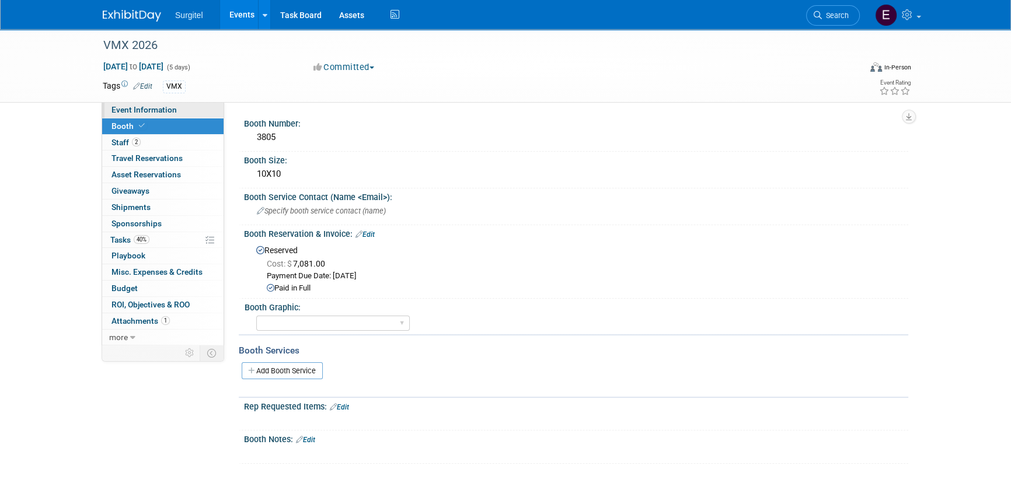
click at [164, 112] on span "Event Information" at bounding box center [144, 109] width 65 height 9
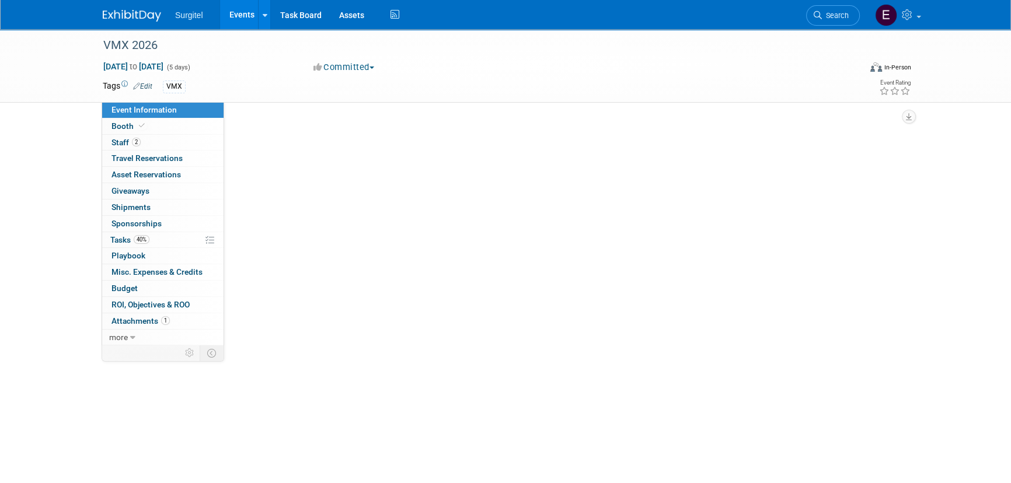
select select "Trade Show"
select select "Veterinarian"
select select "SkyMiles - 93008"
select select "No"
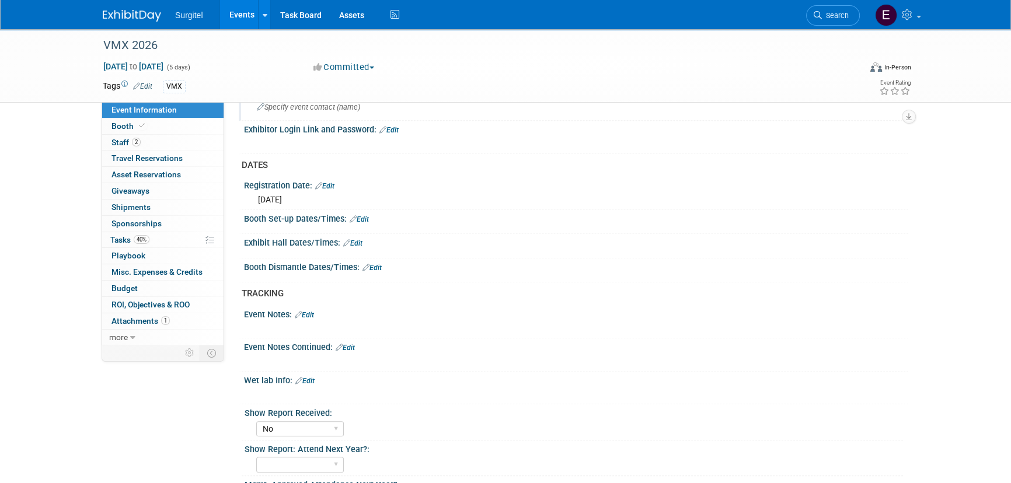
scroll to position [774, 0]
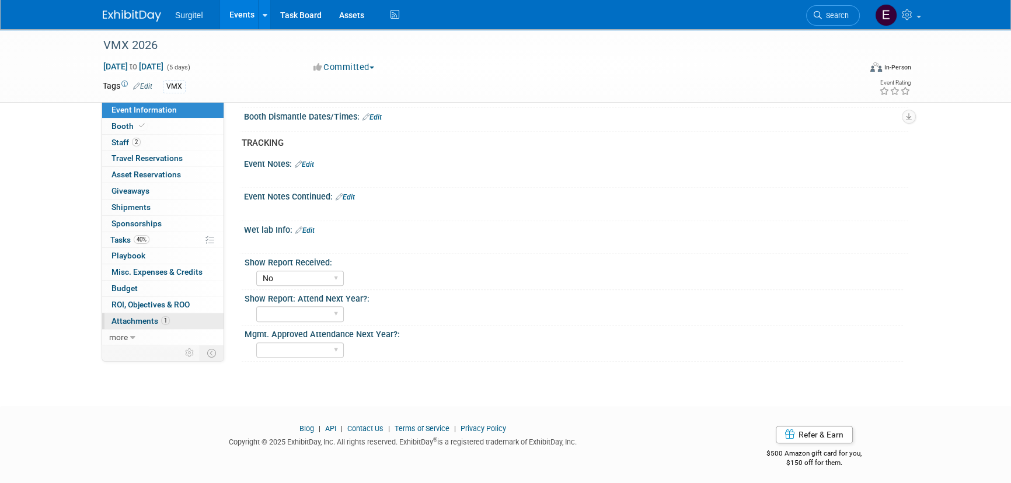
click at [170, 322] on link "1 Attachments 1" at bounding box center [162, 322] width 121 height 16
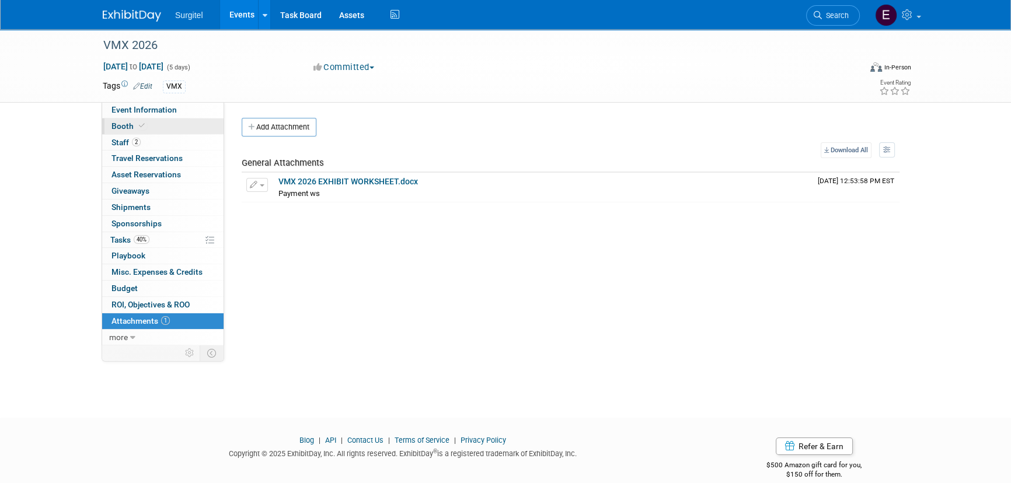
click at [177, 129] on link "Booth" at bounding box center [162, 127] width 121 height 16
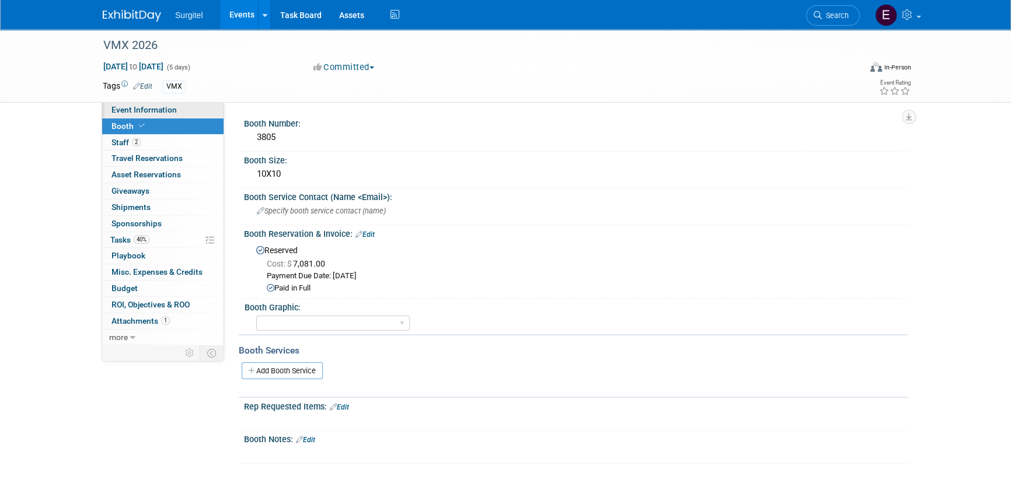
click at [185, 115] on link "Event Information" at bounding box center [162, 110] width 121 height 16
select select "Trade Show"
select select "Veterinarian"
select select "SkyMiles - 93008"
select select "No"
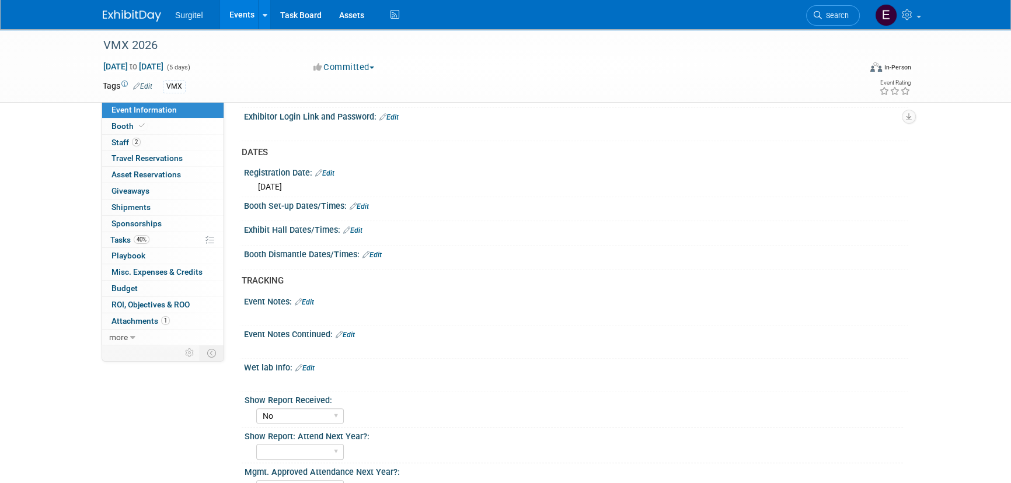
scroll to position [774, 0]
